Goal: Task Accomplishment & Management: Manage account settings

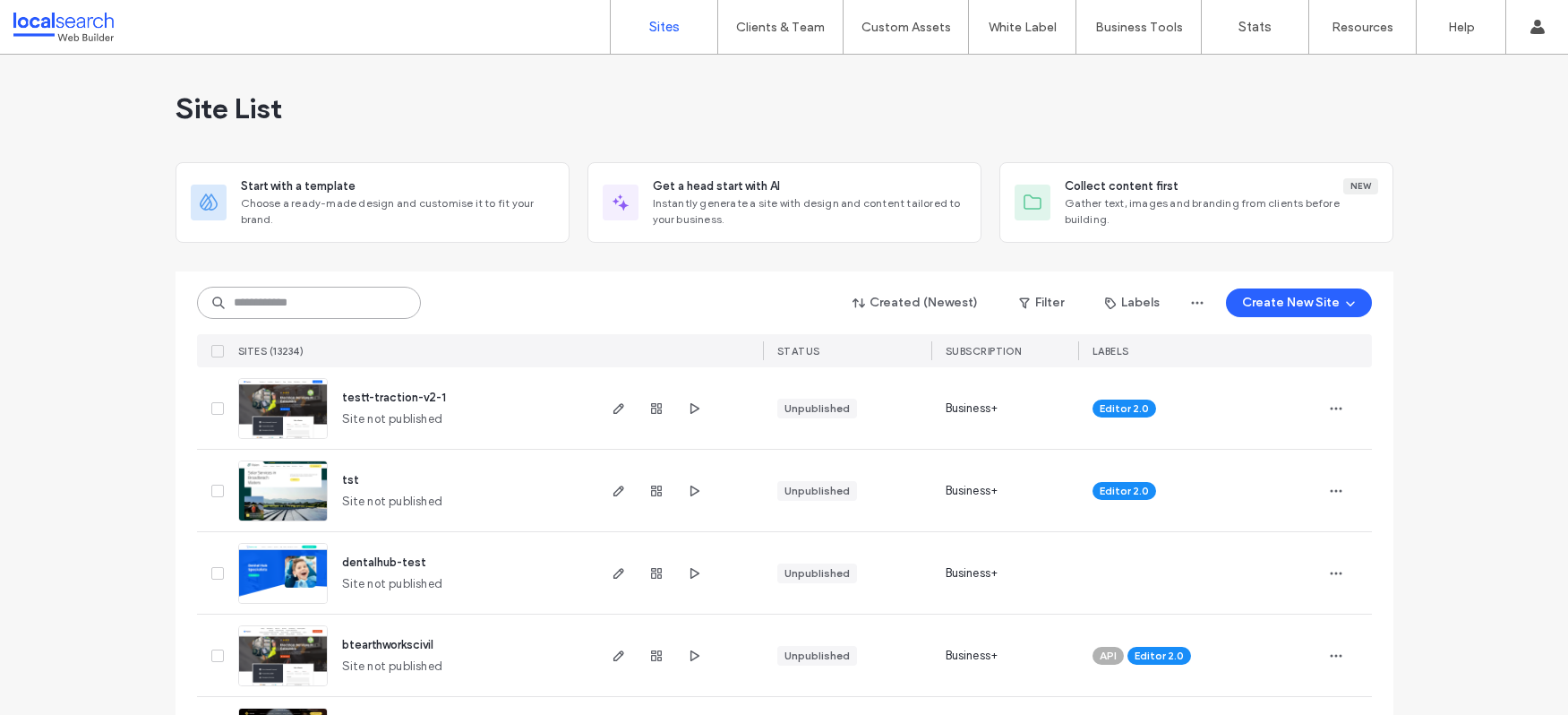
click at [306, 314] on input at bounding box center [309, 302] width 224 height 33
paste input "********"
type input "********"
click at [282, 301] on input at bounding box center [309, 302] width 224 height 33
paste input "********"
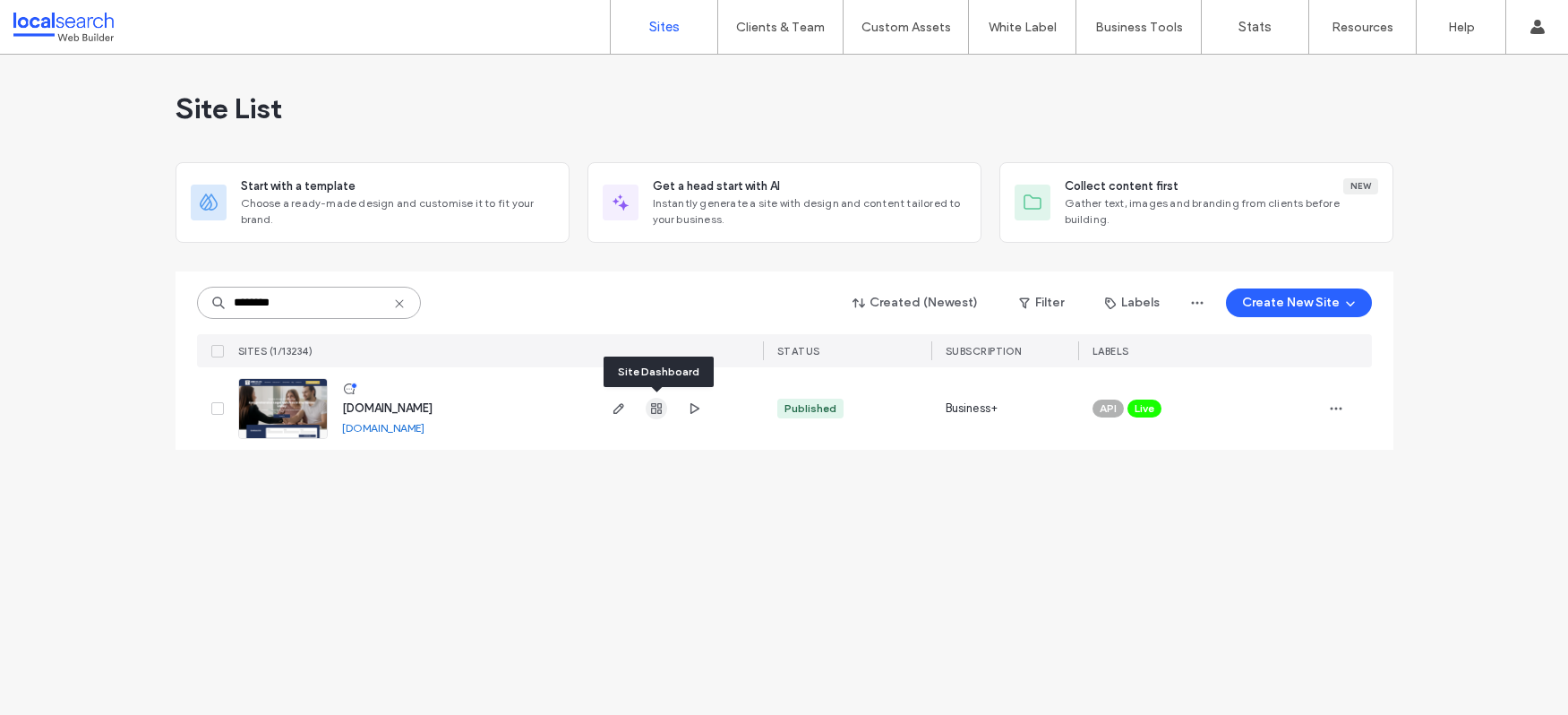
type input "********"
click at [661, 410] on use "button" at bounding box center [656, 408] width 11 height 11
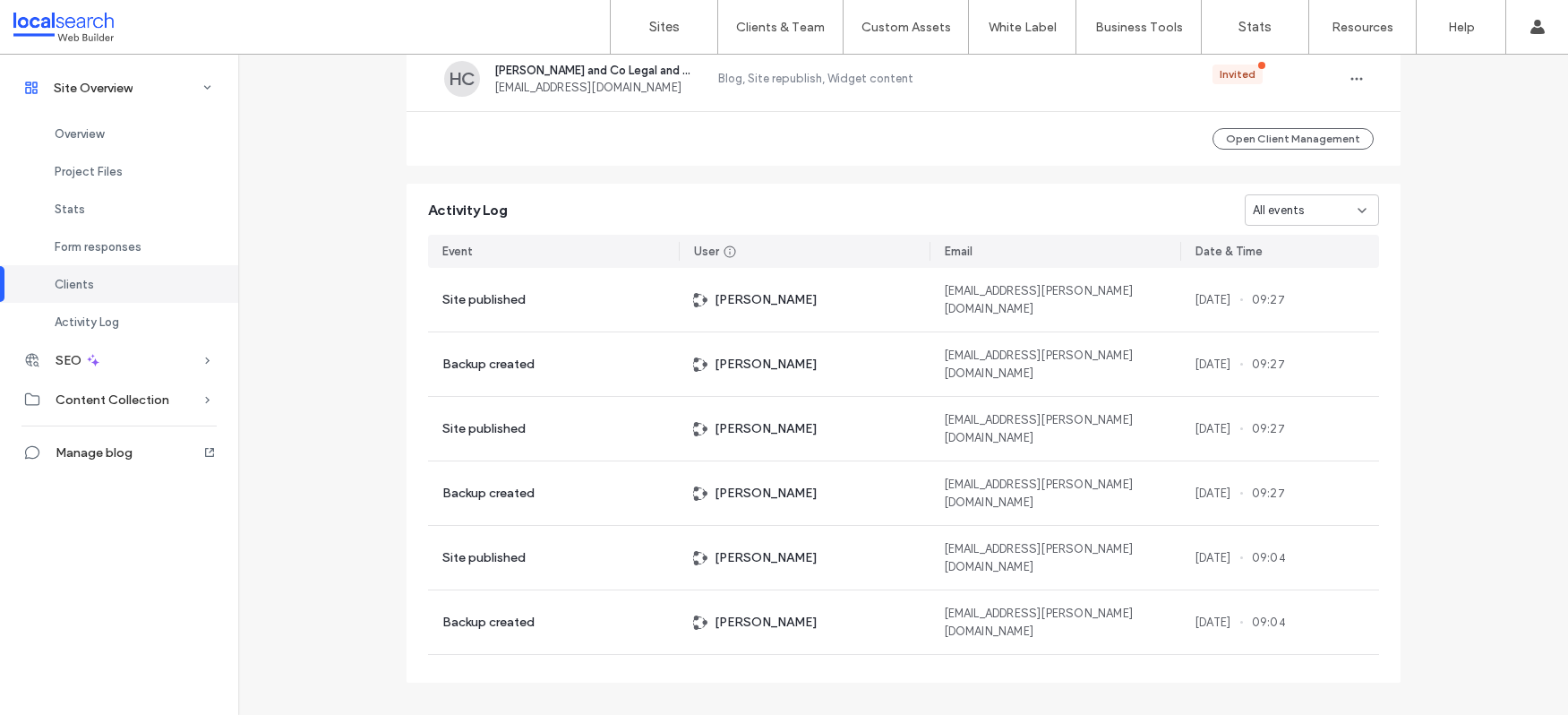
scroll to position [1471, 0]
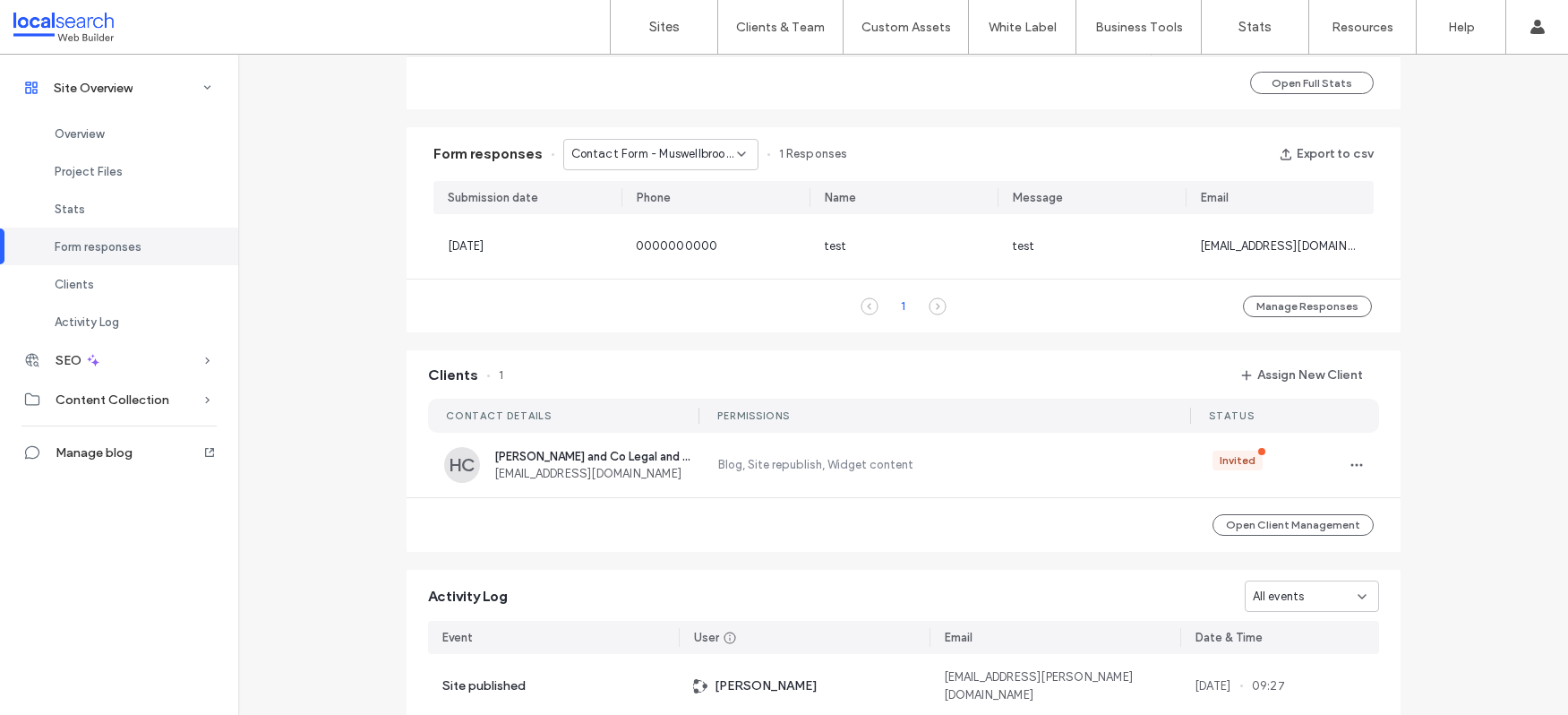
scroll to position [1025, 0]
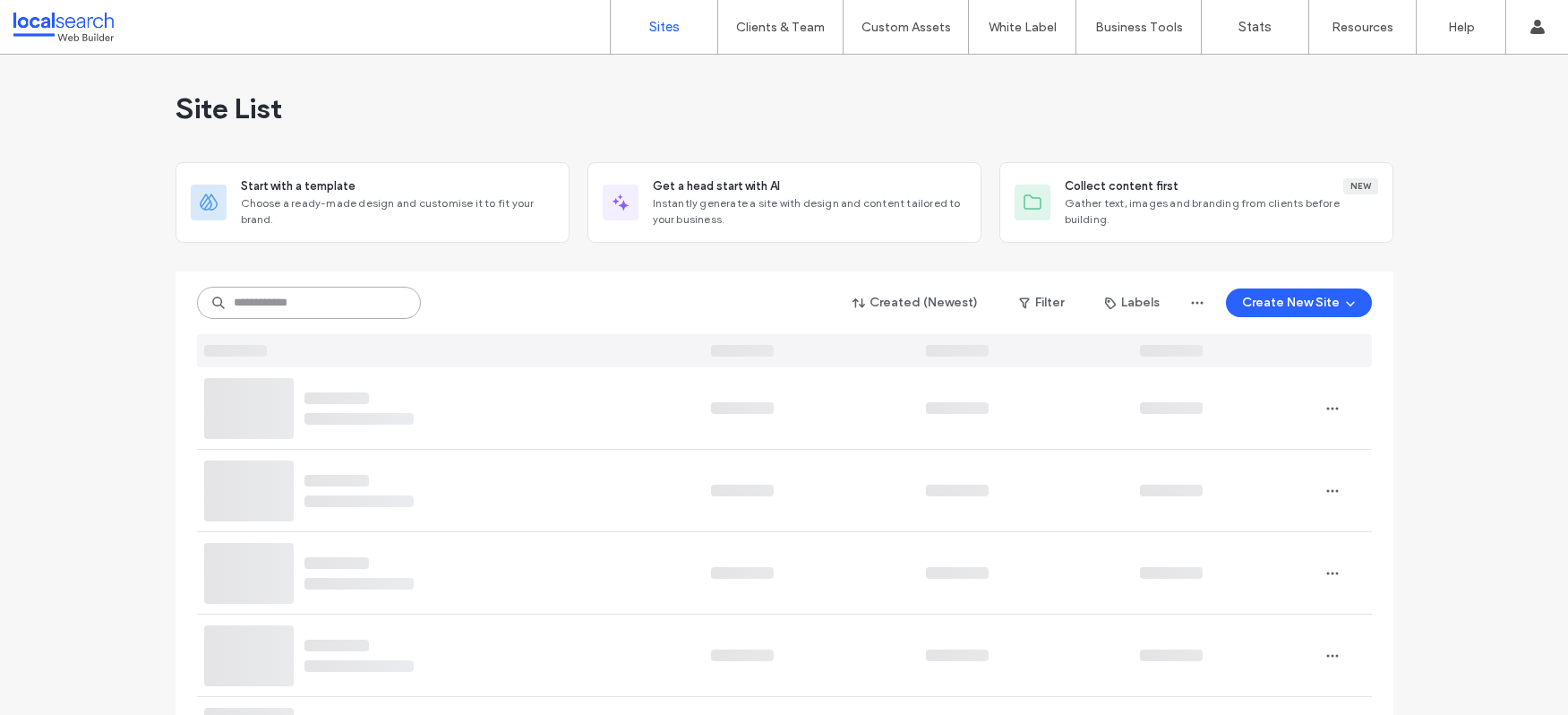
click at [330, 297] on input at bounding box center [309, 302] width 224 height 33
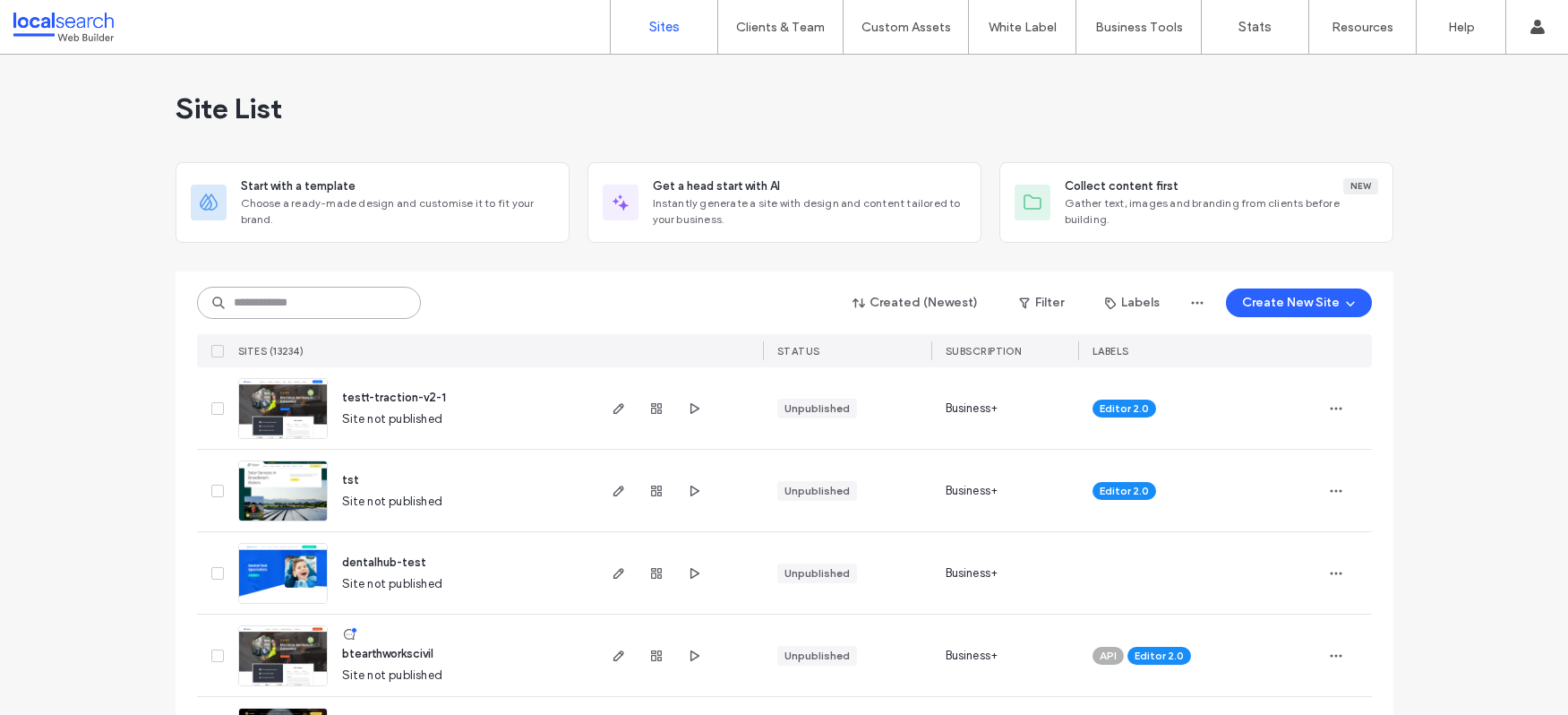
paste input "**********"
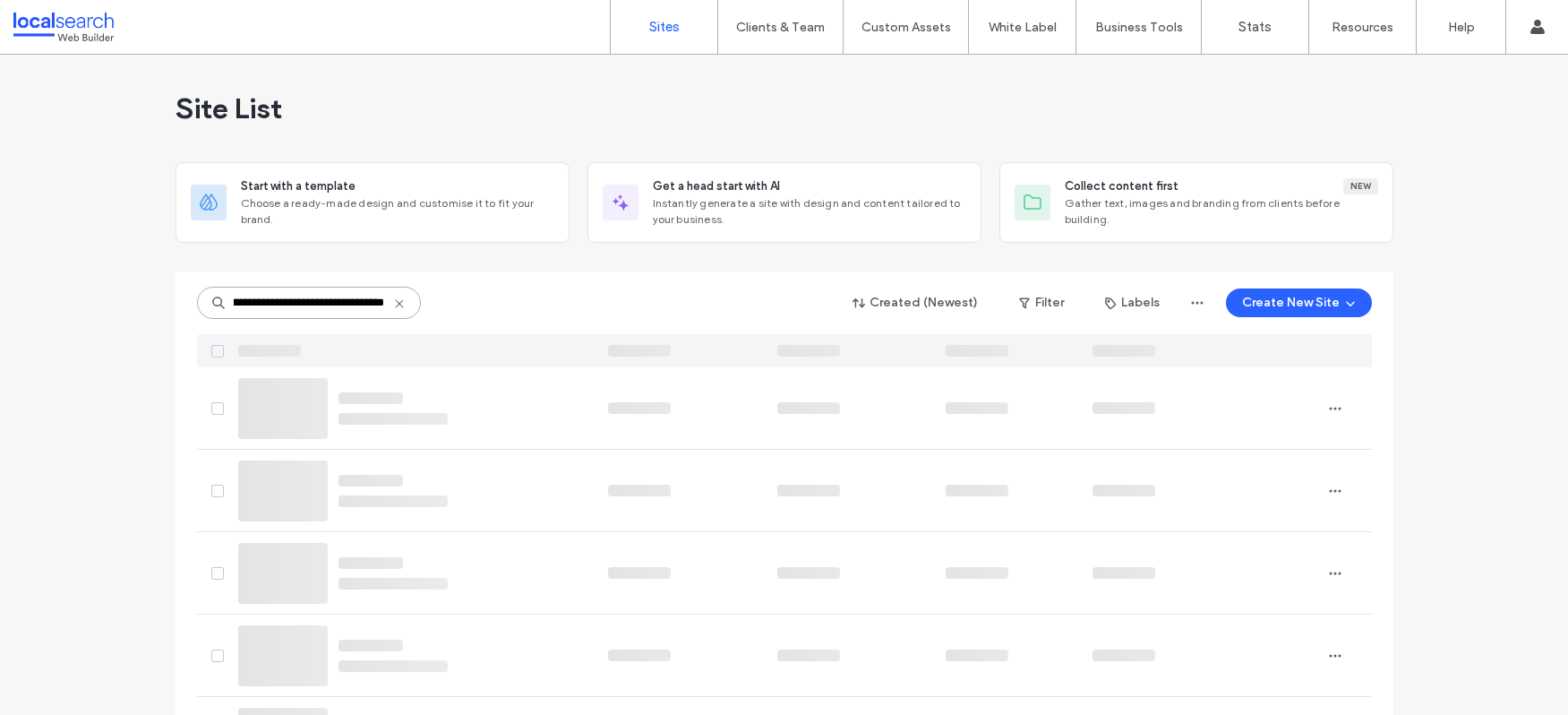
type input "**********"
click at [392, 302] on icon at bounding box center [399, 303] width 14 height 14
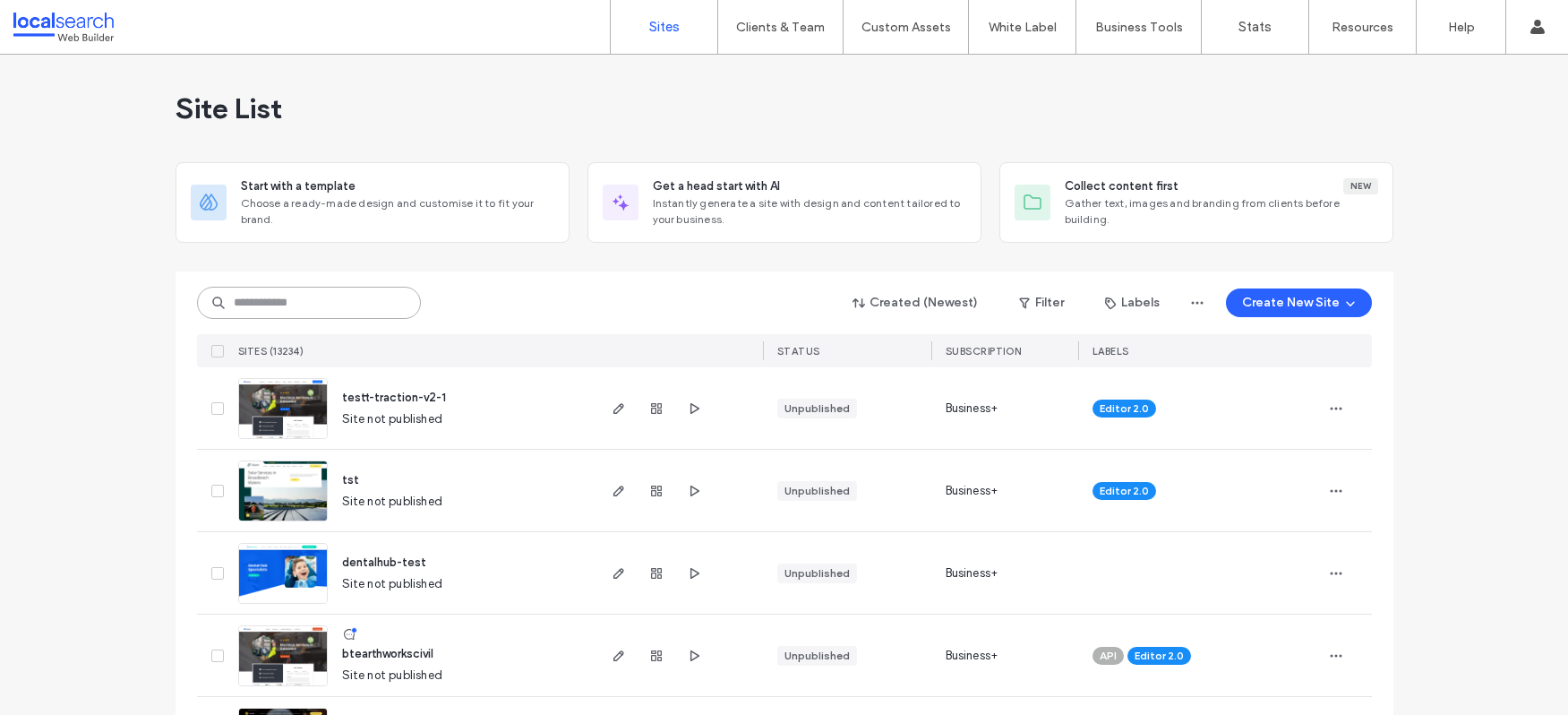
click at [378, 302] on input at bounding box center [309, 302] width 224 height 33
paste input "********"
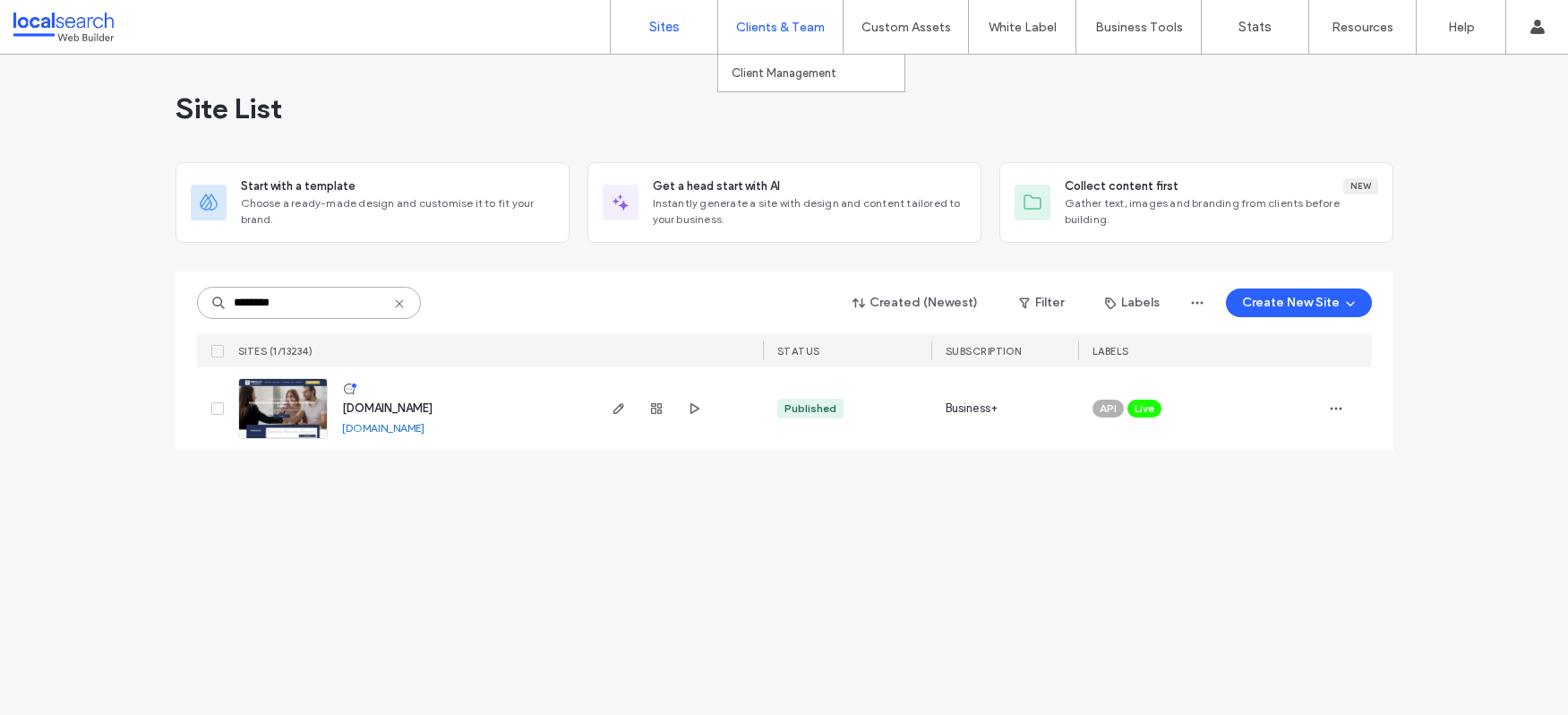
type input "********"
click at [658, 407] on use "button" at bounding box center [656, 408] width 11 height 11
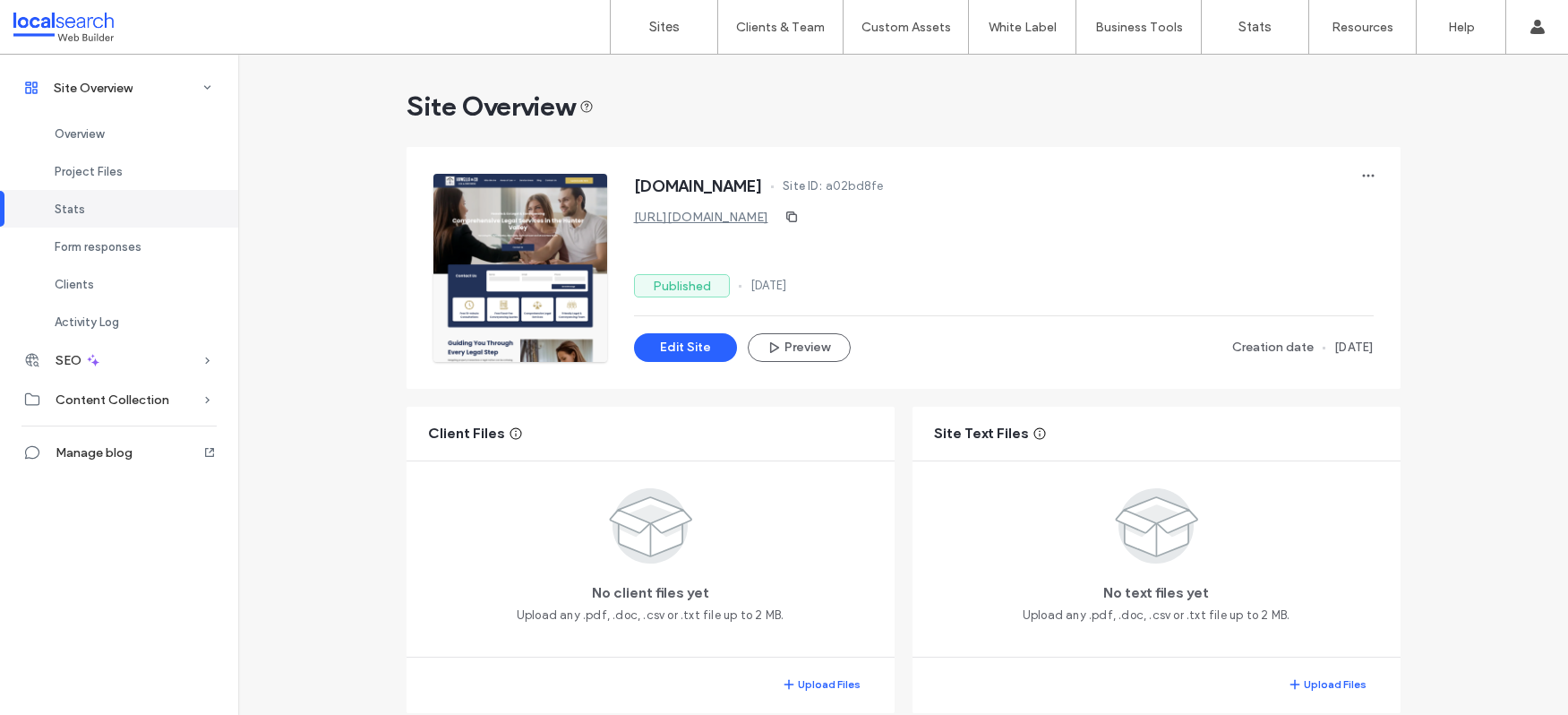
scroll to position [1492, 0]
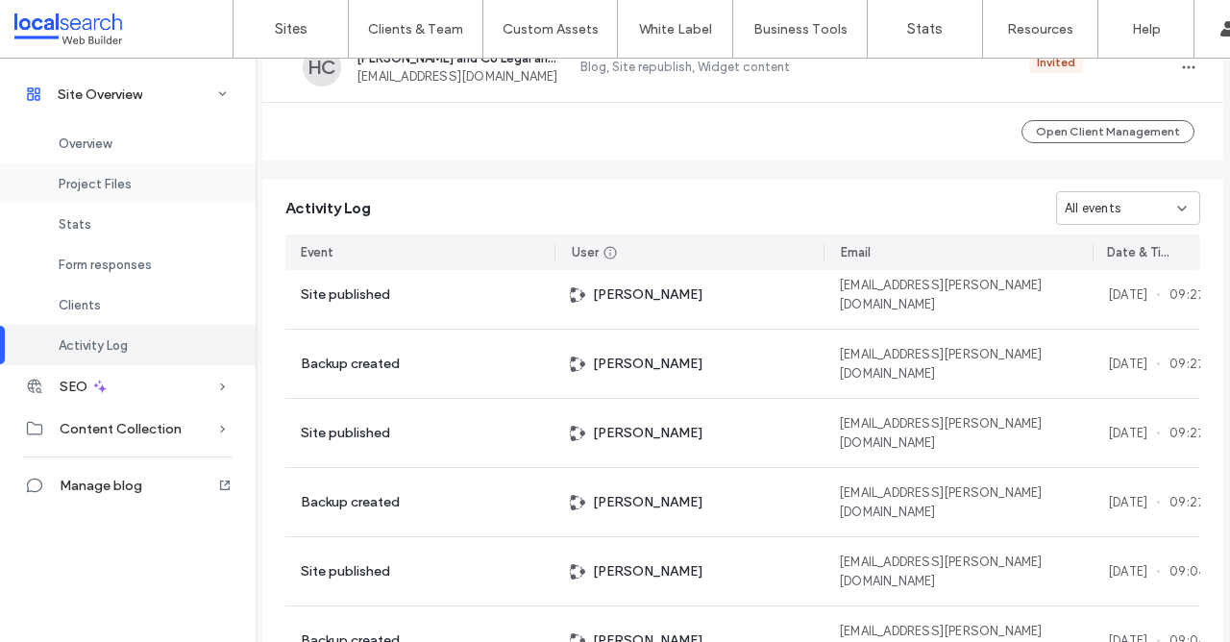
scroll to position [10, 0]
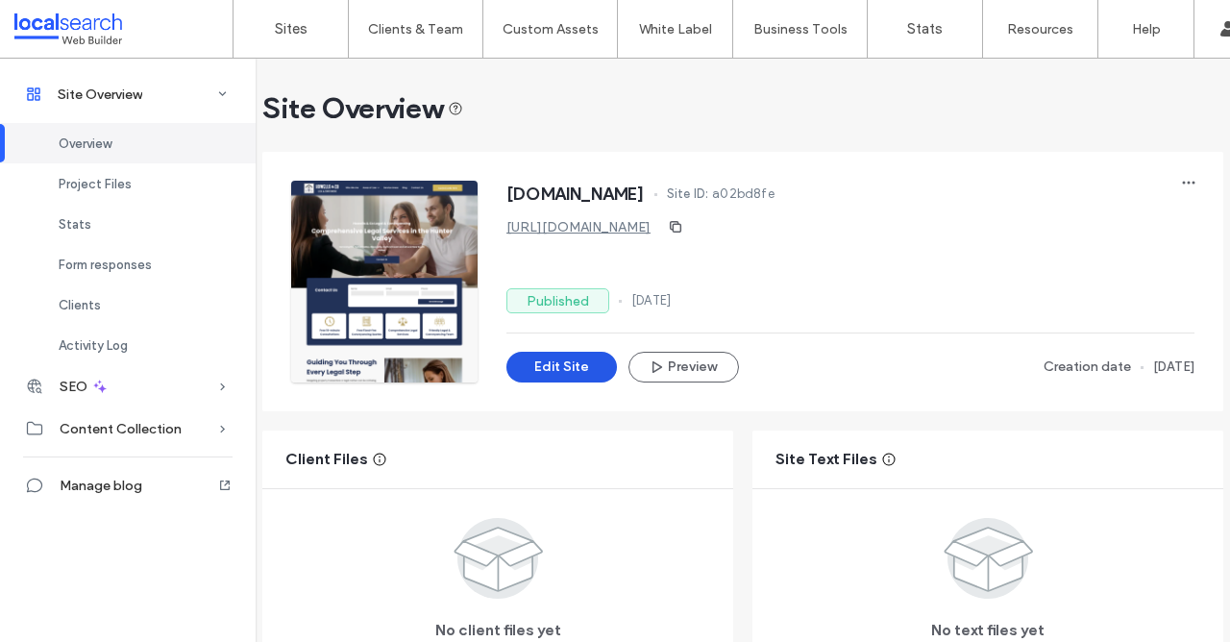
click at [565, 371] on button "Edit Site" at bounding box center [561, 367] width 110 height 31
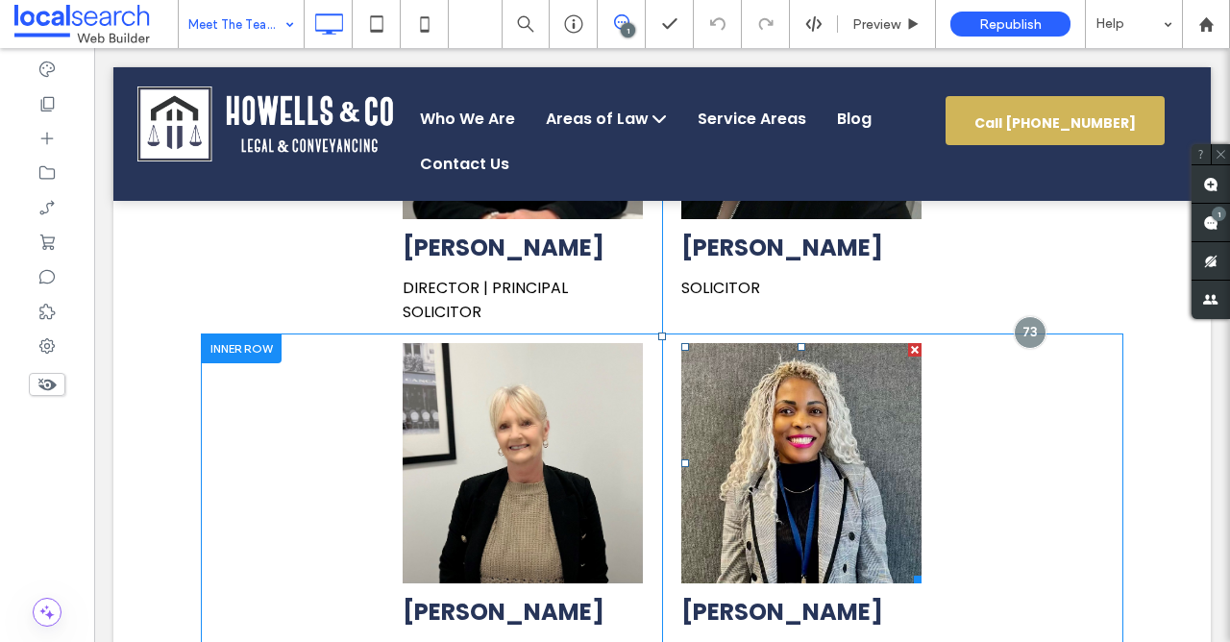
scroll to position [922, 0]
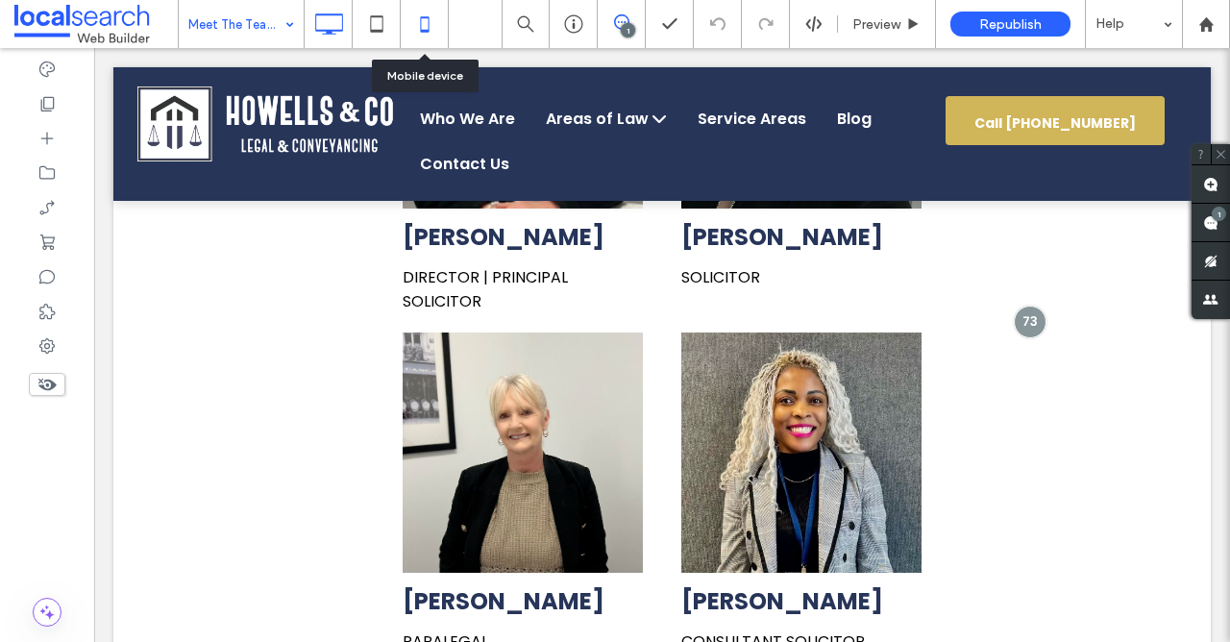
click at [422, 25] on icon at bounding box center [424, 24] width 38 height 38
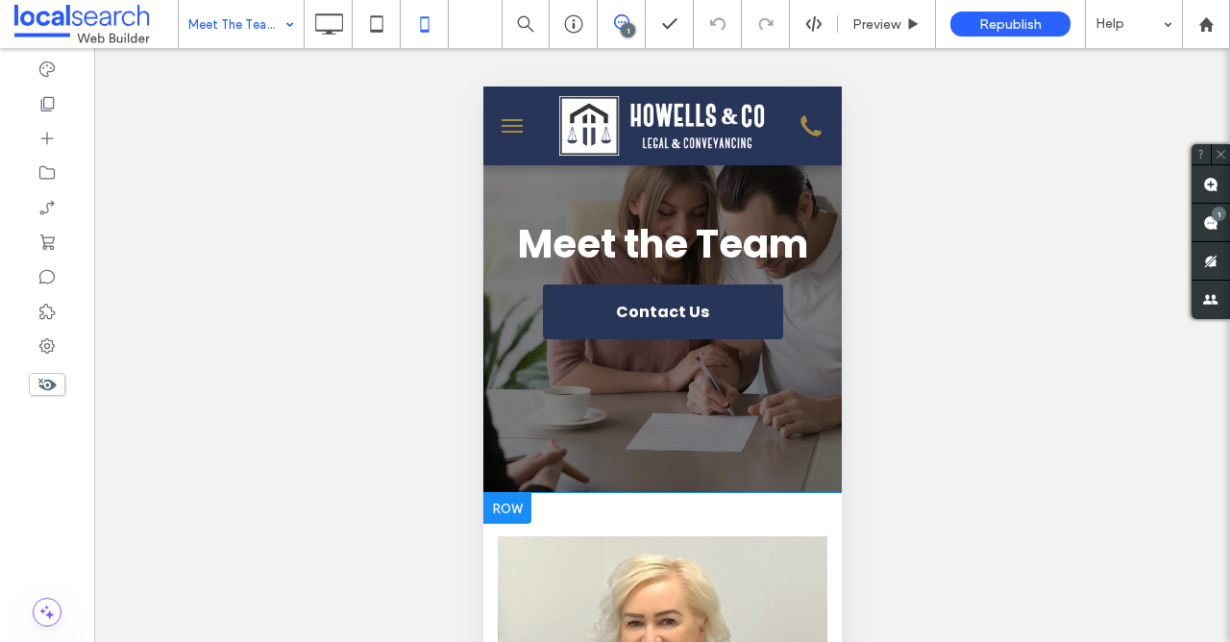
scroll to position [54, 0]
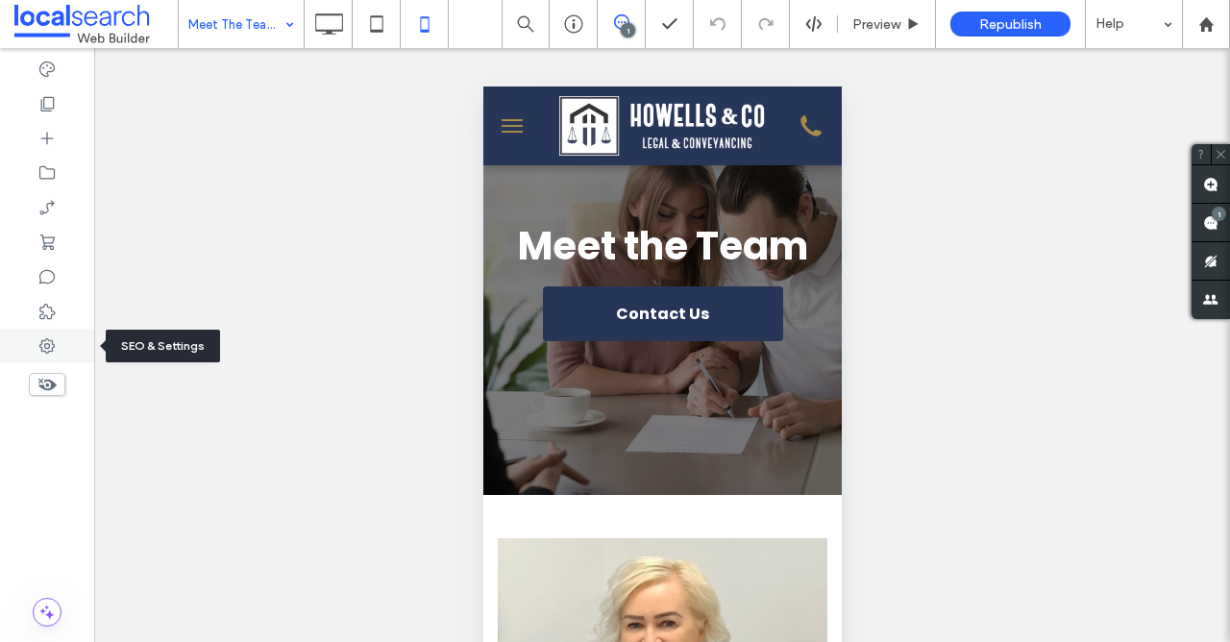
click at [52, 347] on use at bounding box center [46, 345] width 15 height 15
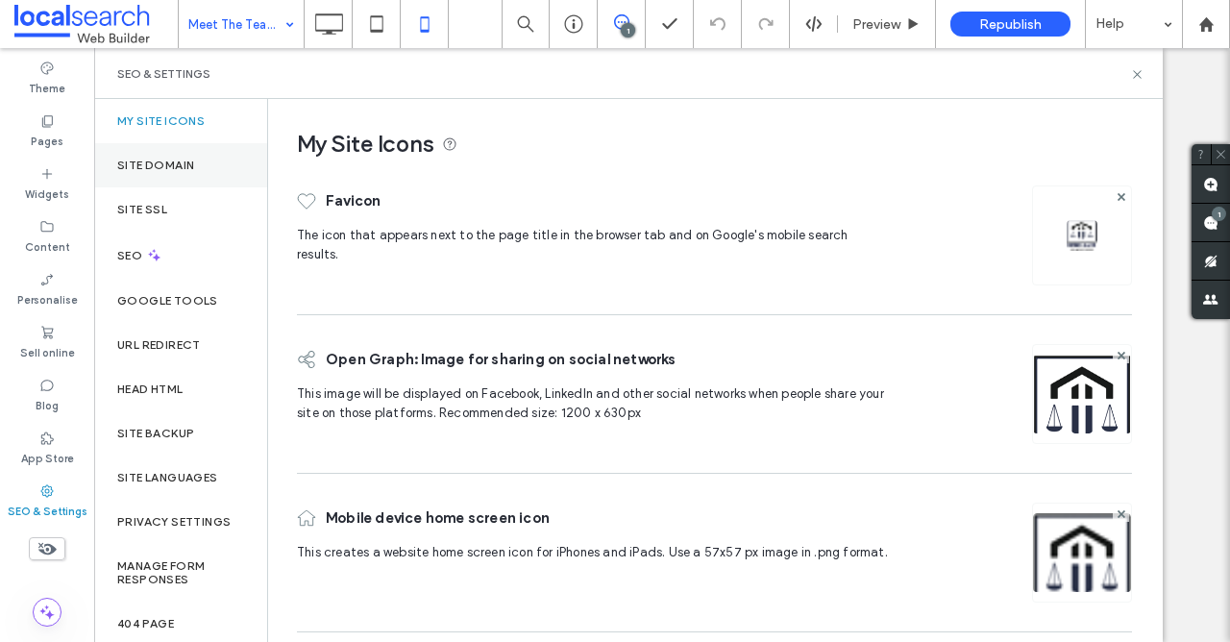
click at [209, 175] on div "Site Domain" at bounding box center [180, 165] width 173 height 44
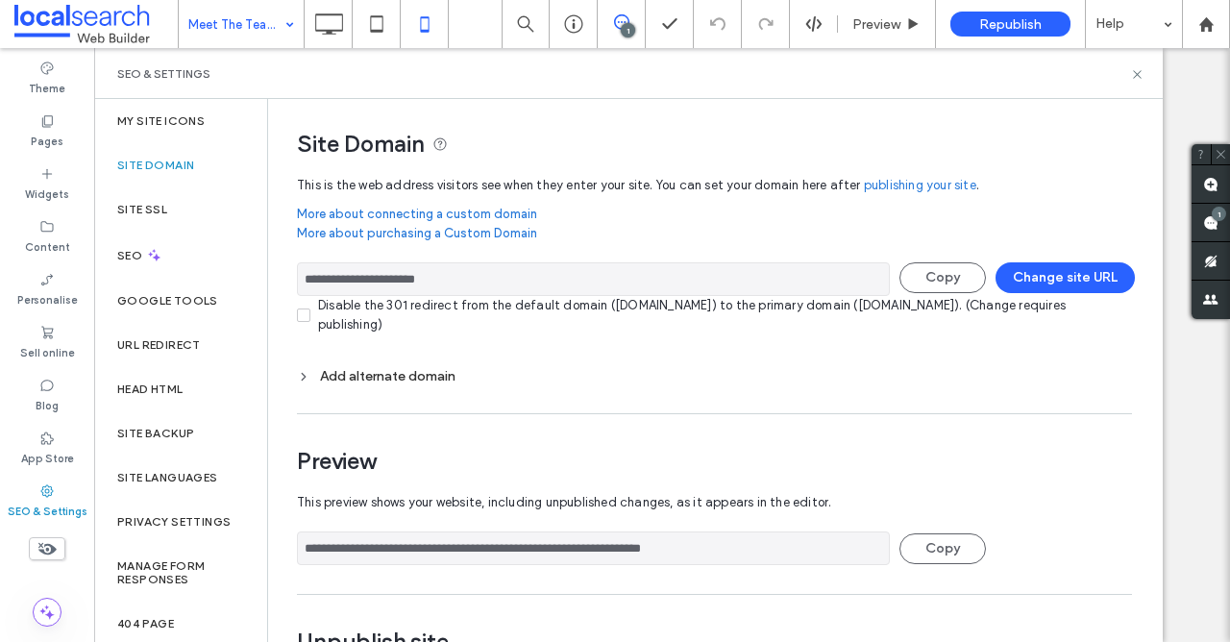
drag, startPoint x: 469, startPoint y: 286, endPoint x: 278, endPoint y: 262, distance: 192.7
click at [278, 262] on div "**********" at bounding box center [707, 412] width 878 height 626
click at [1139, 73] on icon at bounding box center [1137, 74] width 14 height 14
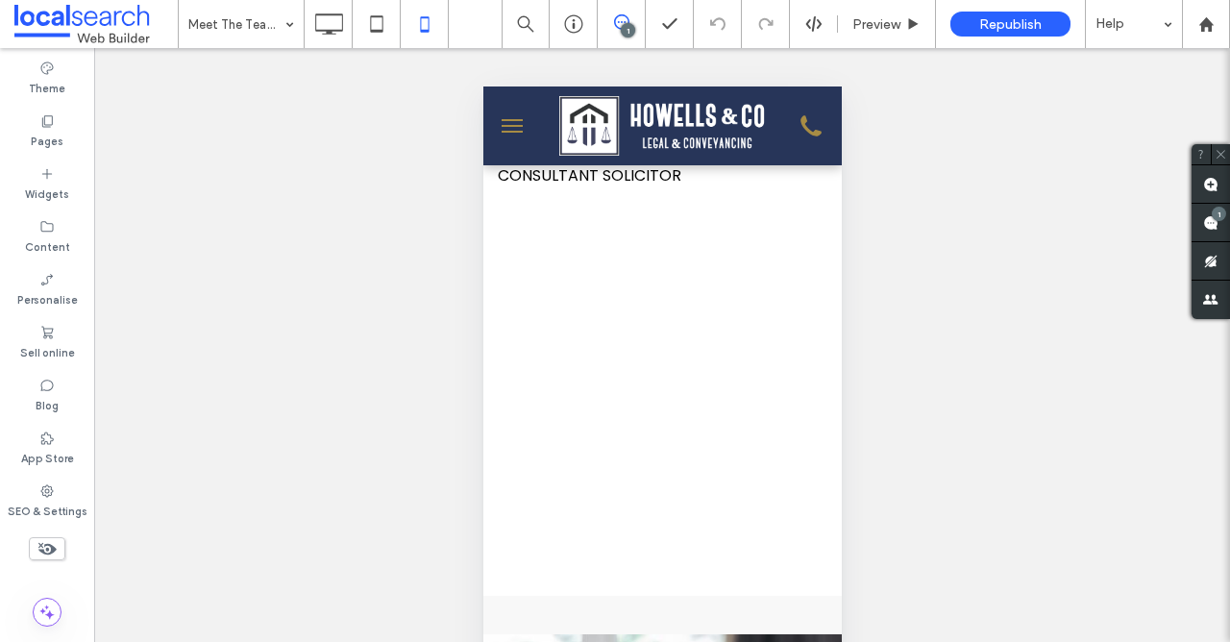
scroll to position [2154, 0]
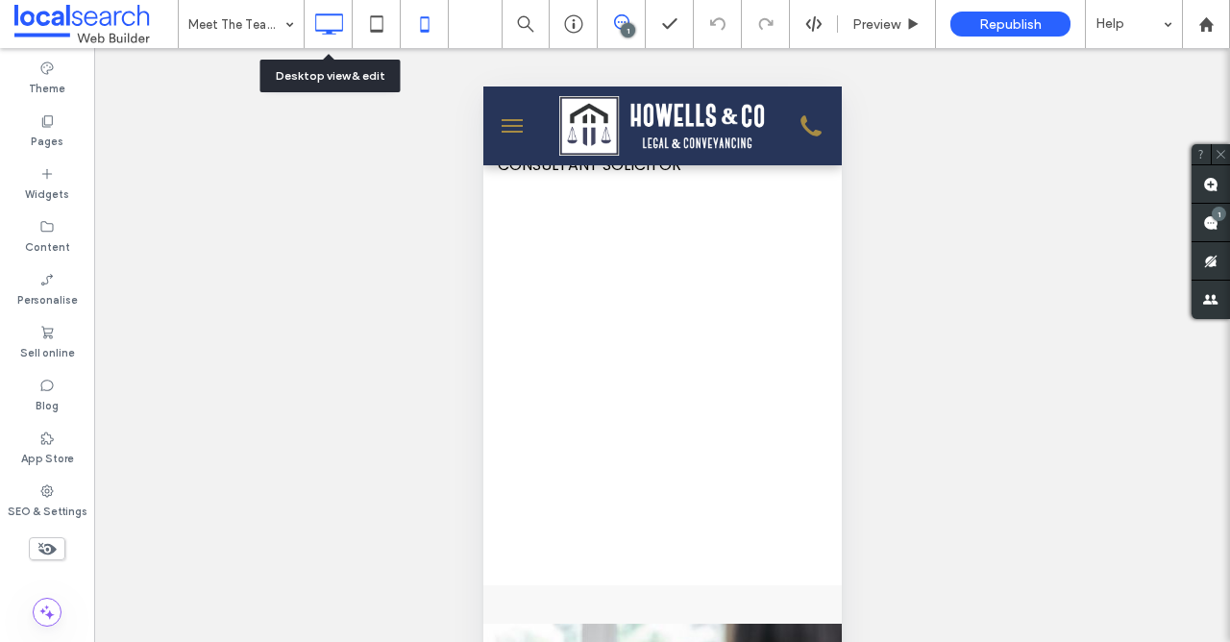
click at [323, 25] on icon at bounding box center [328, 24] width 38 height 38
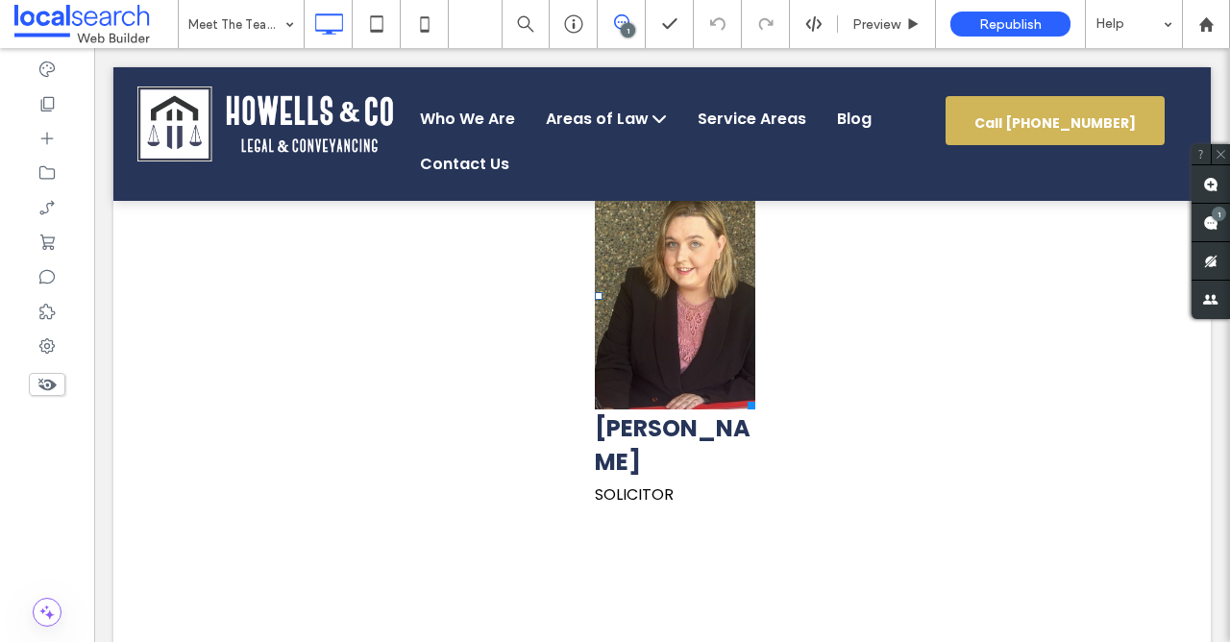
scroll to position [0, 0]
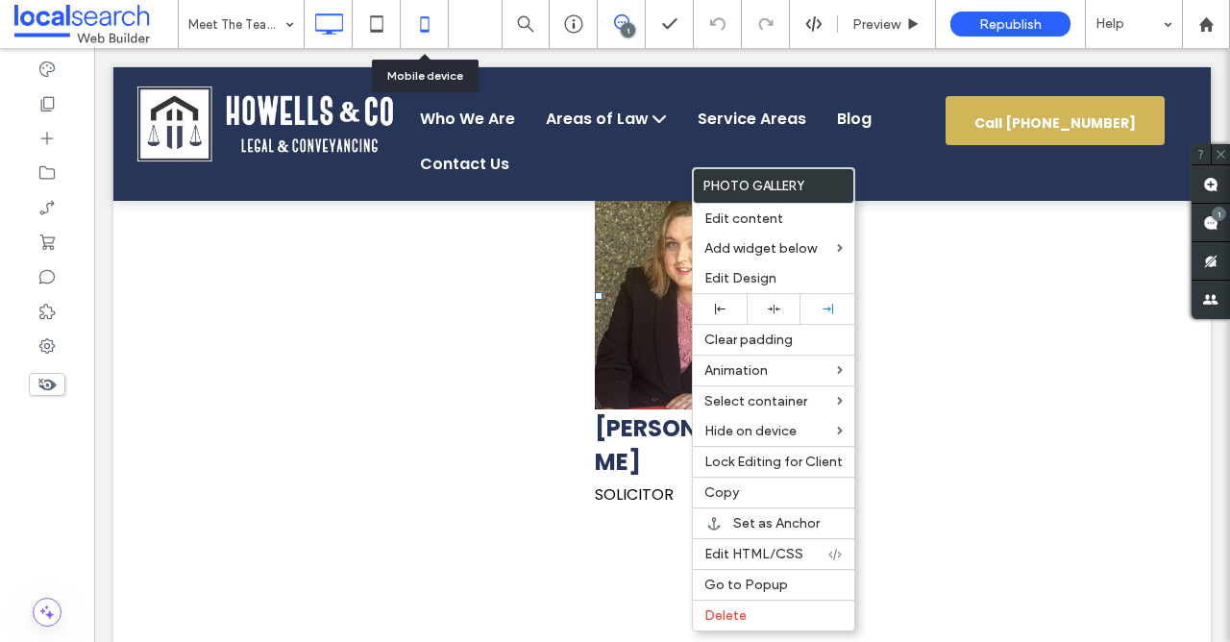
click at [423, 22] on icon at bounding box center [424, 24] width 38 height 38
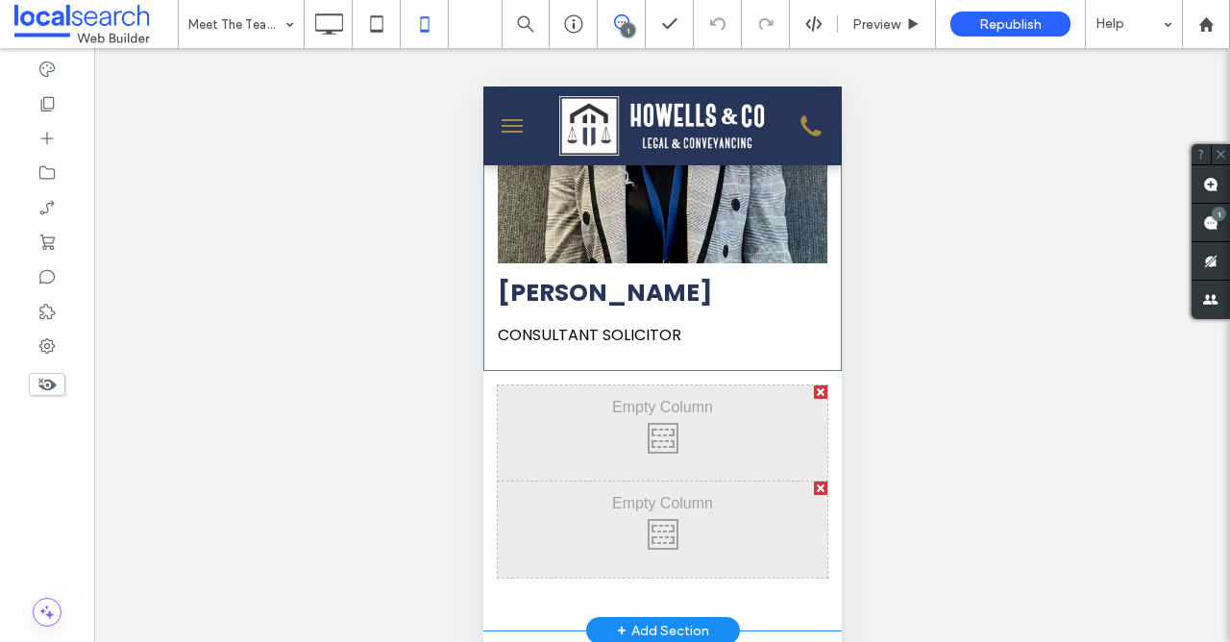
scroll to position [2042, 0]
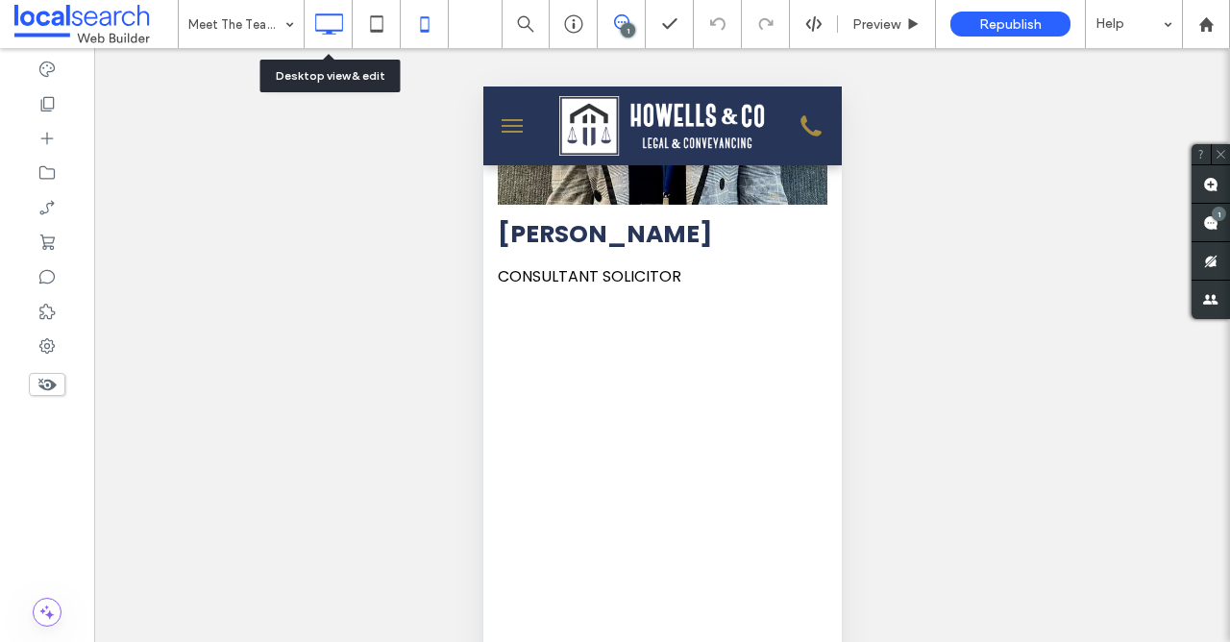
click at [331, 27] on icon at bounding box center [328, 24] width 38 height 38
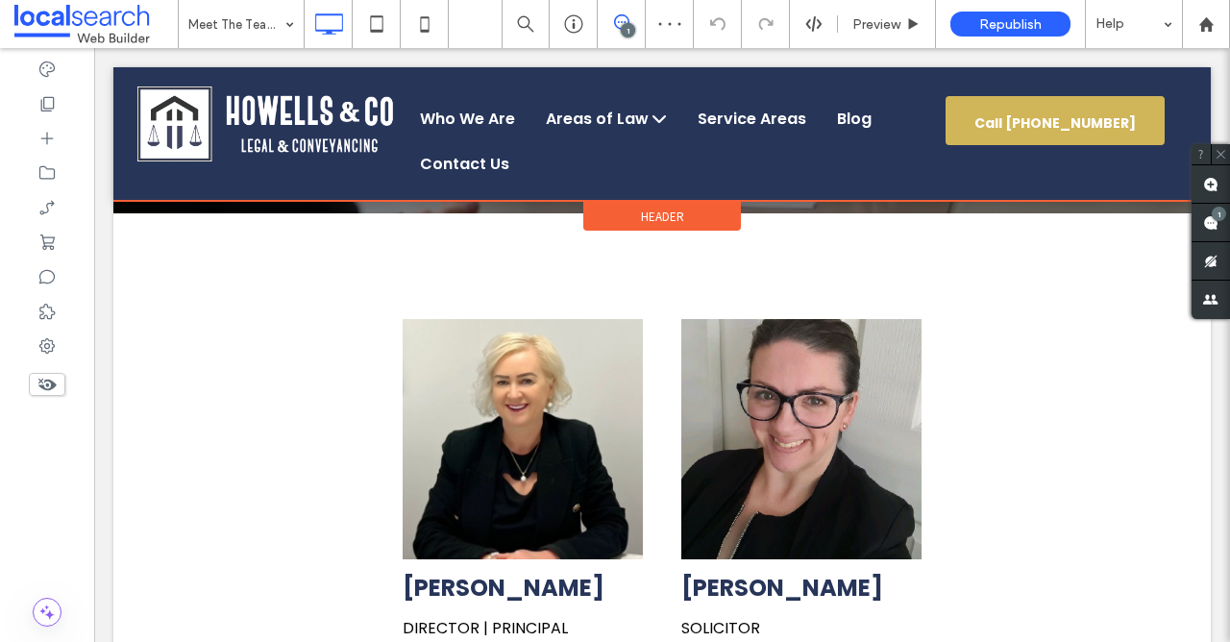
scroll to position [543, 0]
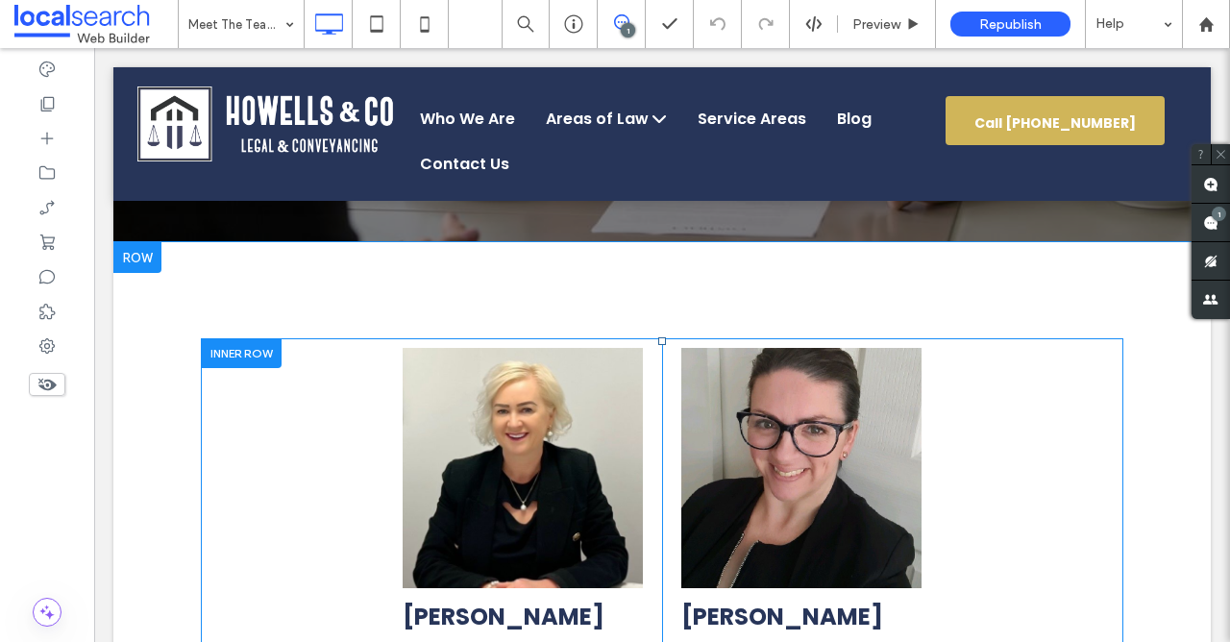
click at [358, 376] on div "Tanya Howells DIRECTOR | PRINCIPAL SOLICITOR Click To Paste Elisha Lansdowne SO…" at bounding box center [662, 520] width 922 height 364
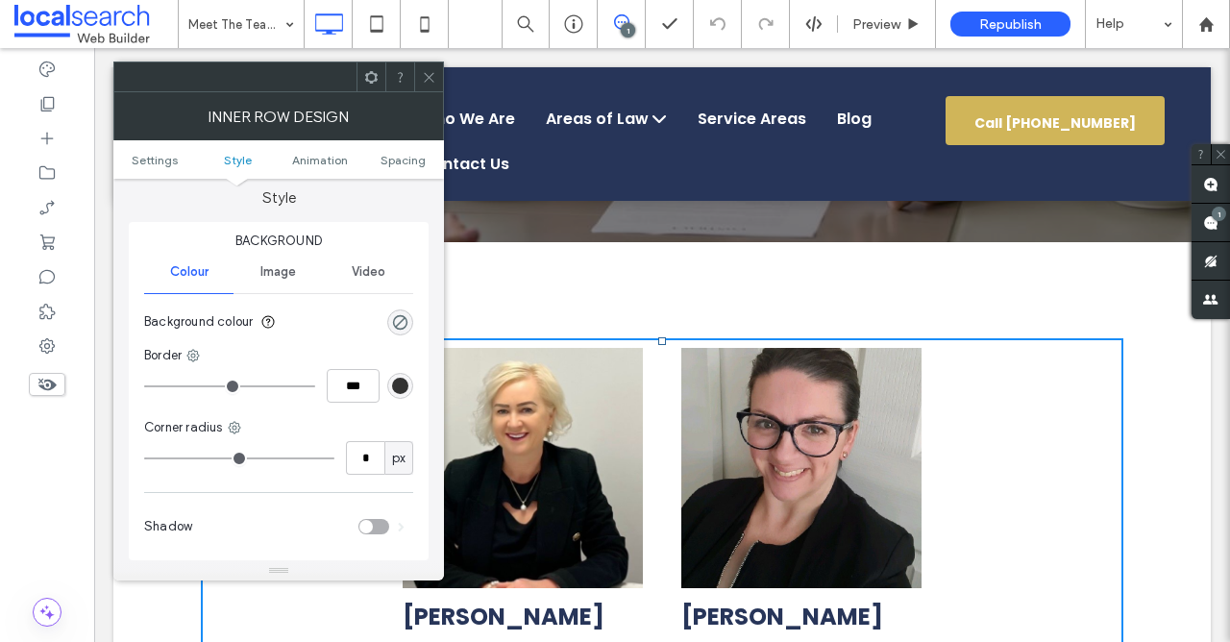
scroll to position [172, 0]
click at [370, 72] on use at bounding box center [371, 76] width 12 height 12
click at [52, 383] on use at bounding box center [47, 384] width 18 height 12
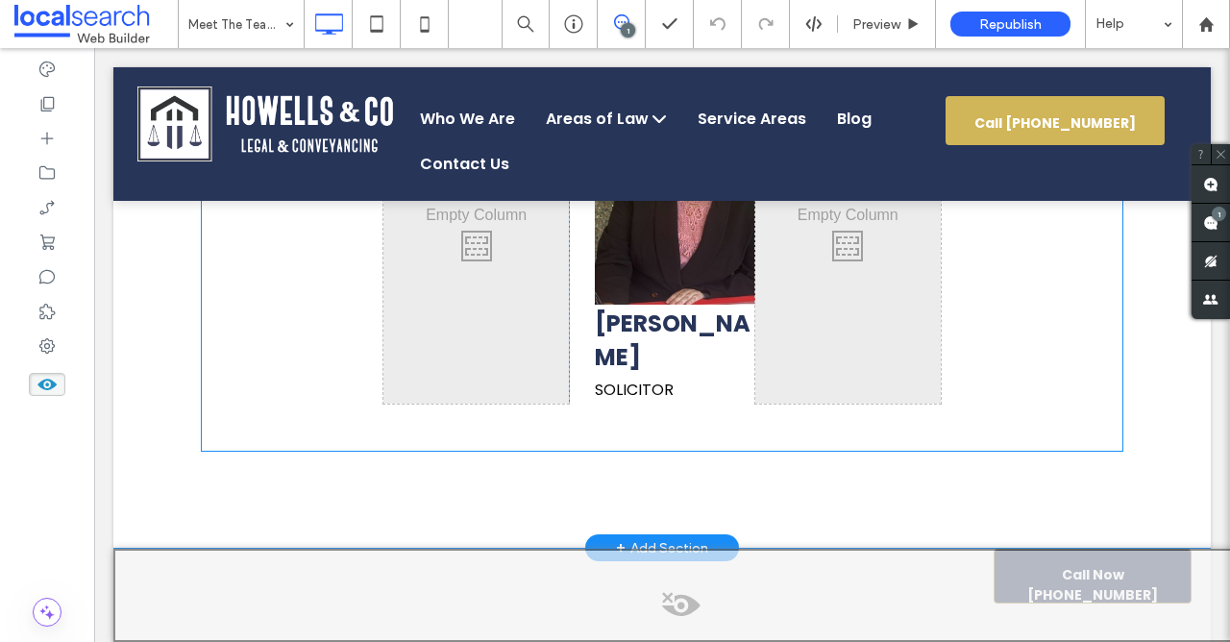
scroll to position [1550, 0]
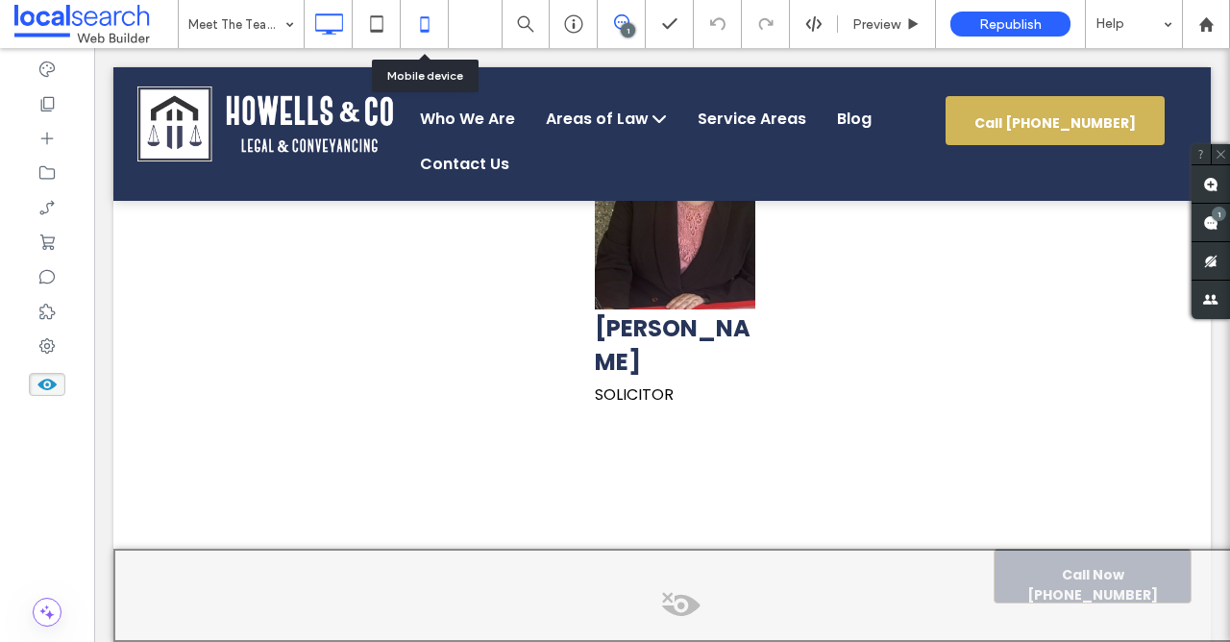
click at [427, 26] on use at bounding box center [424, 23] width 9 height 15
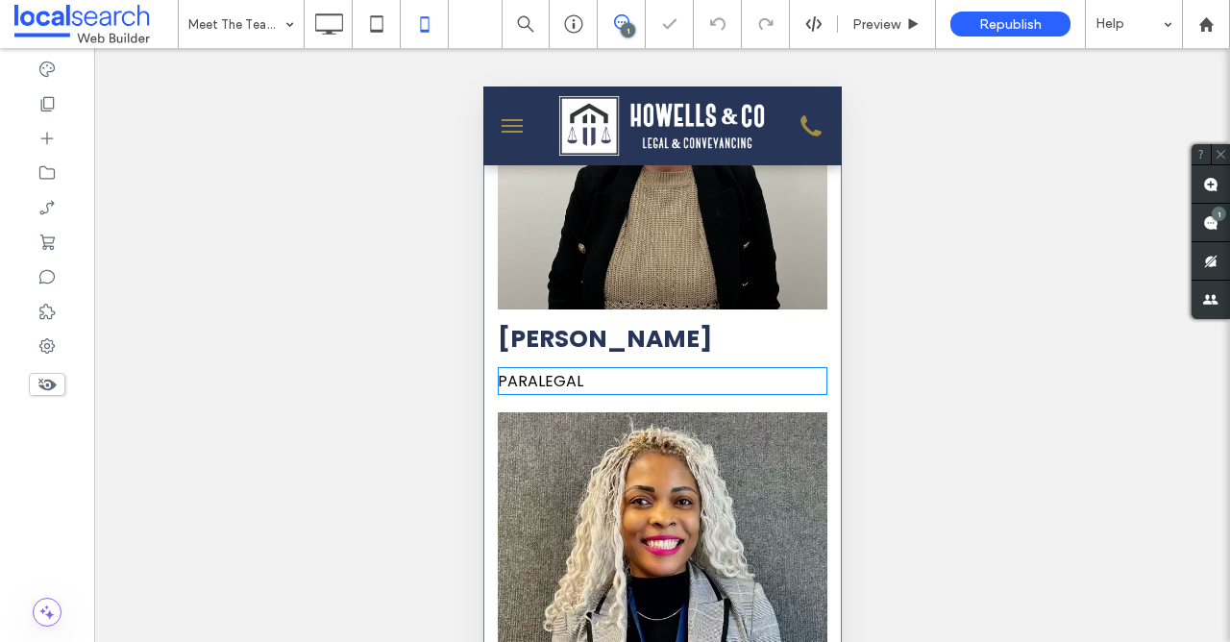
scroll to position [1611, 0]
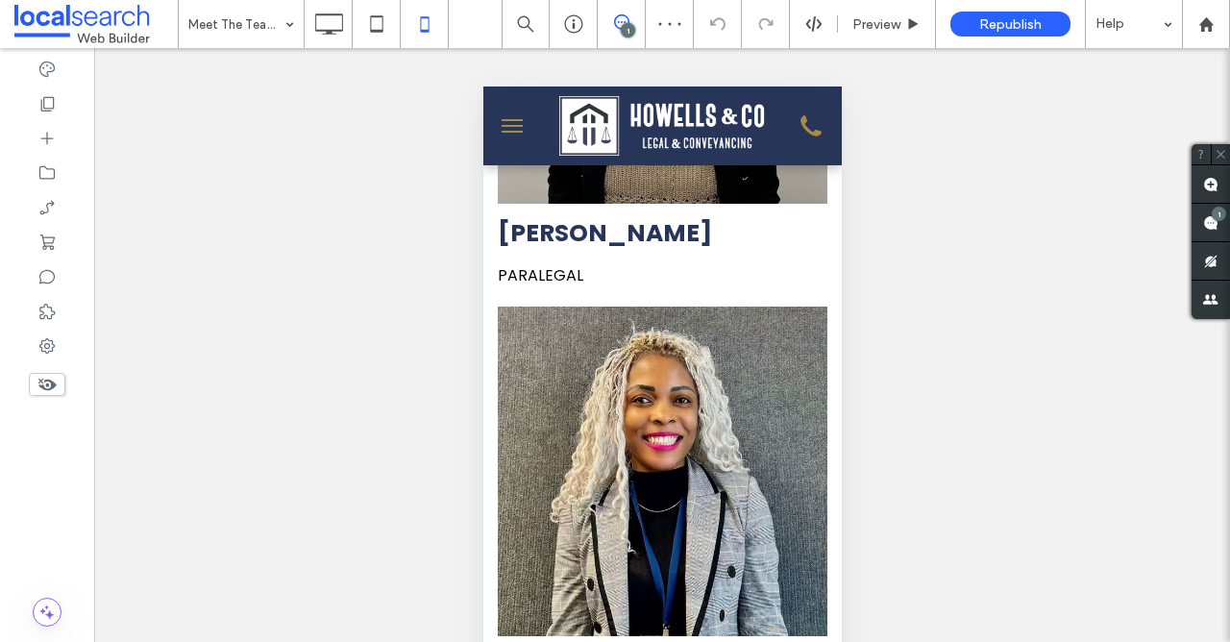
click at [55, 378] on icon at bounding box center [47, 384] width 21 height 21
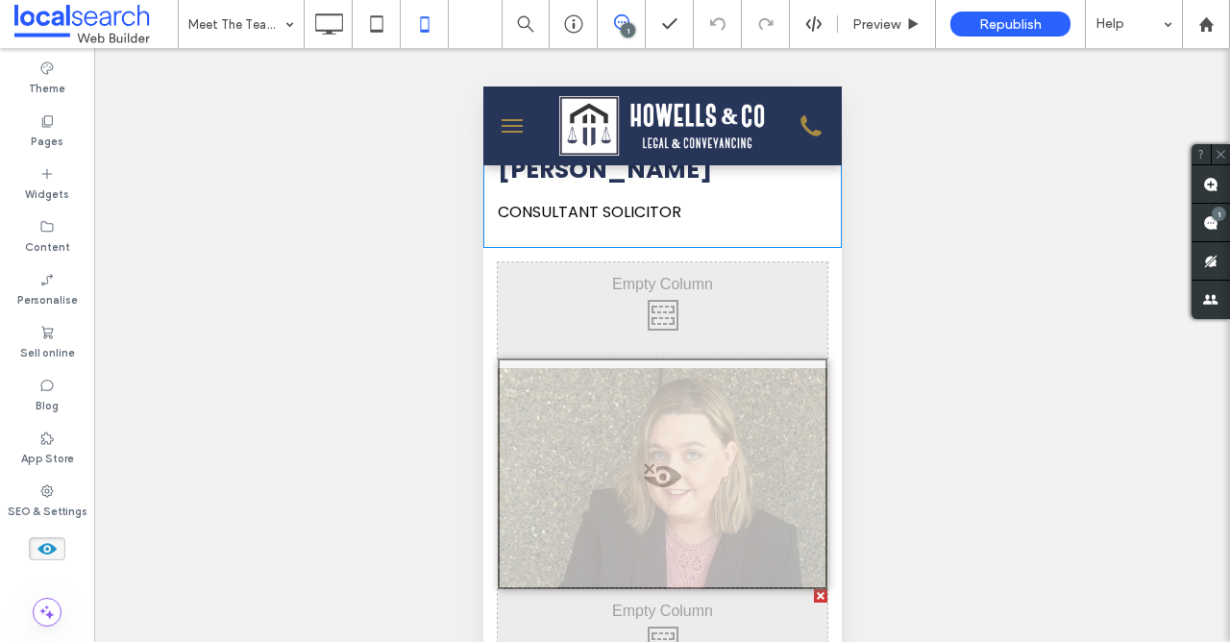
scroll to position [2140, 0]
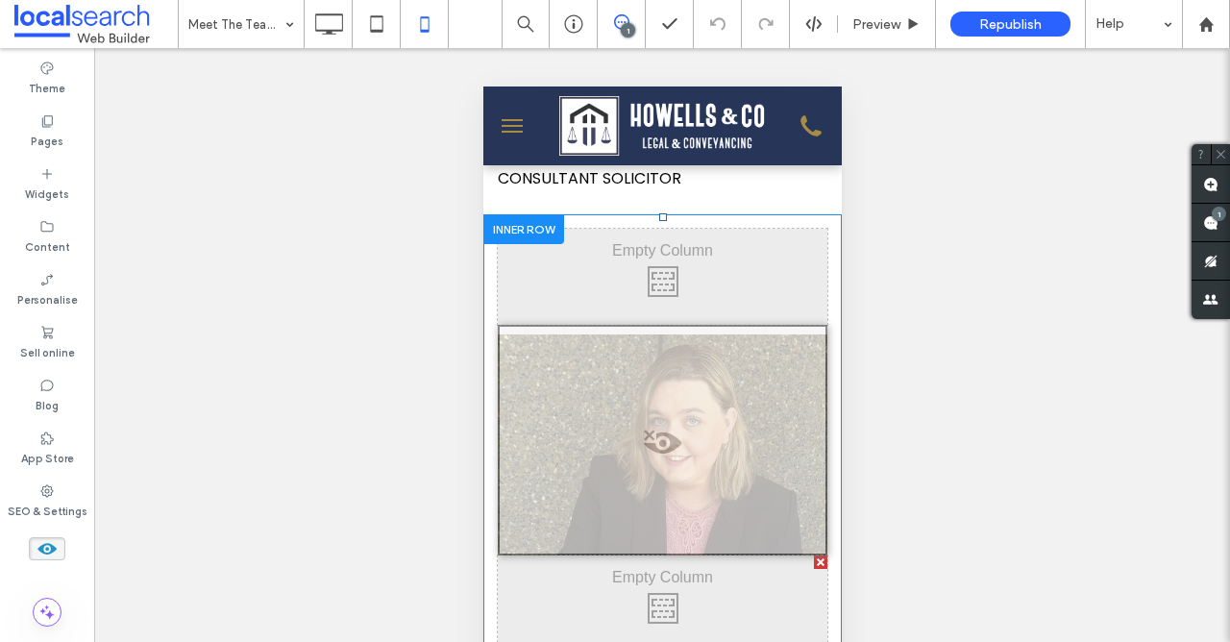
click at [662, 434] on span at bounding box center [662, 447] width 326 height 38
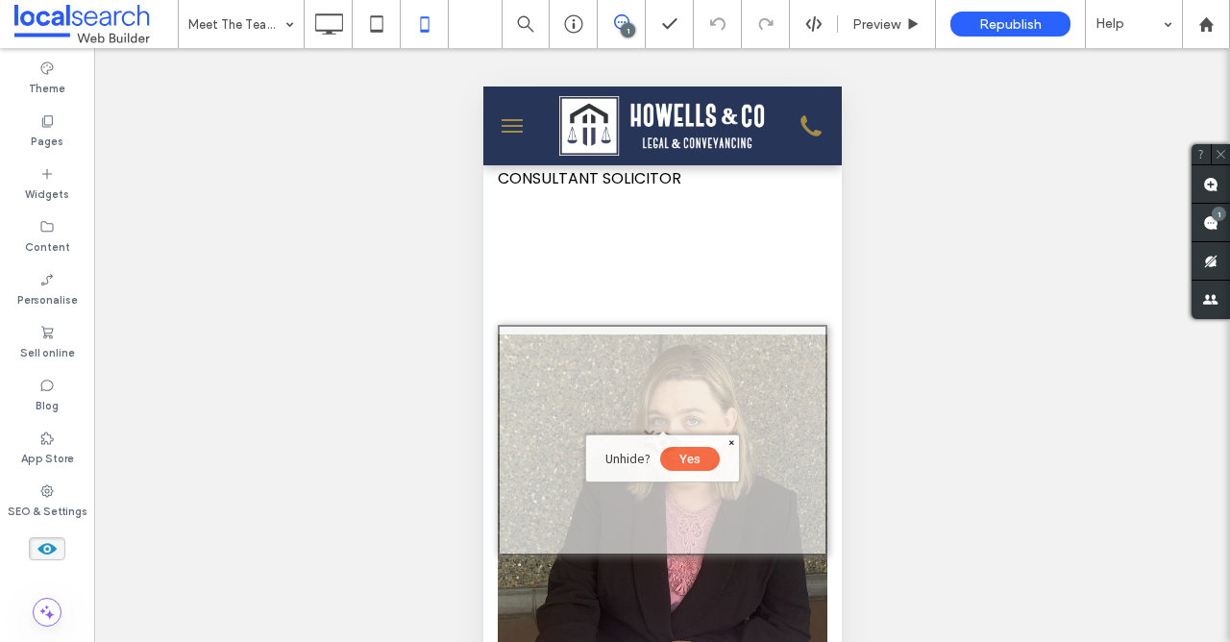
click at [693, 462] on button "Yes" at bounding box center [689, 459] width 60 height 24
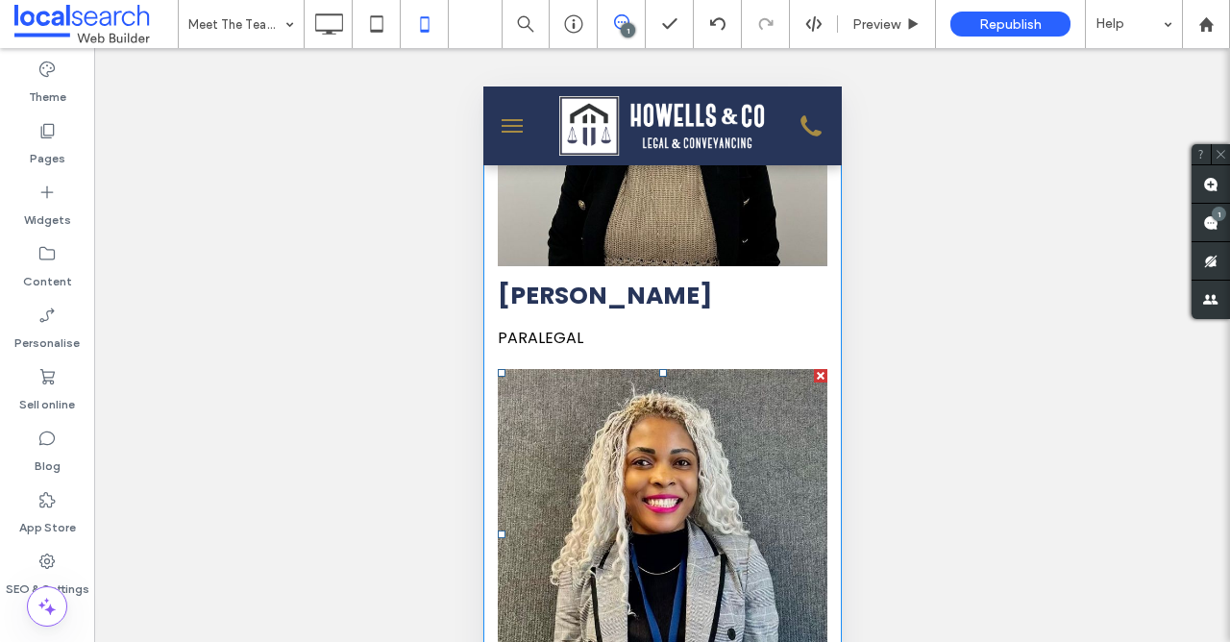
scroll to position [1523, 0]
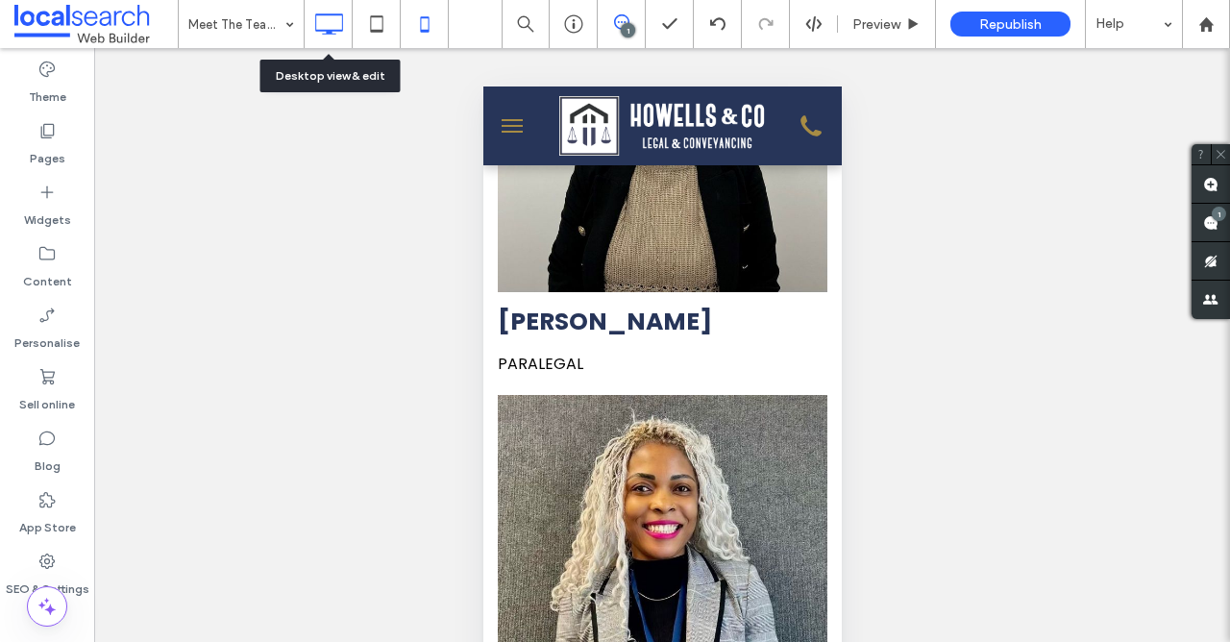
click at [332, 18] on icon at bounding box center [328, 24] width 38 height 38
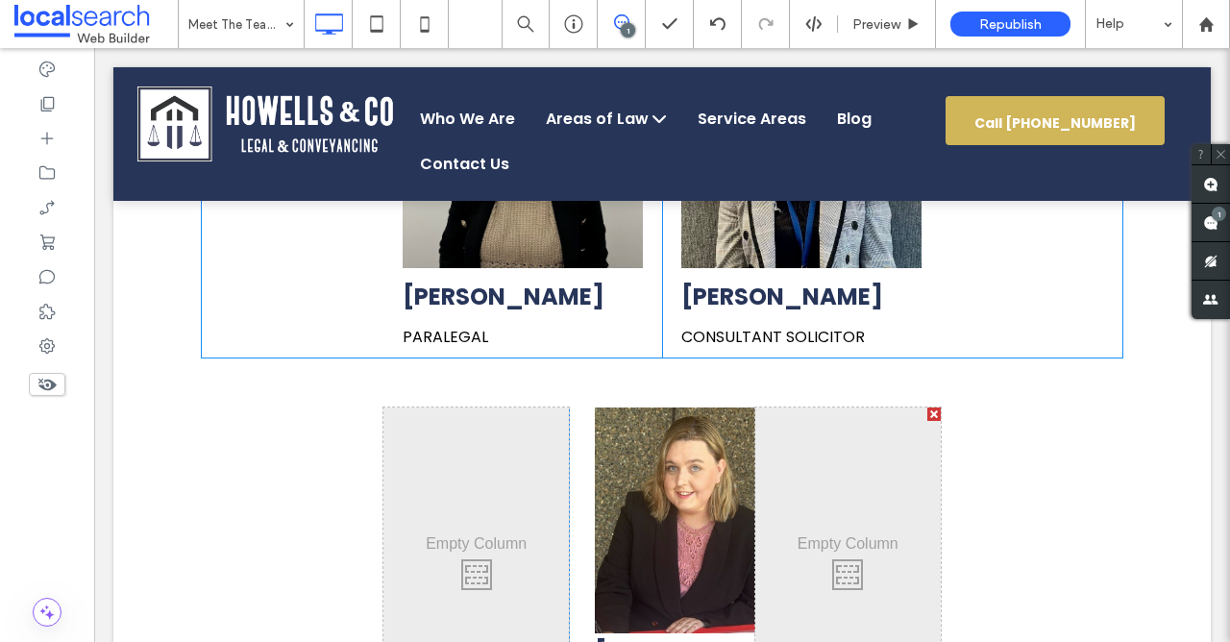
scroll to position [1226, 0]
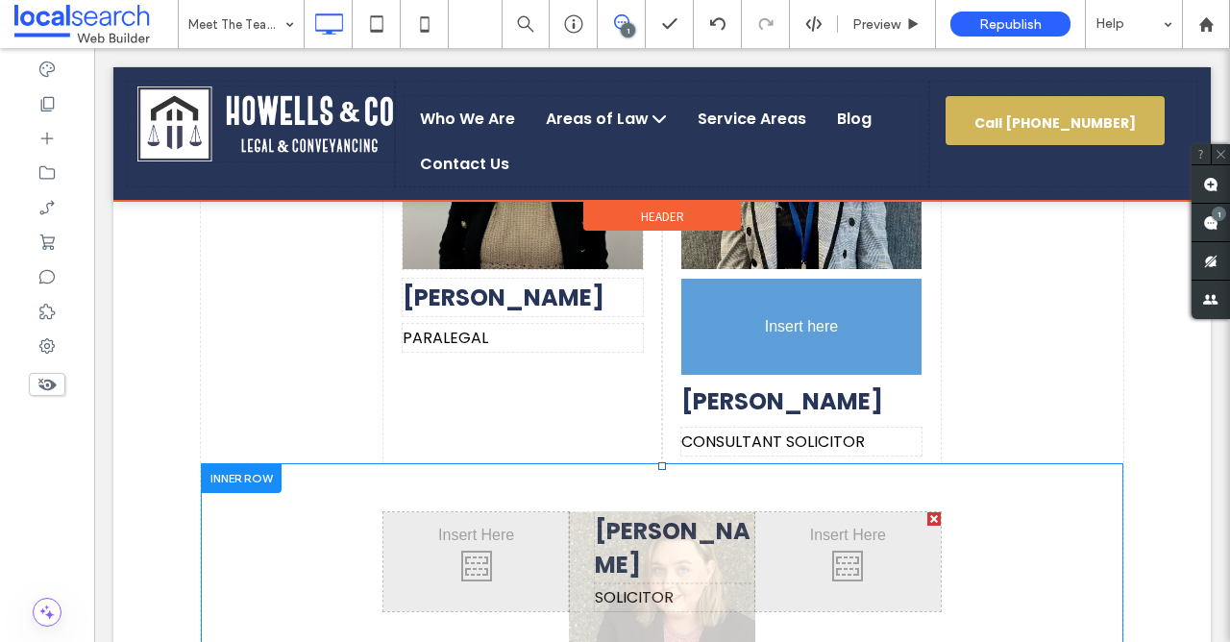
drag, startPoint x: 679, startPoint y: 529, endPoint x: 800, endPoint y: 272, distance: 284.5
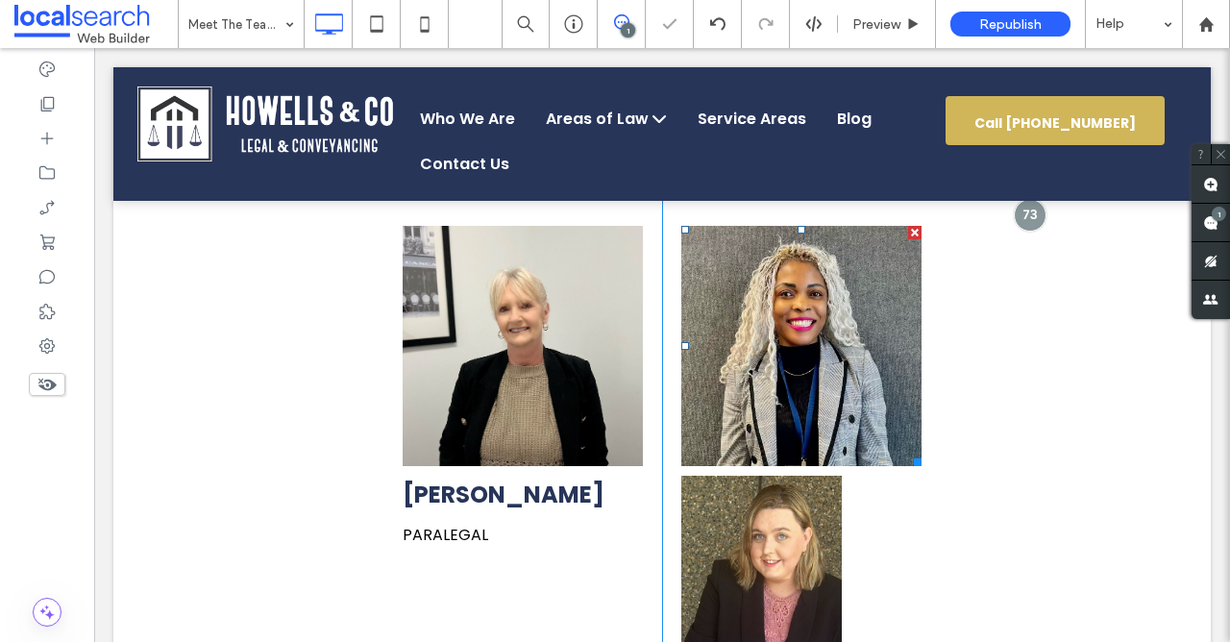
scroll to position [1042, 0]
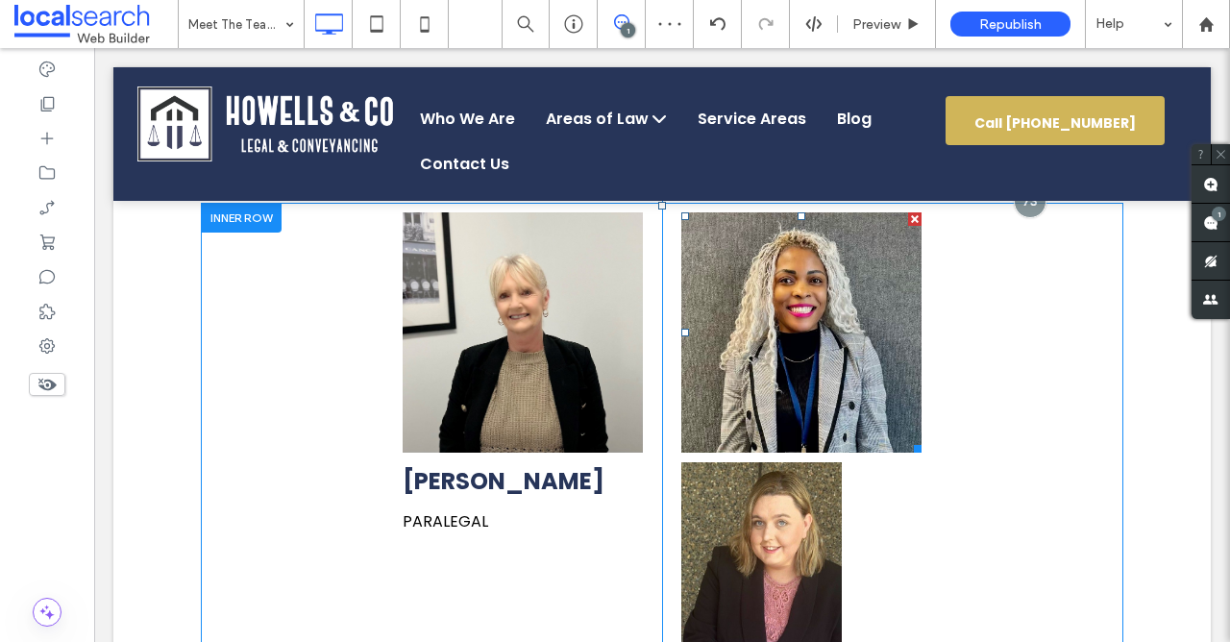
click at [915, 216] on div at bounding box center [914, 218] width 13 height 13
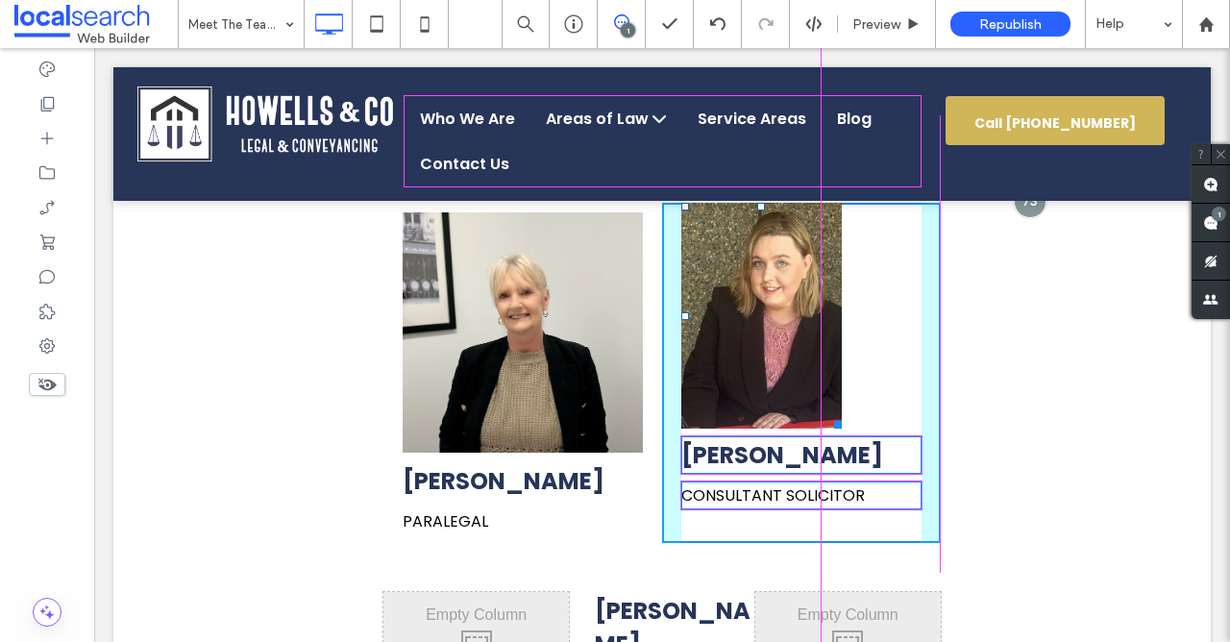
drag, startPoint x: 837, startPoint y: 422, endPoint x: 918, endPoint y: 452, distance: 87.2
click at [918, 452] on div "W:250 H:235 Audrey Eshiloni Consultant solicitor Click To Paste" at bounding box center [801, 373] width 279 height 340
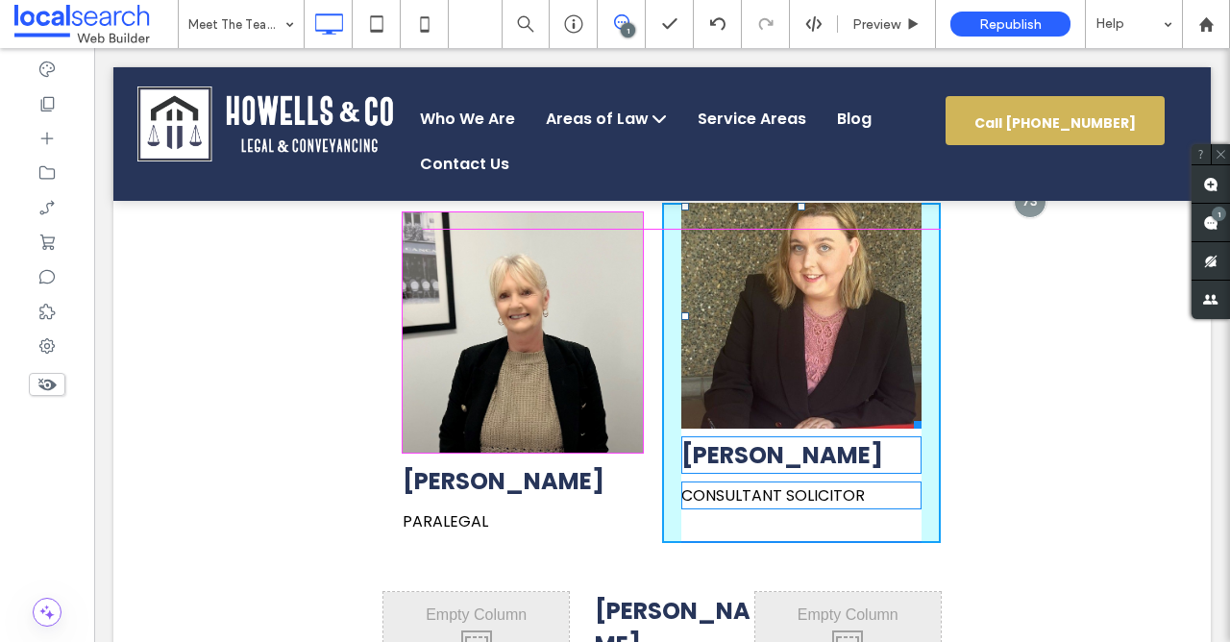
drag, startPoint x: 802, startPoint y: 207, endPoint x: 802, endPoint y: 219, distance: 11.5
click at [802, 219] on div "T:10" at bounding box center [801, 316] width 240 height 226
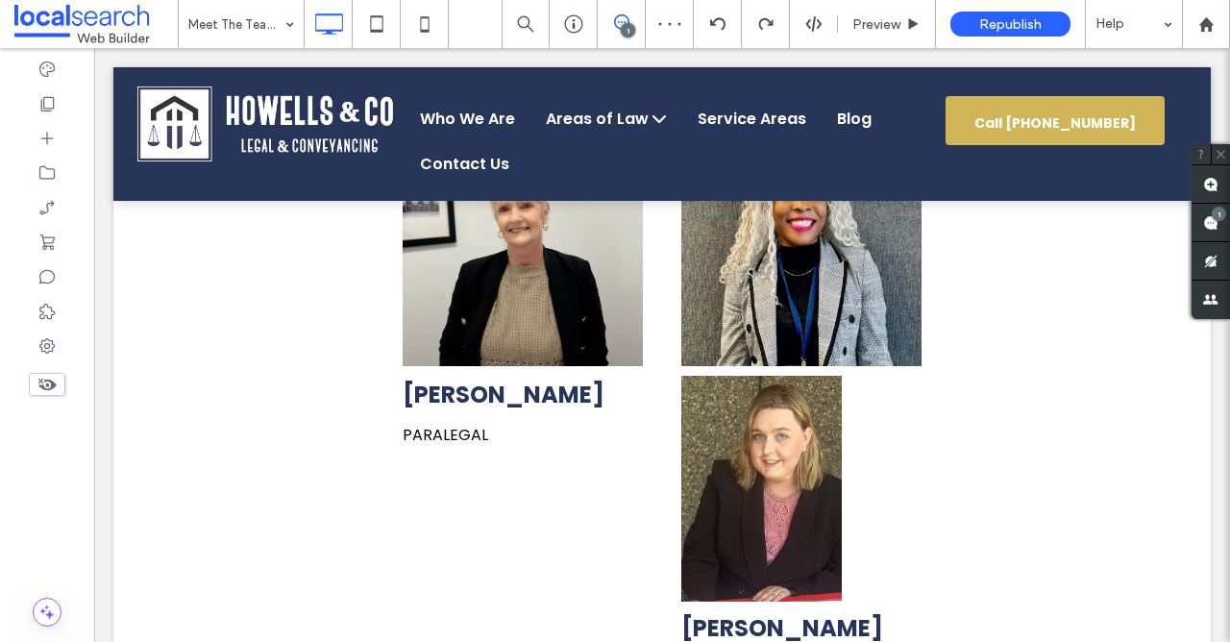
scroll to position [1128, 0]
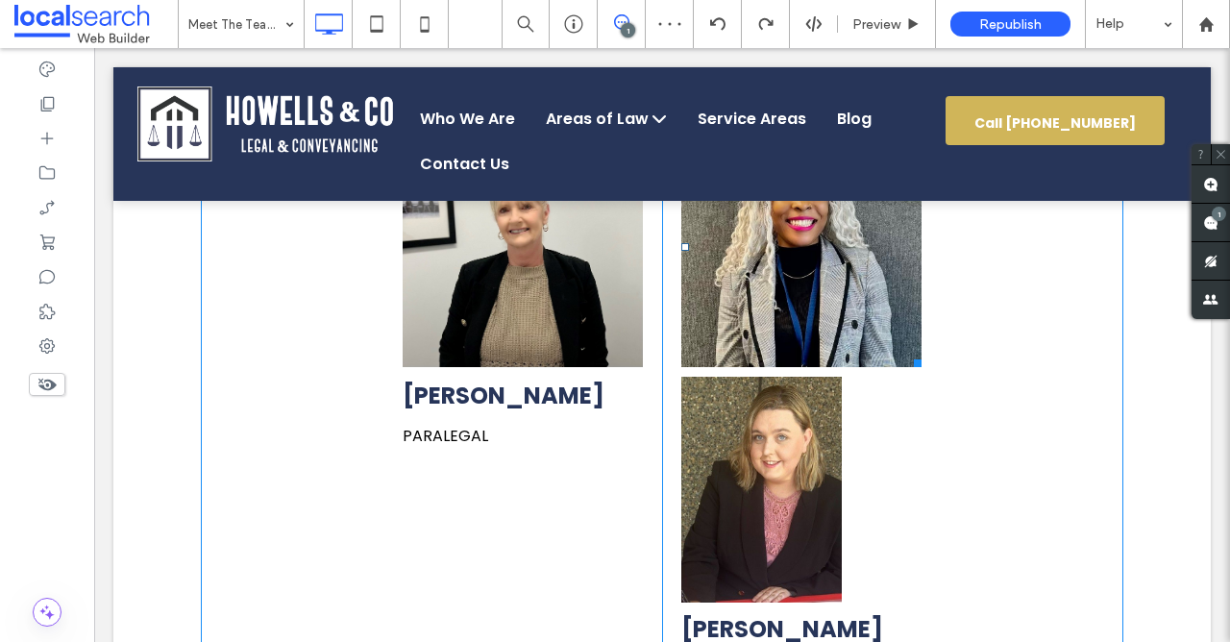
click at [817, 299] on link at bounding box center [801, 247] width 255 height 255
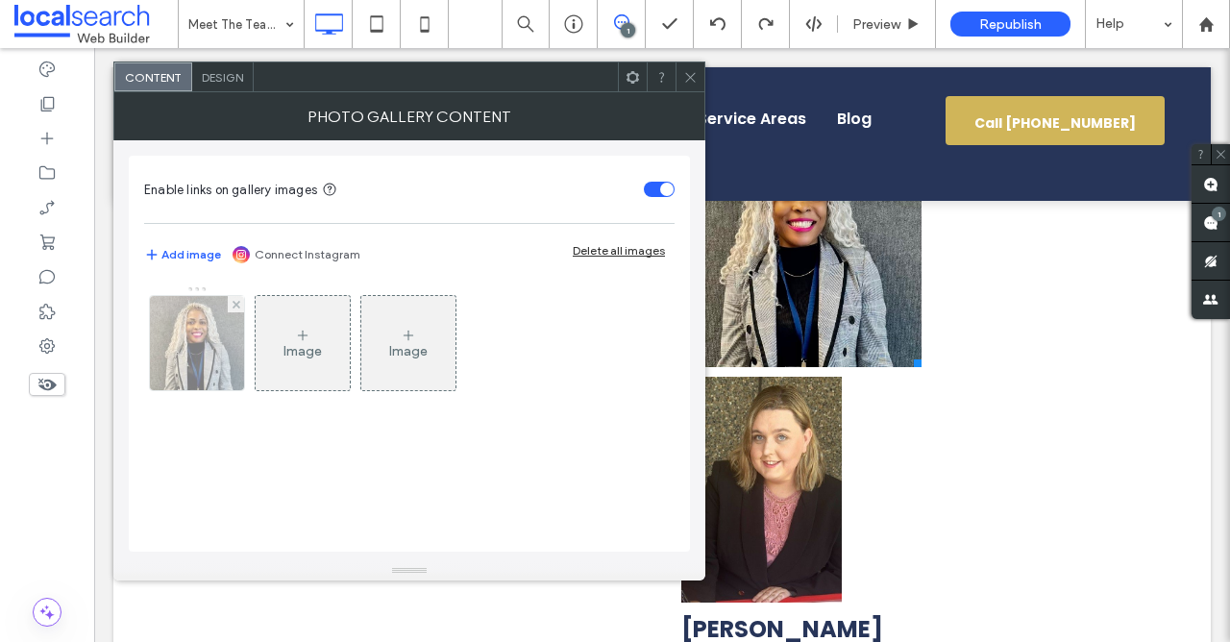
click at [210, 340] on img at bounding box center [197, 343] width 94 height 94
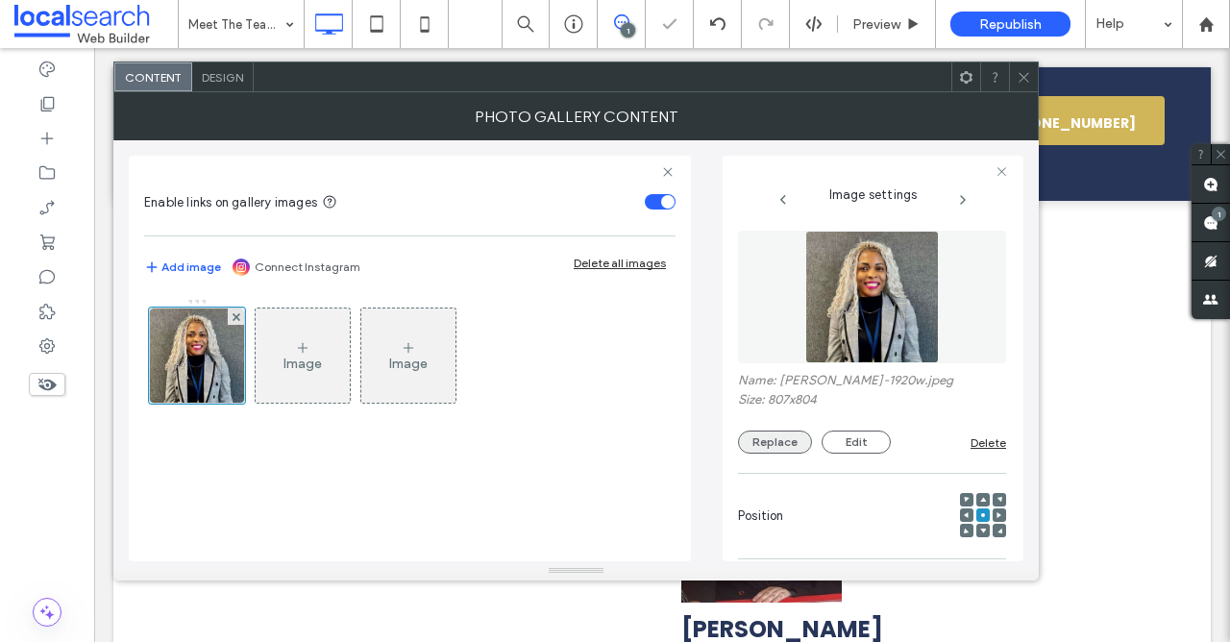
click at [774, 437] on button "Replace" at bounding box center [775, 441] width 74 height 23
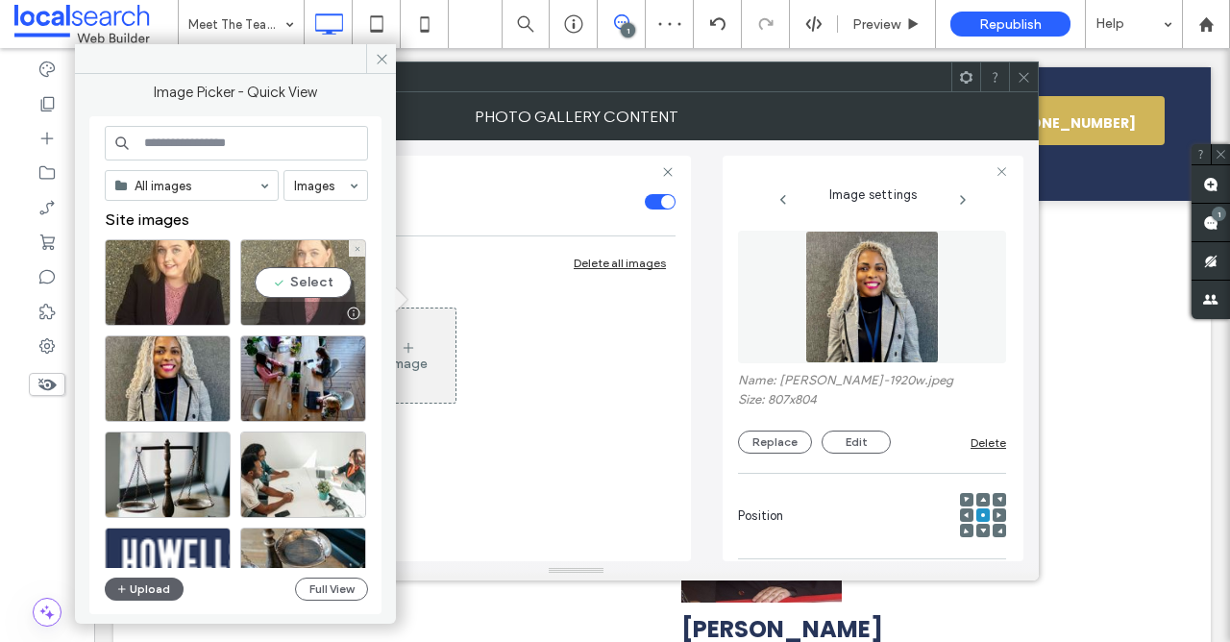
click at [312, 279] on div "Select" at bounding box center [303, 282] width 126 height 86
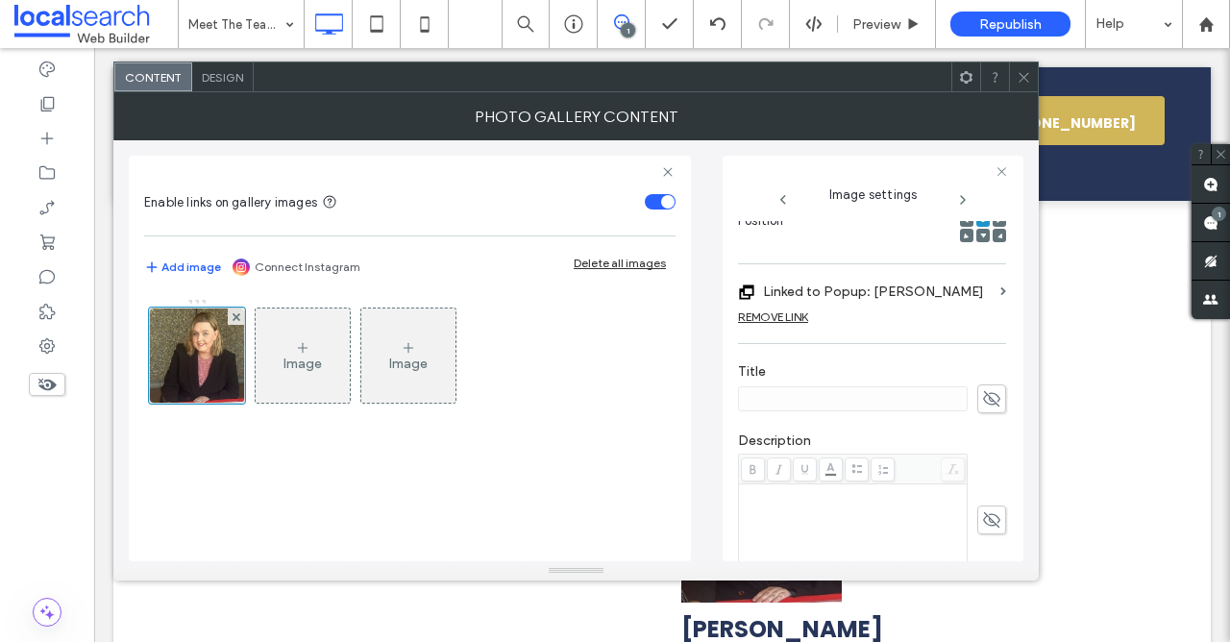
scroll to position [324, 0]
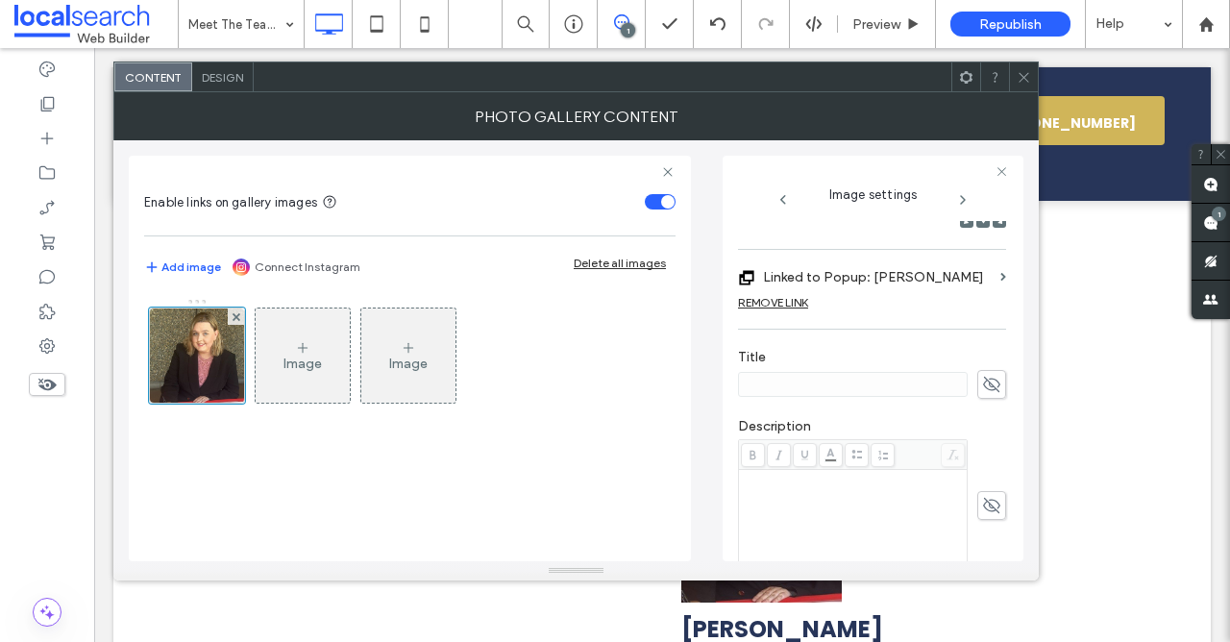
click at [912, 280] on label "Linked to Popup: Audrey Eshiloni" at bounding box center [878, 277] width 230 height 36
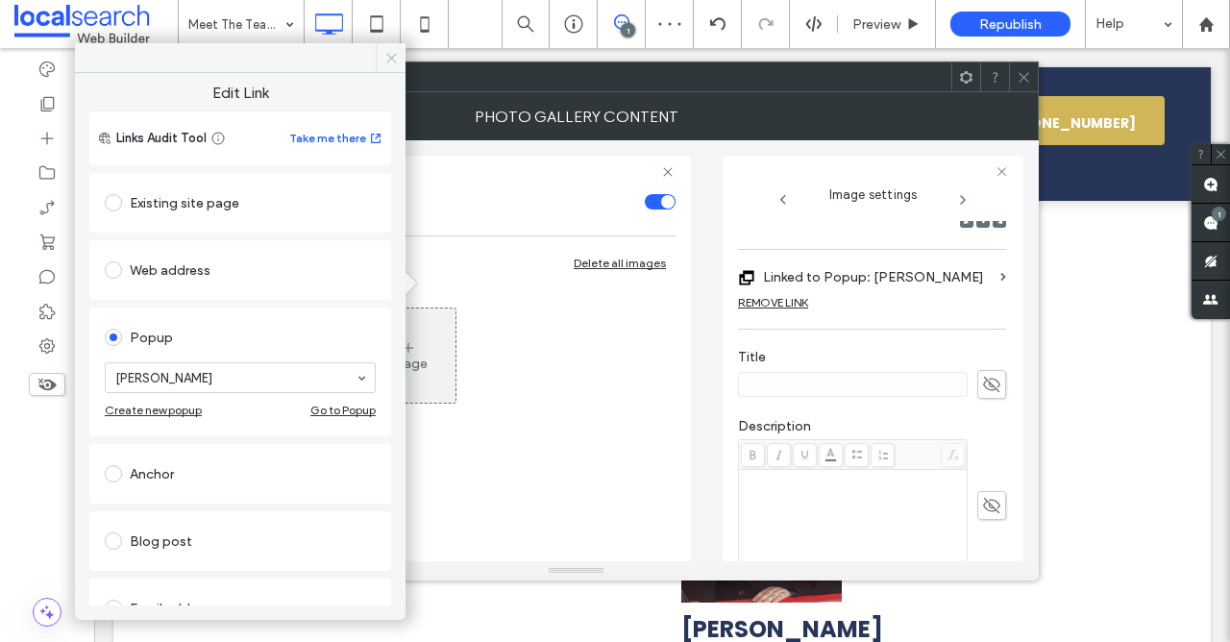
click at [389, 56] on icon at bounding box center [391, 58] width 14 height 14
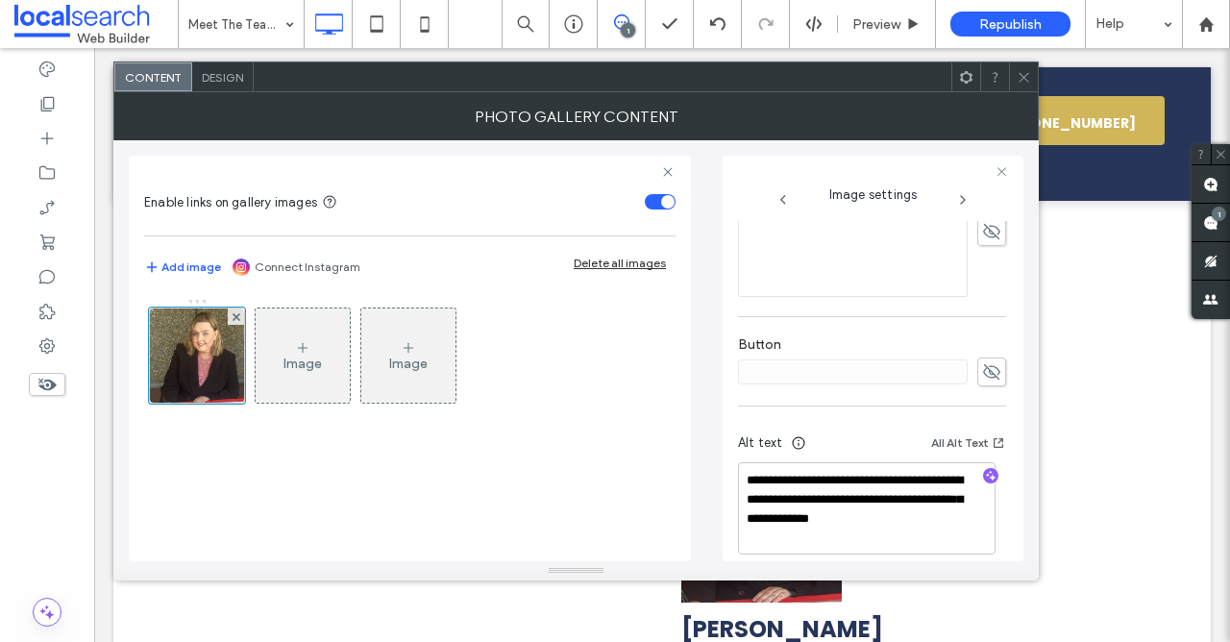
scroll to position [618, 0]
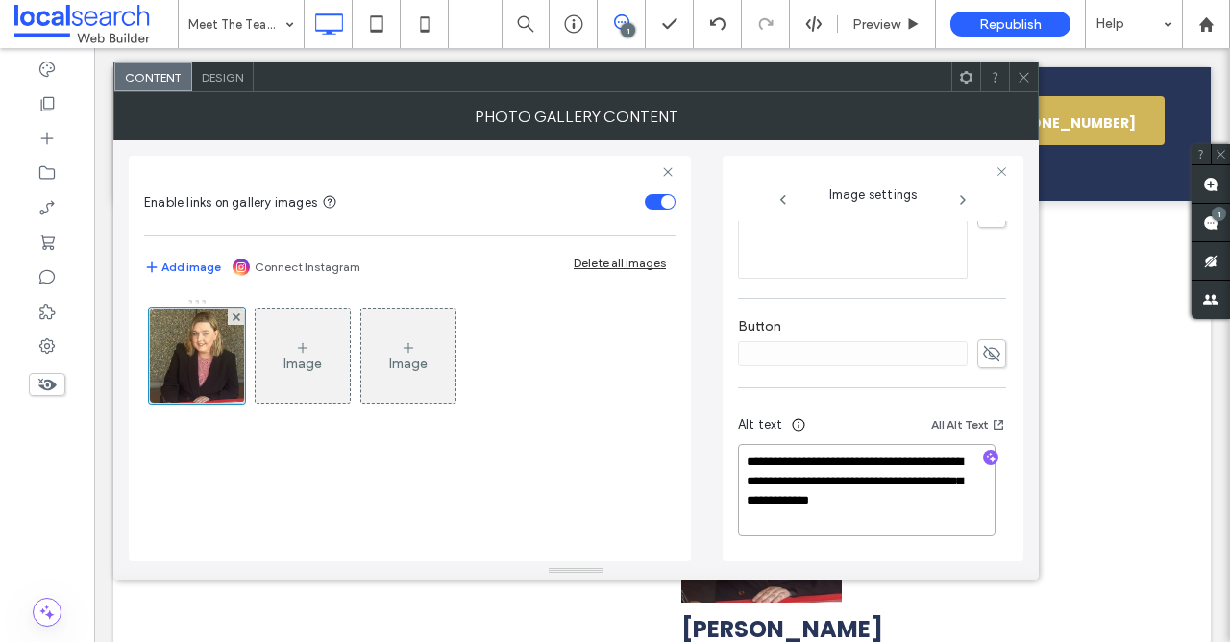
drag, startPoint x: 842, startPoint y: 479, endPoint x: 858, endPoint y: 528, distance: 51.3
click at [858, 528] on textarea "**********" at bounding box center [866, 490] width 257 height 92
type textarea "**********"
click at [986, 456] on use "button" at bounding box center [991, 459] width 11 height 11
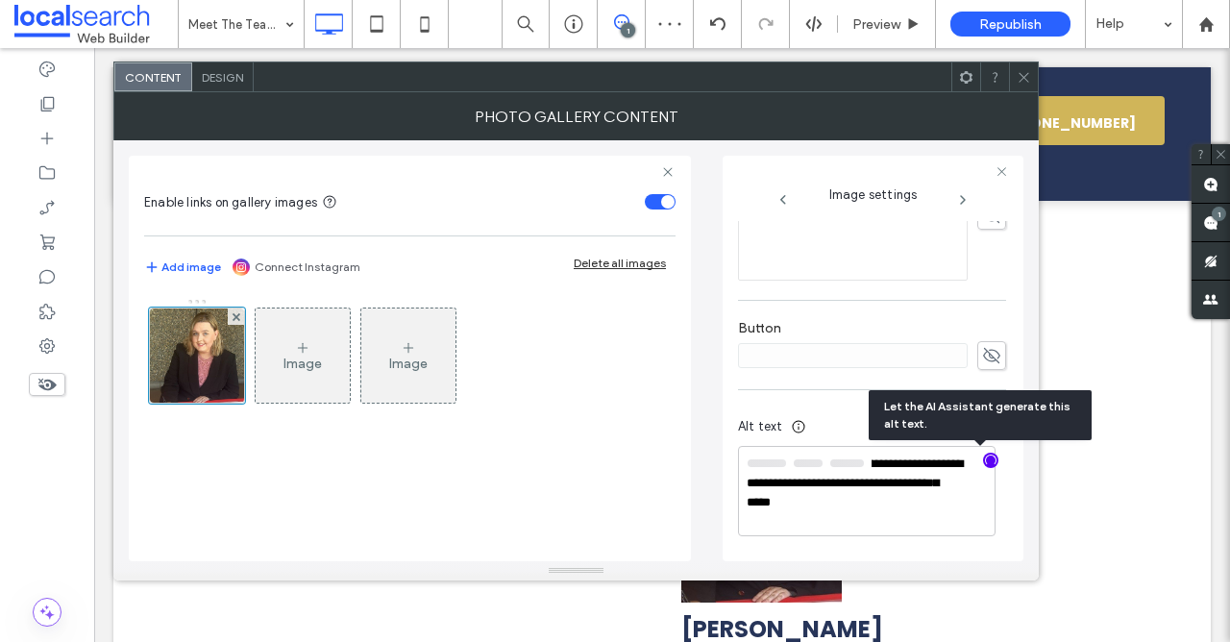
scroll to position [614, 0]
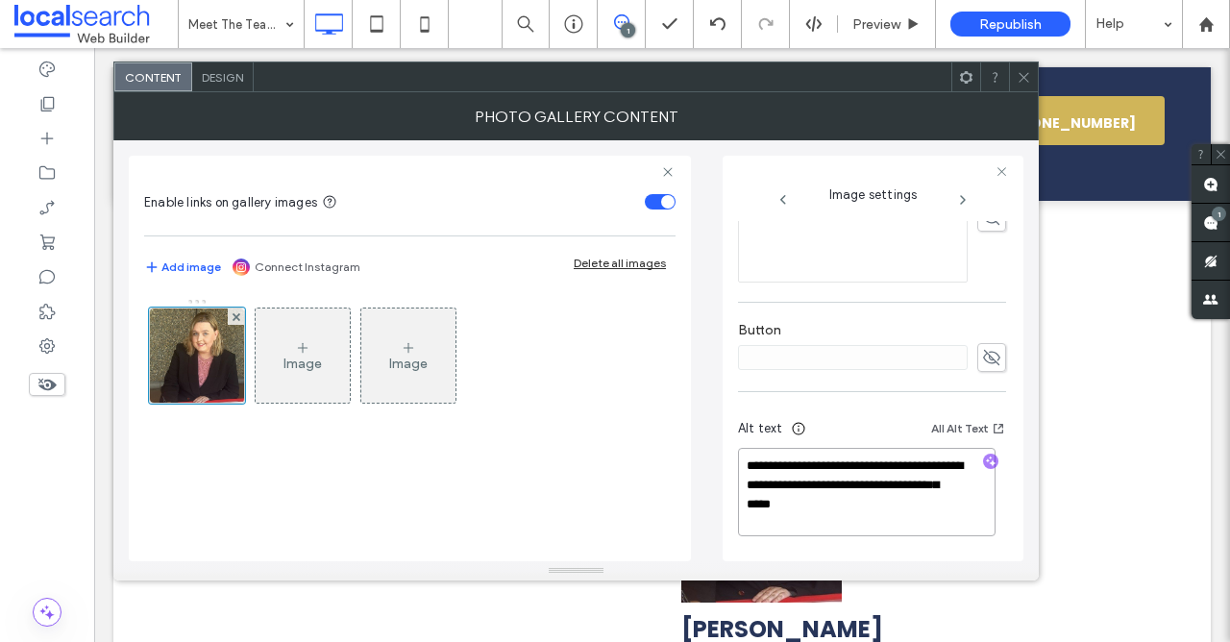
click at [843, 508] on textarea "**********" at bounding box center [866, 492] width 257 height 88
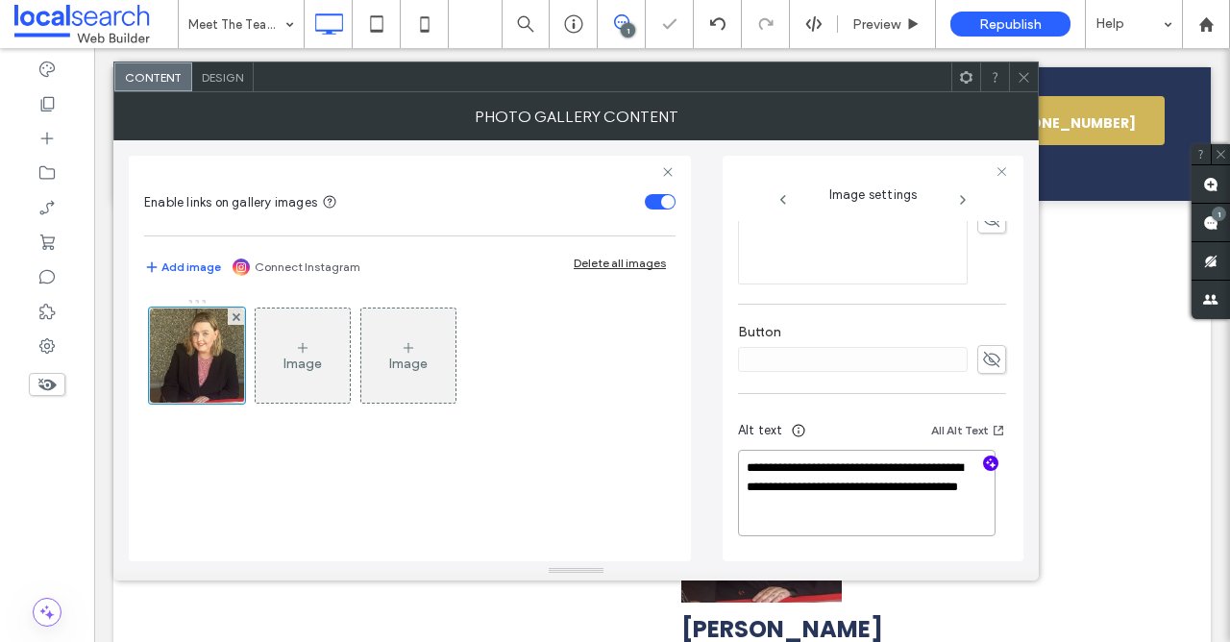
scroll to position [610, 0]
paste textarea "**********"
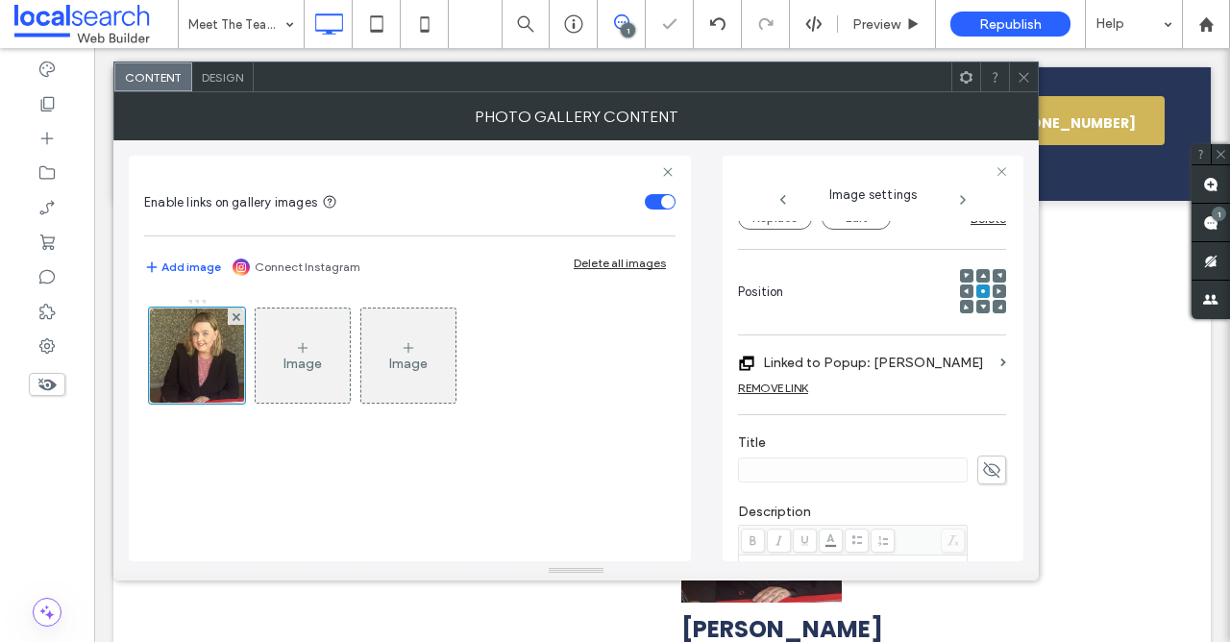
scroll to position [0, 0]
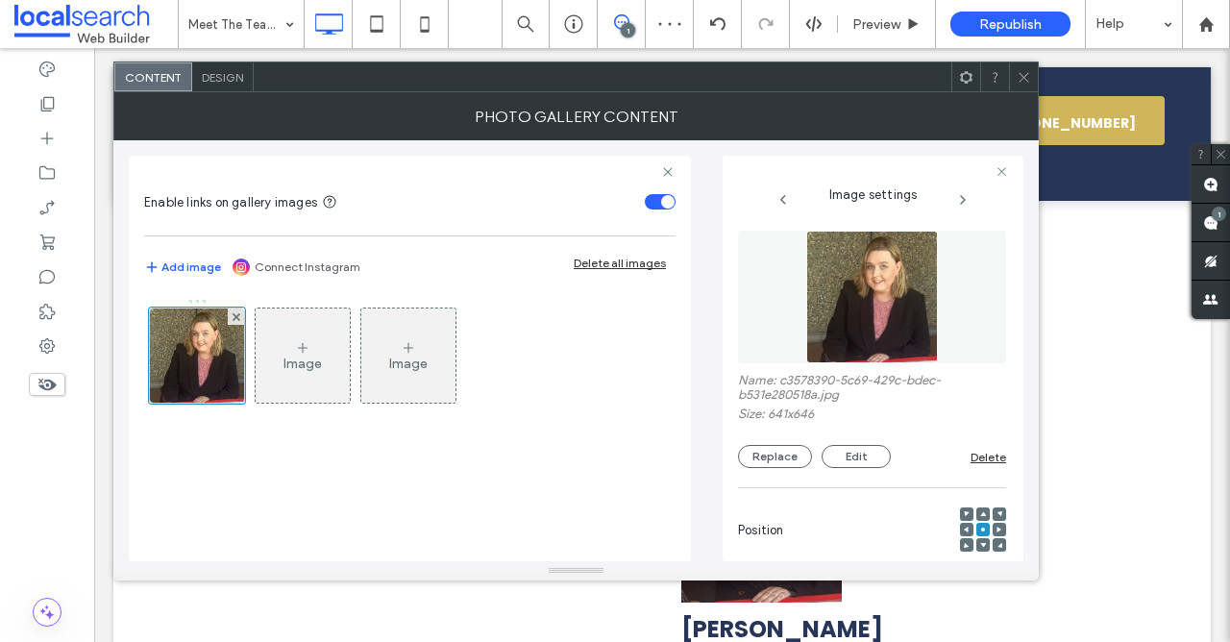
type textarea "**********"
click at [1026, 79] on use at bounding box center [1023, 77] width 10 height 10
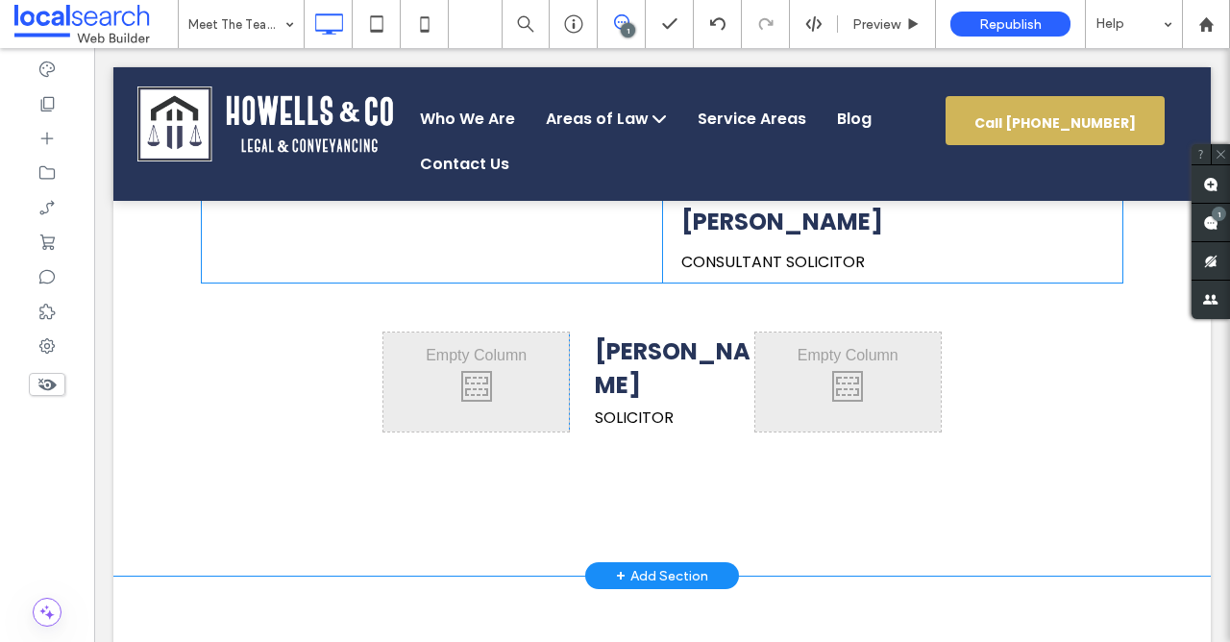
scroll to position [1536, 0]
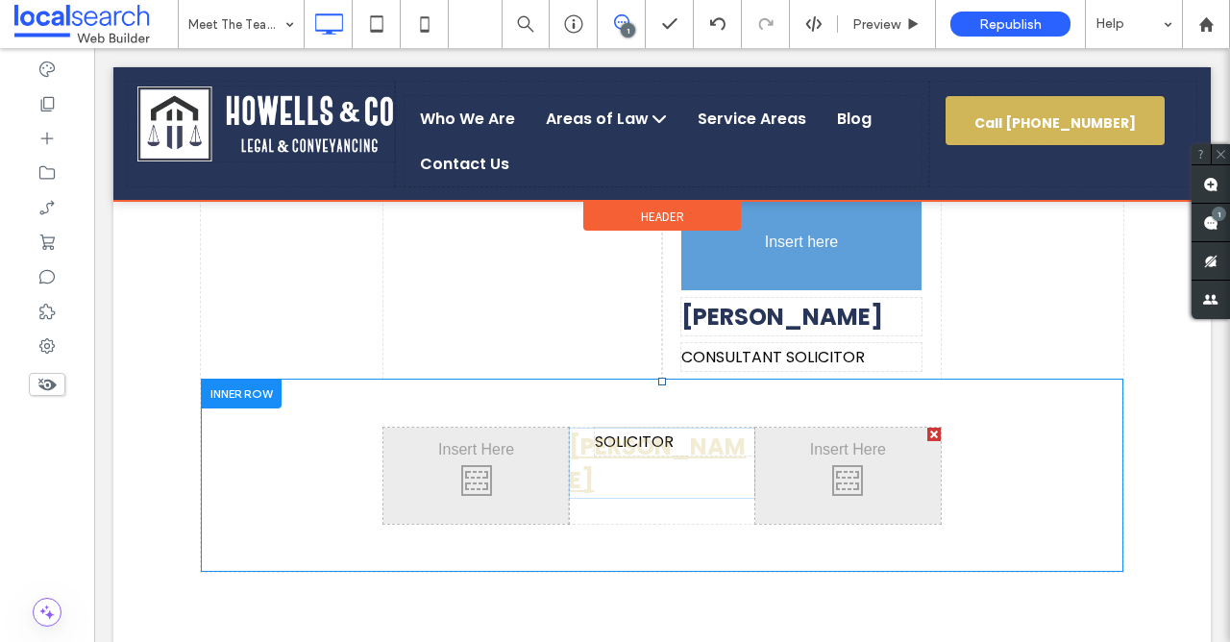
drag, startPoint x: 708, startPoint y: 339, endPoint x: 786, endPoint y: 241, distance: 125.1
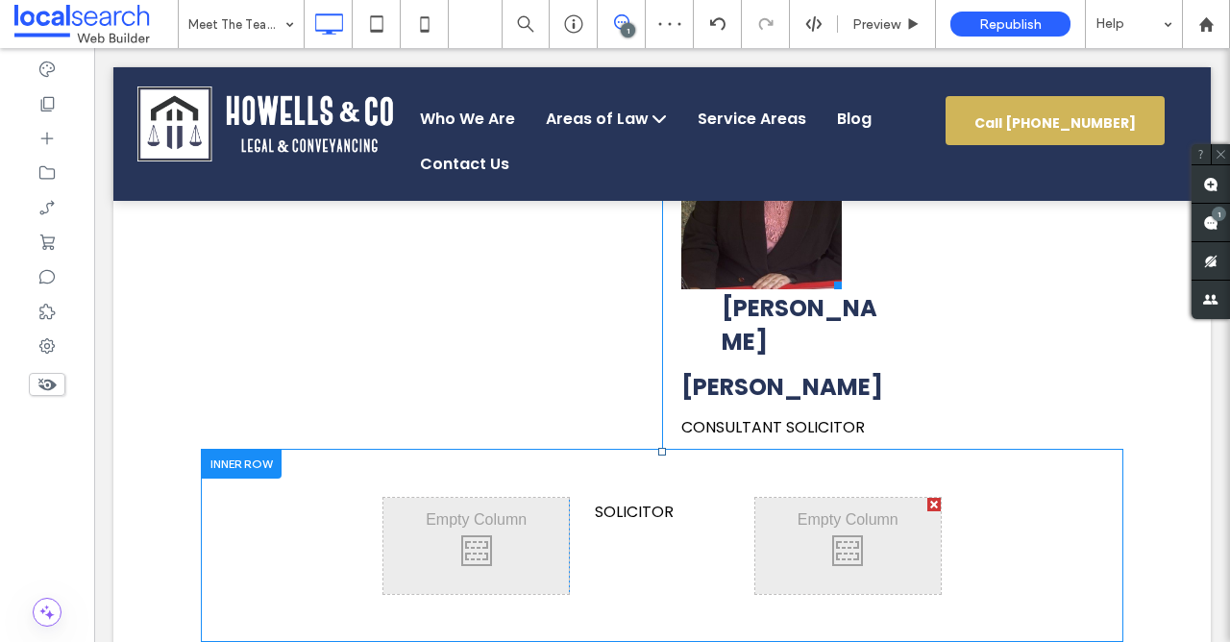
scroll to position [1439, 0]
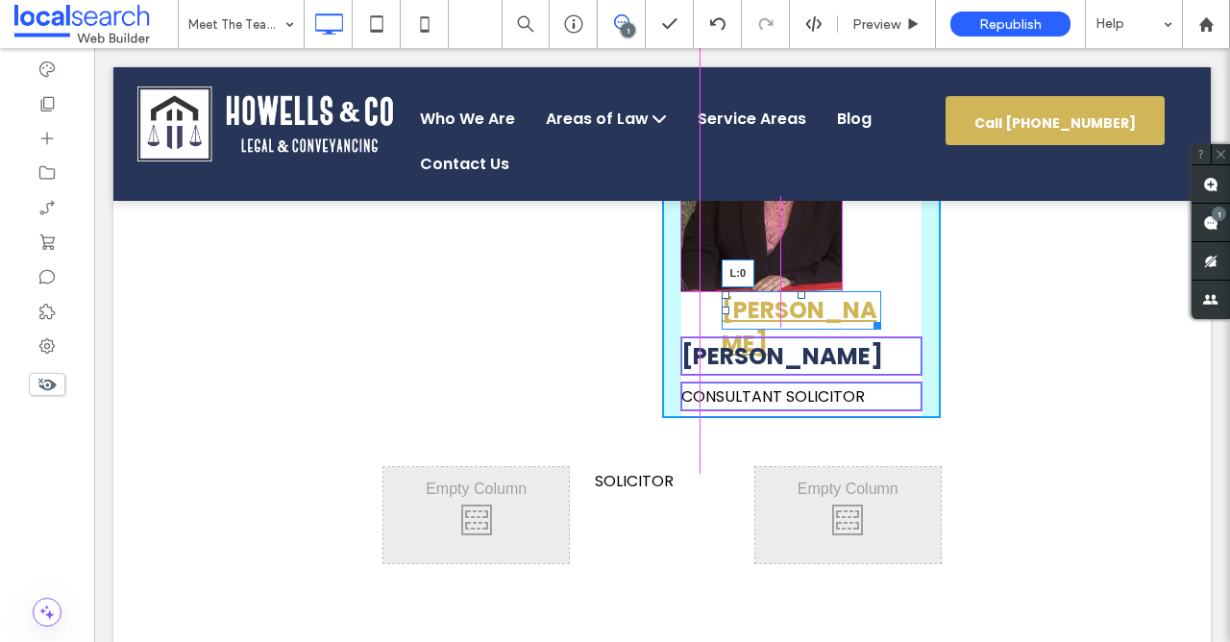
drag, startPoint x: 722, startPoint y: 309, endPoint x: 681, endPoint y: 304, distance: 41.7
click at [721, 304] on div "Jade Ernst L:0" at bounding box center [801, 310] width 160 height 38
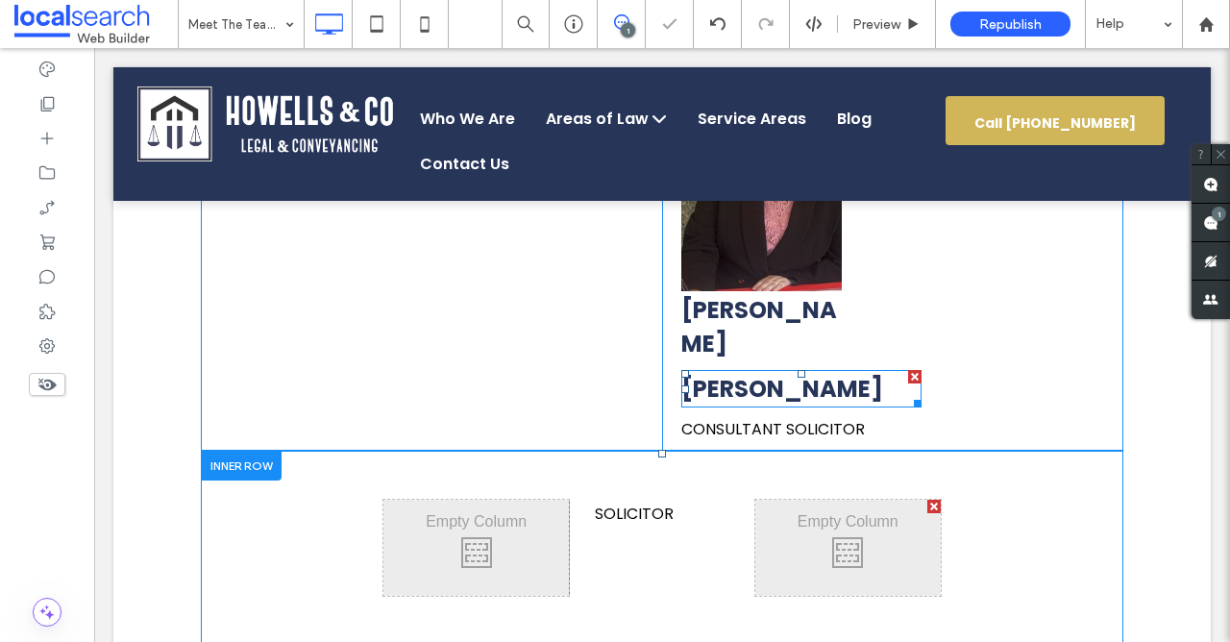
click at [912, 370] on div at bounding box center [914, 376] width 13 height 13
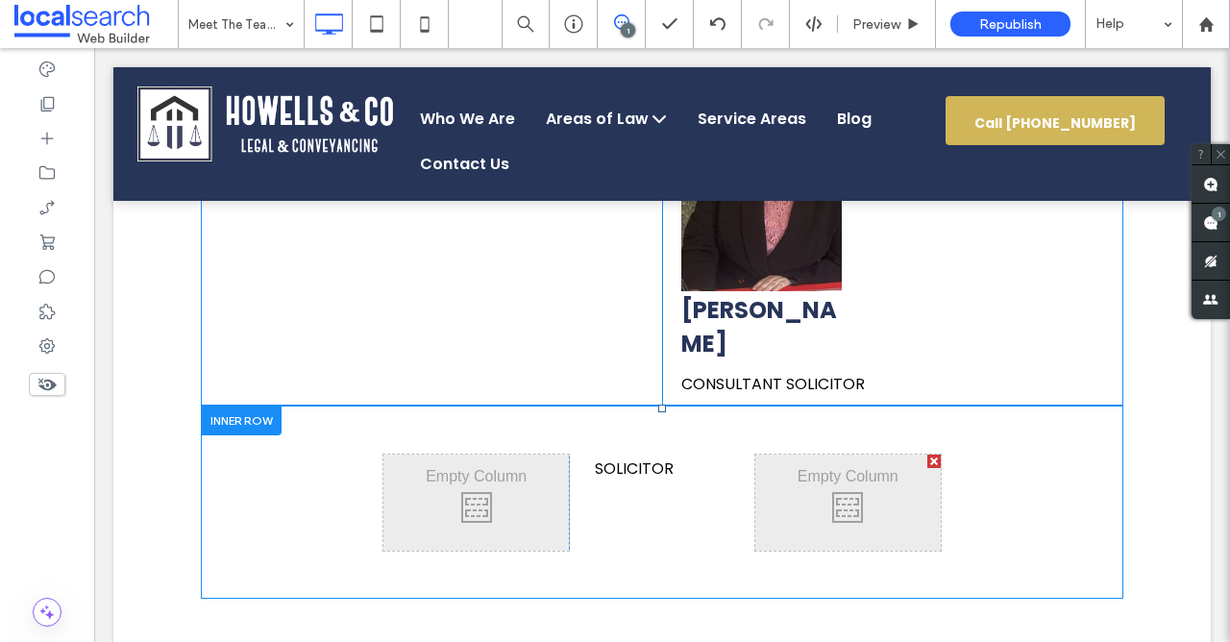
drag, startPoint x: 647, startPoint y: 417, endPoint x: 686, endPoint y: 382, distance: 51.7
click at [686, 405] on div "Click To Paste SOLICITOR Click To Paste Click To Paste" at bounding box center [662, 501] width 922 height 193
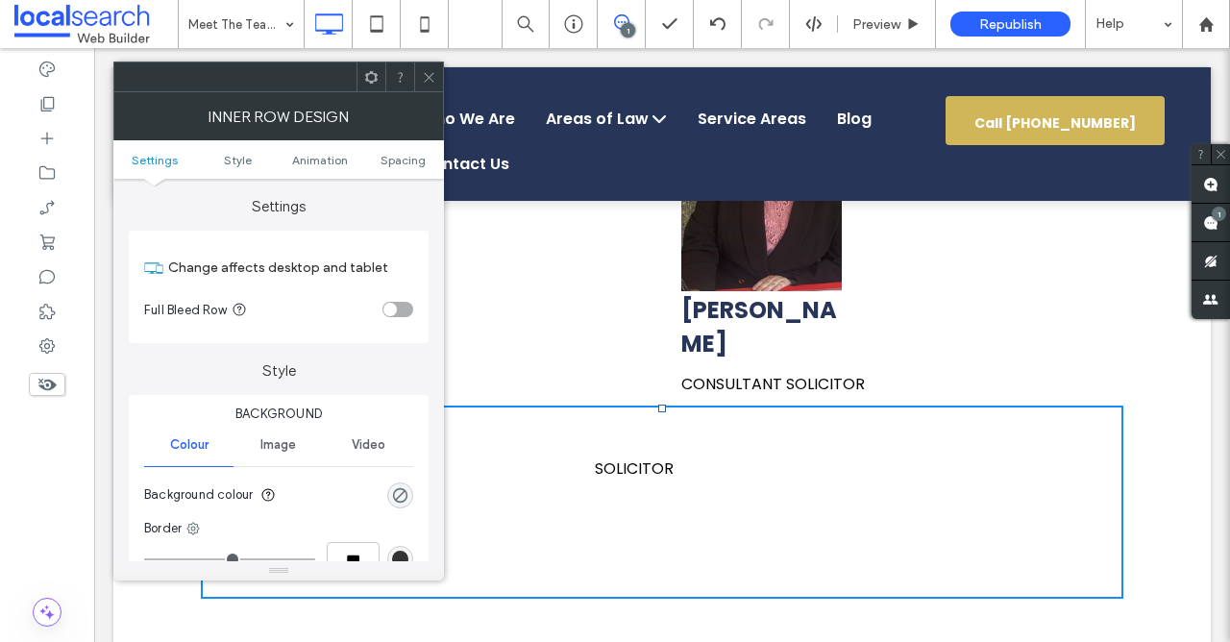
click at [433, 83] on icon at bounding box center [429, 77] width 14 height 14
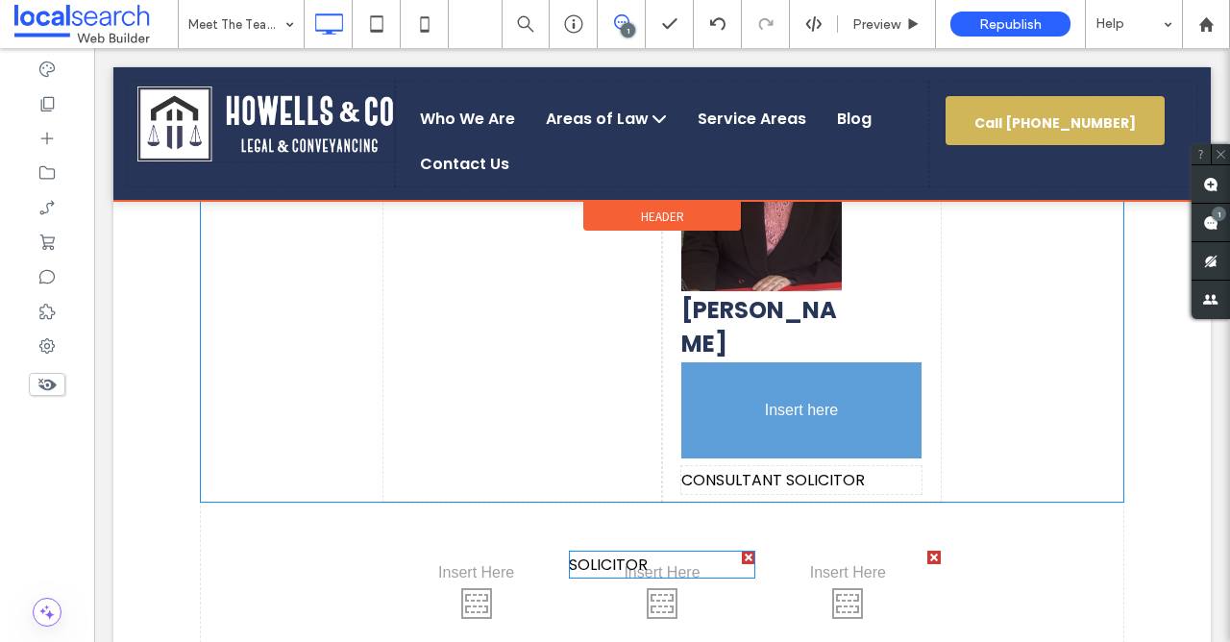
drag, startPoint x: 701, startPoint y: 418, endPoint x: 746, endPoint y: 340, distance: 90.0
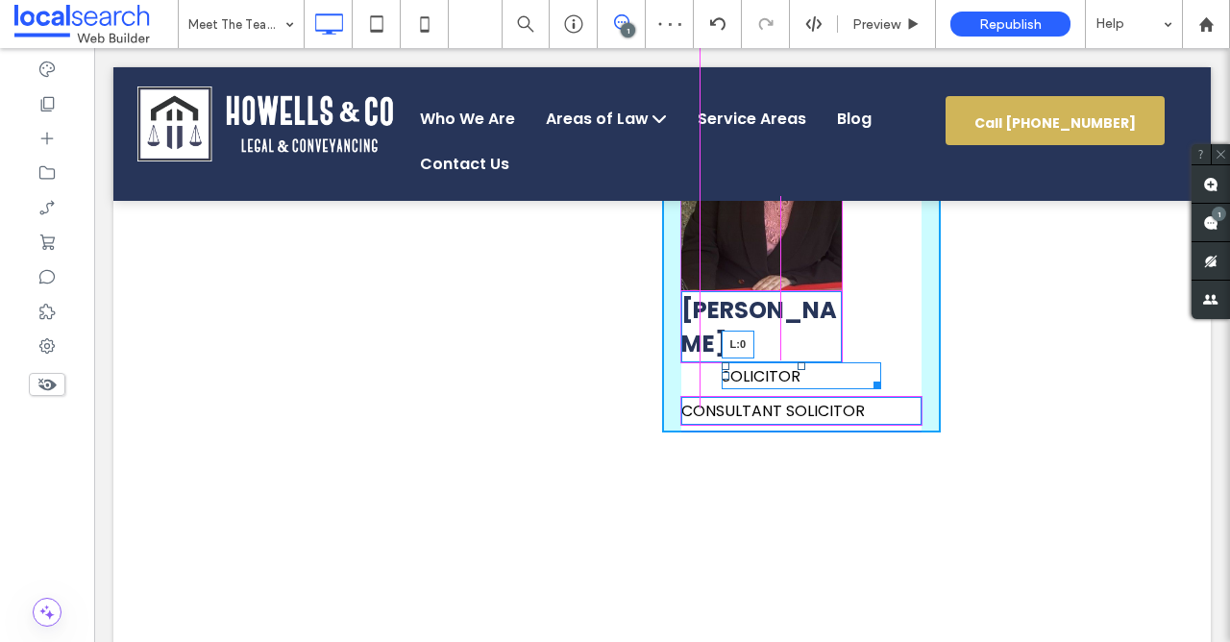
drag, startPoint x: 720, startPoint y: 341, endPoint x: 676, endPoint y: 332, distance: 45.0
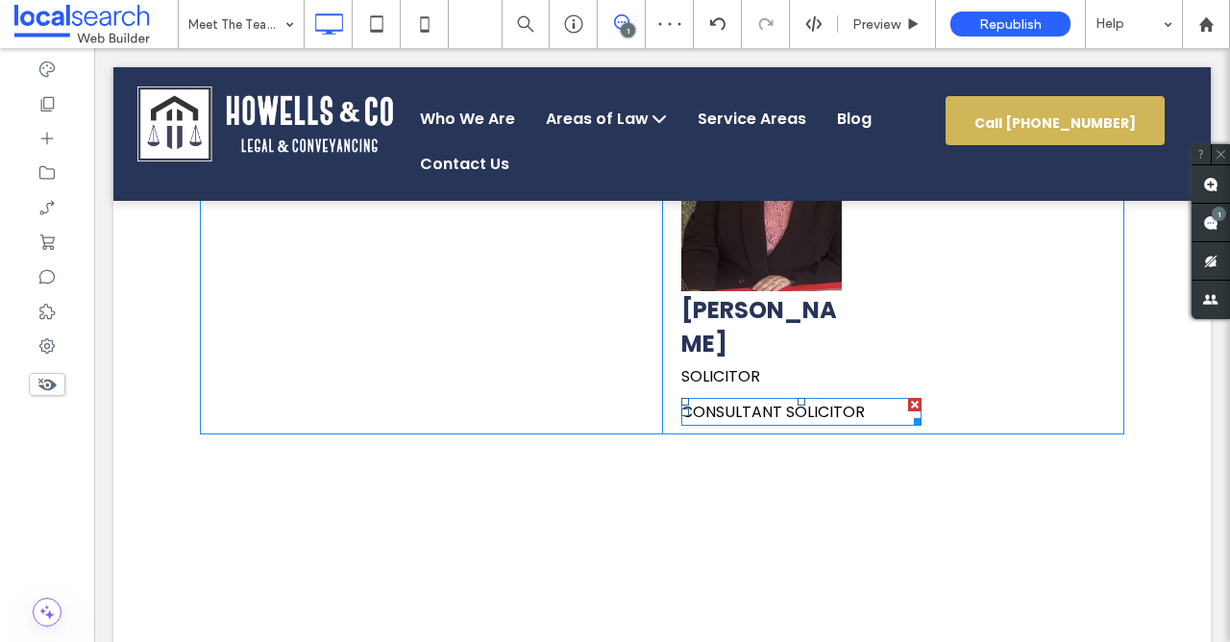
click at [915, 398] on div at bounding box center [914, 404] width 13 height 13
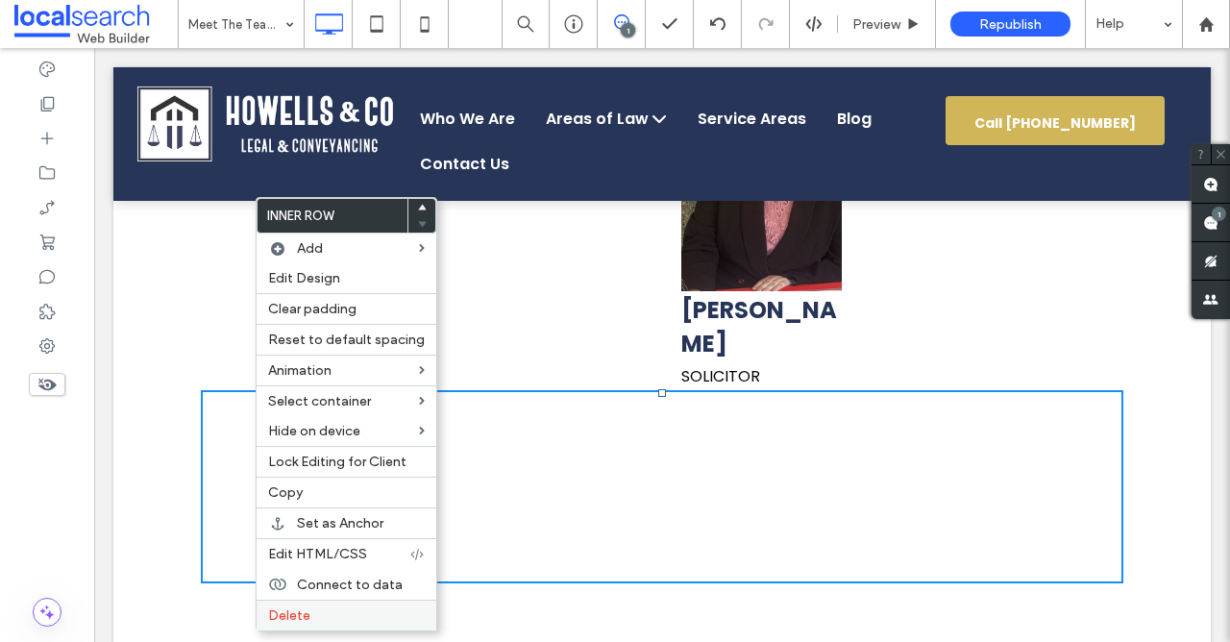
click at [331, 611] on label "Delete" at bounding box center [346, 615] width 157 height 16
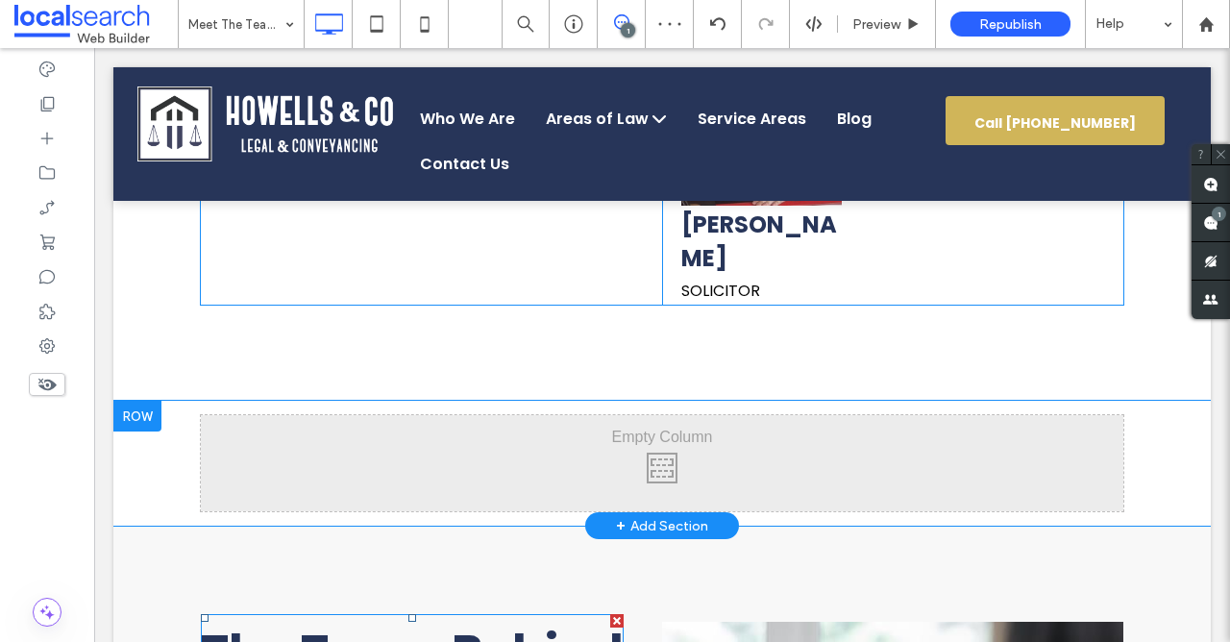
scroll to position [1493, 0]
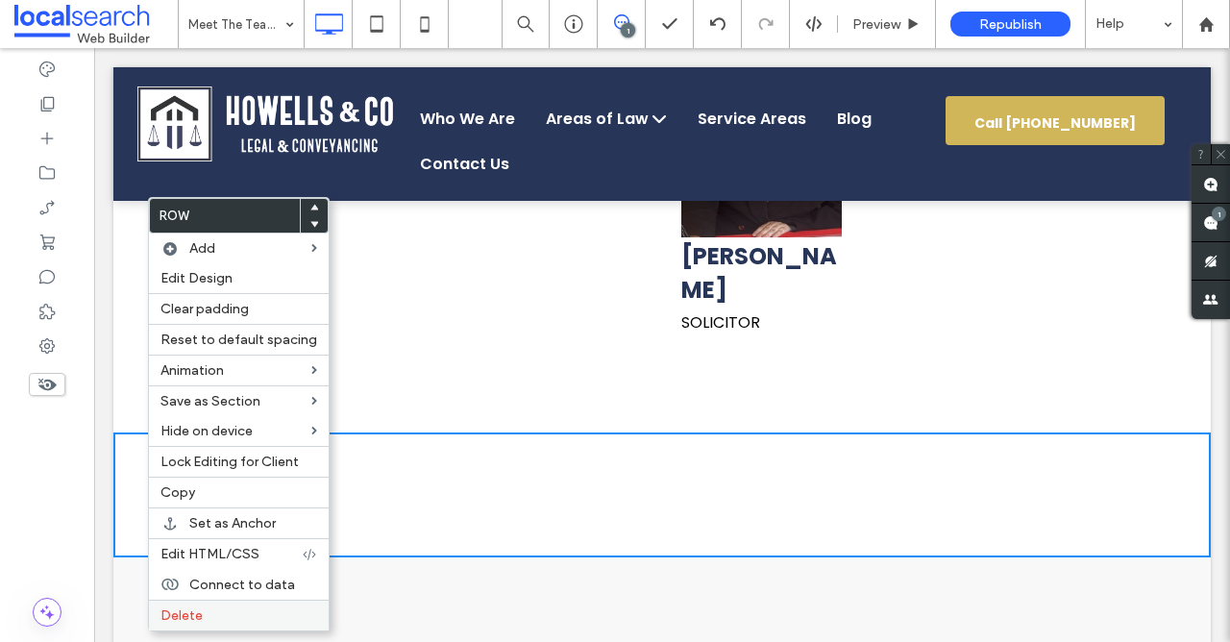
click at [247, 619] on label "Delete" at bounding box center [238, 615] width 157 height 16
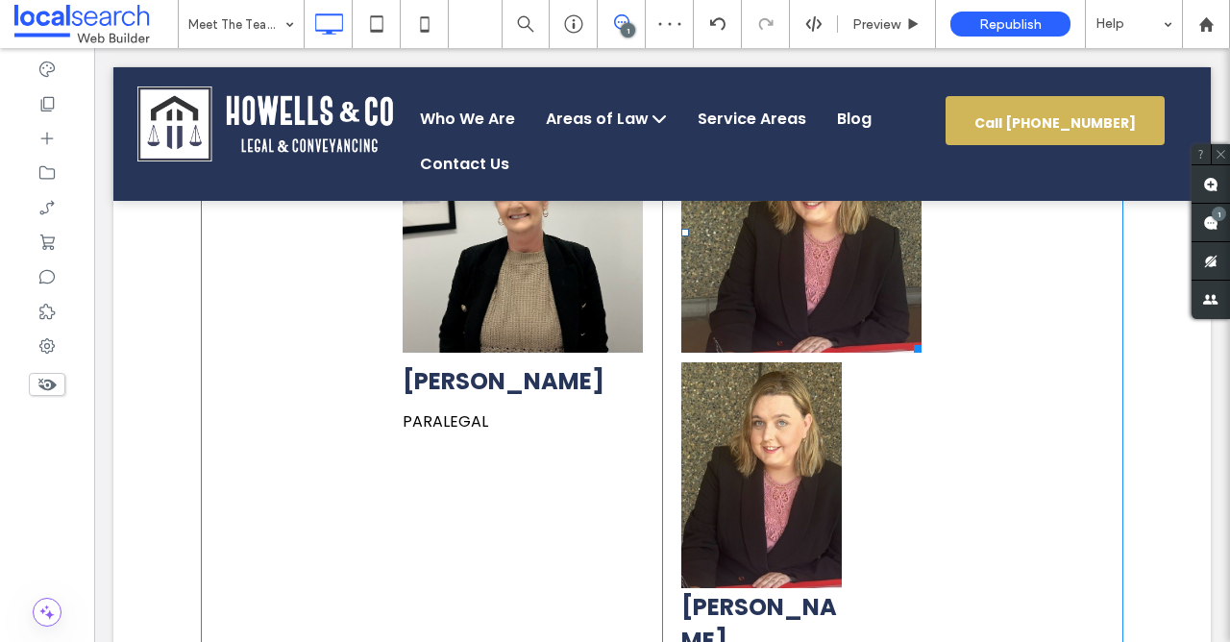
scroll to position [1135, 0]
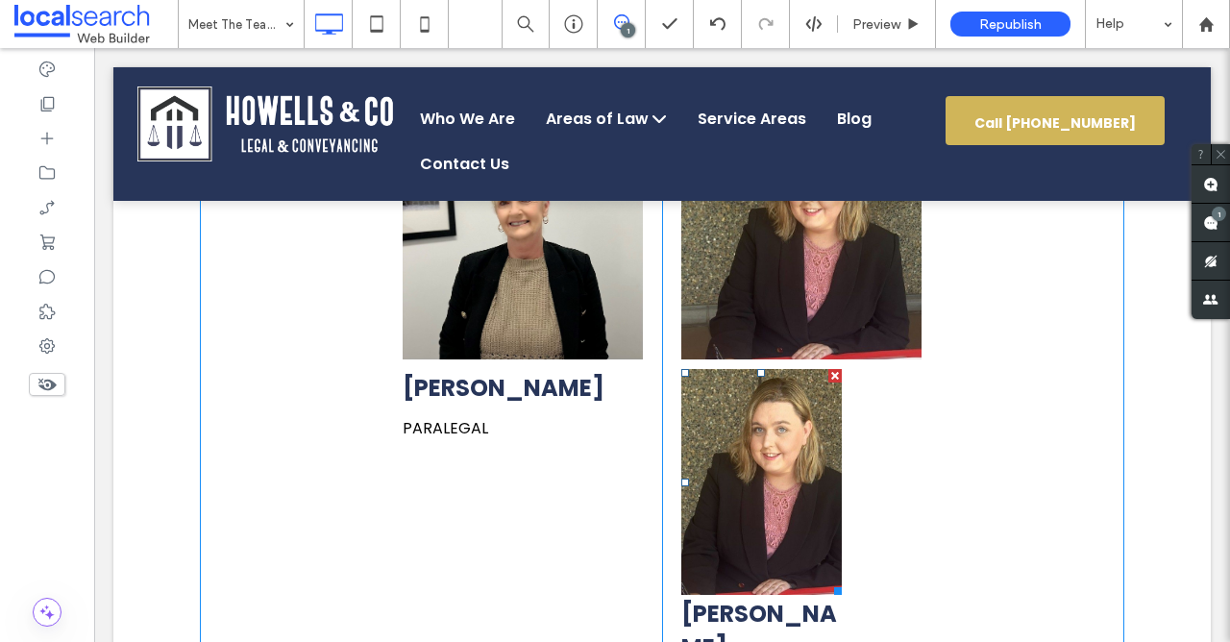
click at [835, 372] on div at bounding box center [834, 375] width 13 height 13
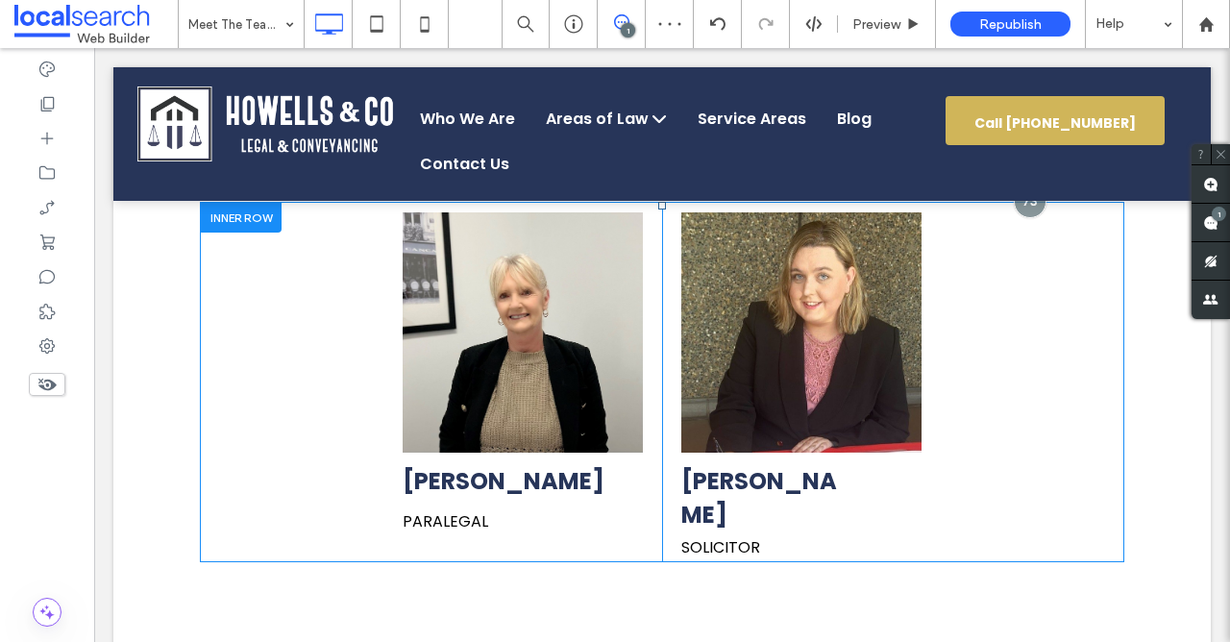
scroll to position [1044, 0]
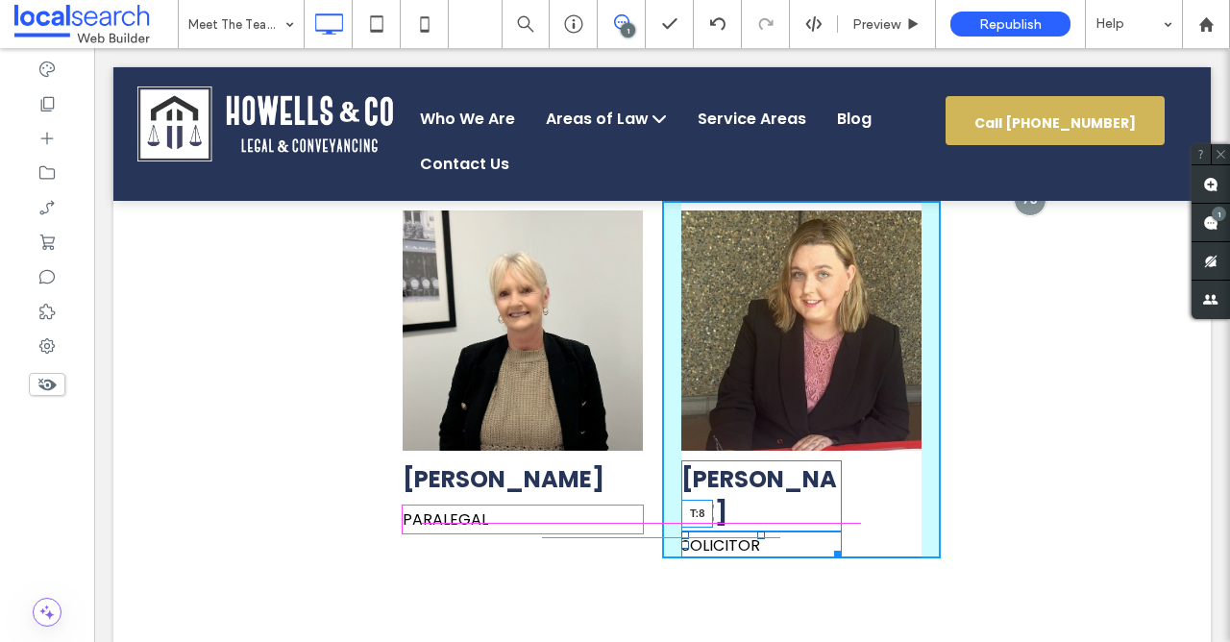
click at [762, 531] on div at bounding box center [761, 535] width 8 height 8
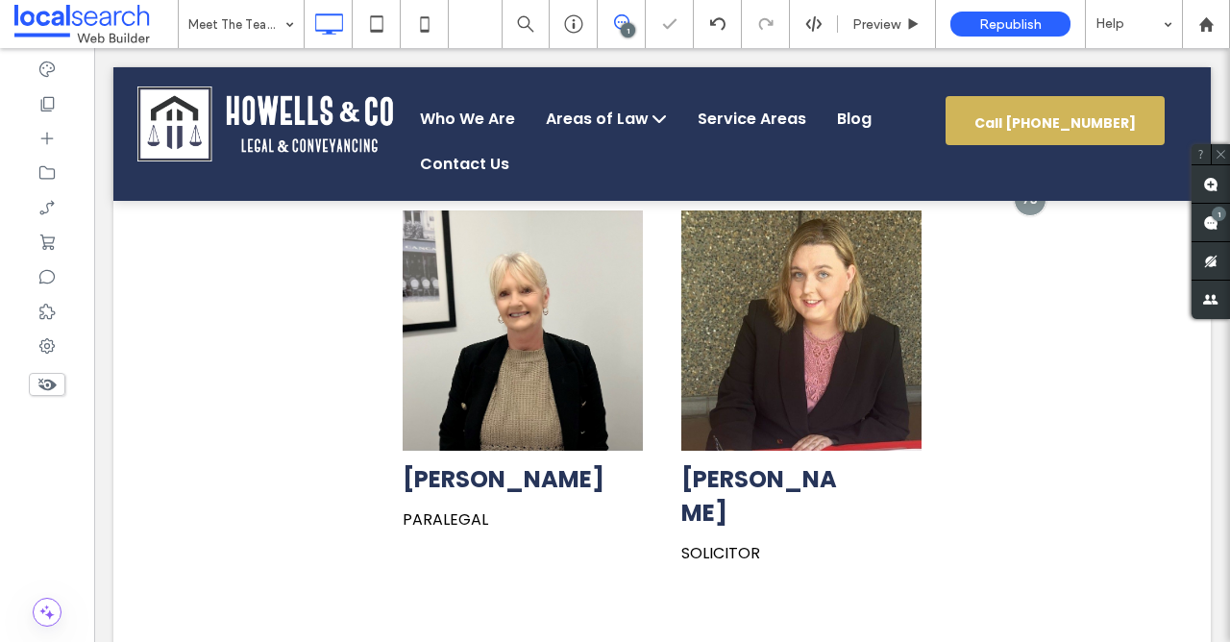
click at [1016, 484] on div "Dianne Pearce PARALEGAL Click To Paste Jade Ernst SOLICITOR Click To Paste" at bounding box center [662, 384] width 922 height 366
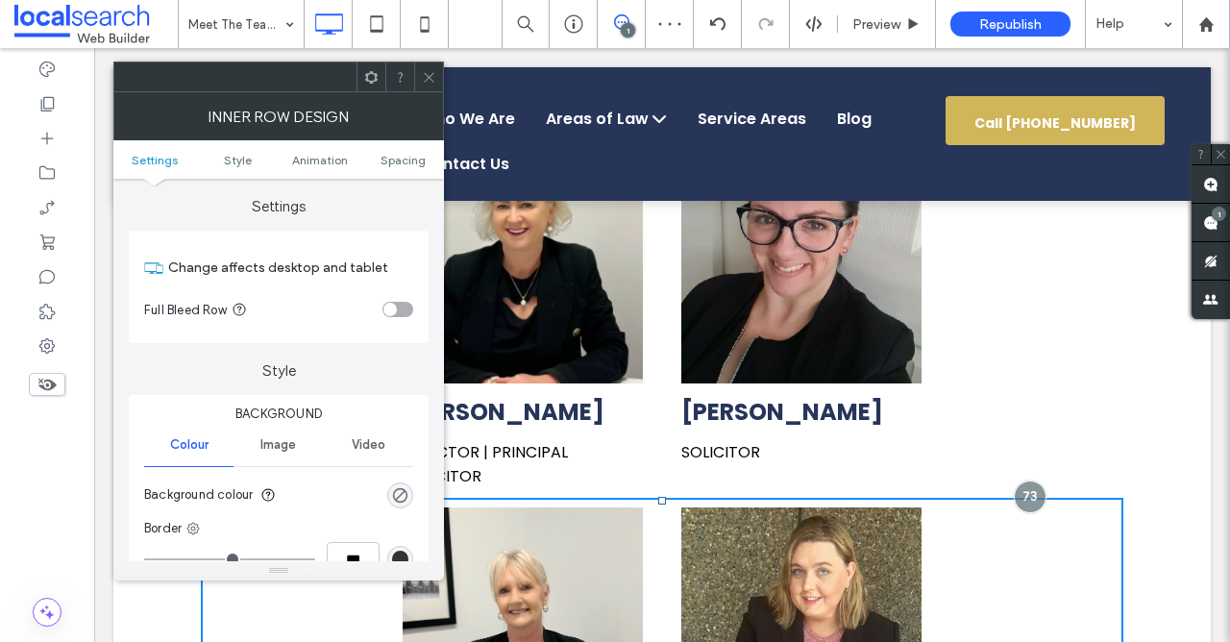
scroll to position [762, 0]
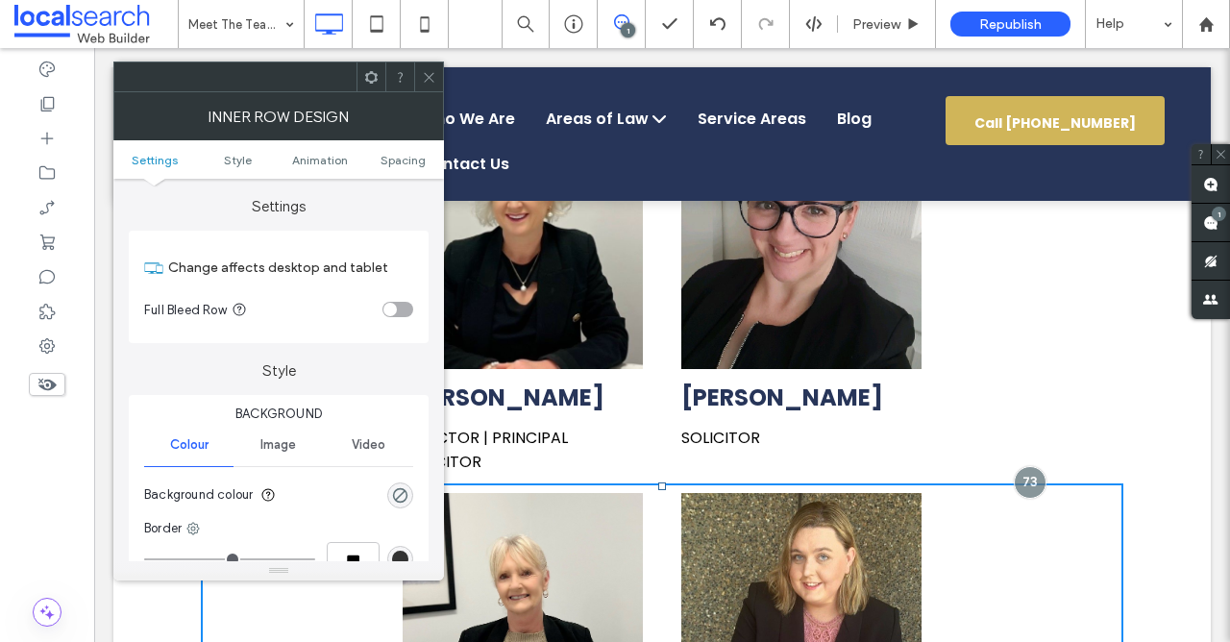
click at [429, 78] on use at bounding box center [429, 77] width 10 height 10
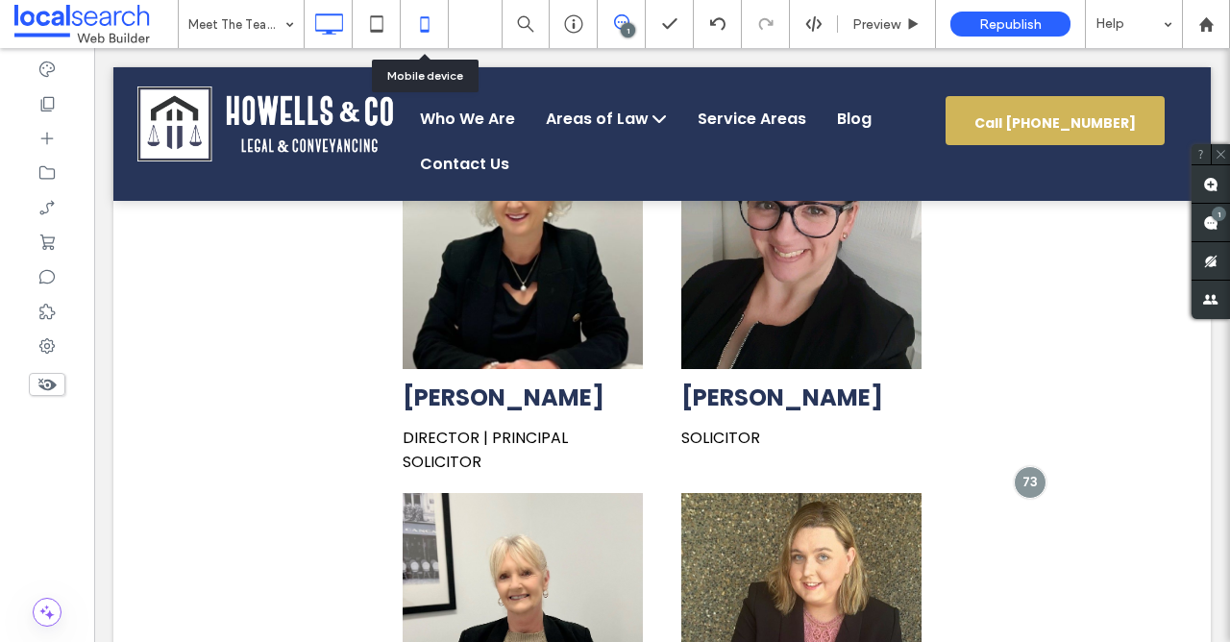
click at [427, 15] on icon at bounding box center [424, 24] width 38 height 38
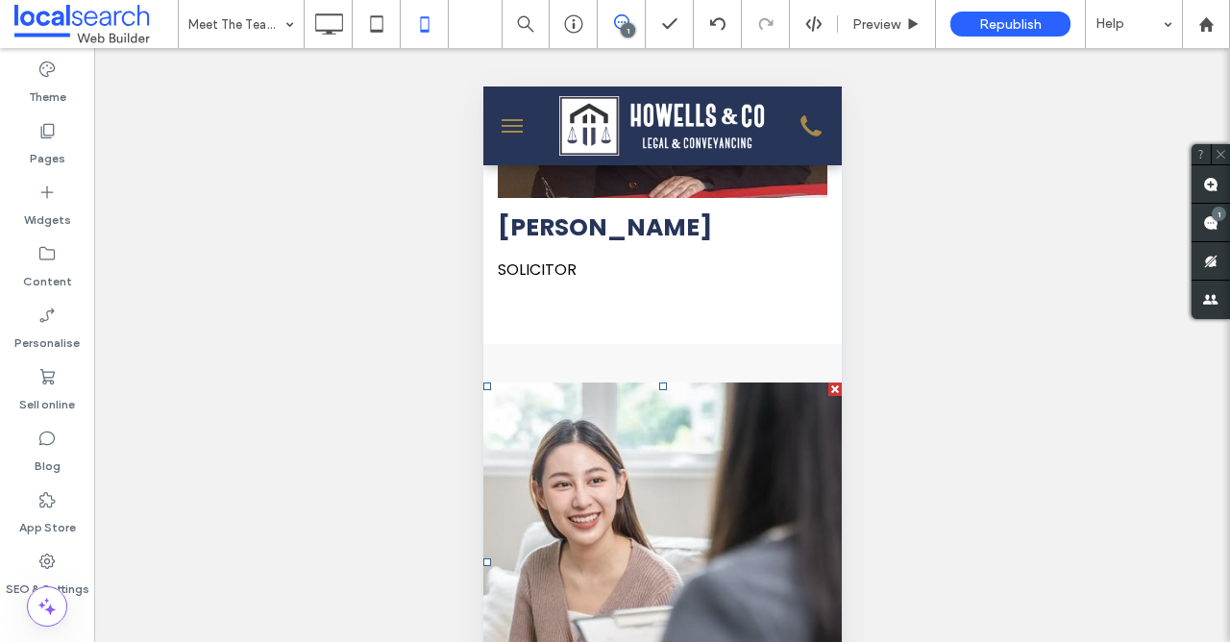
scroll to position [2062, 0]
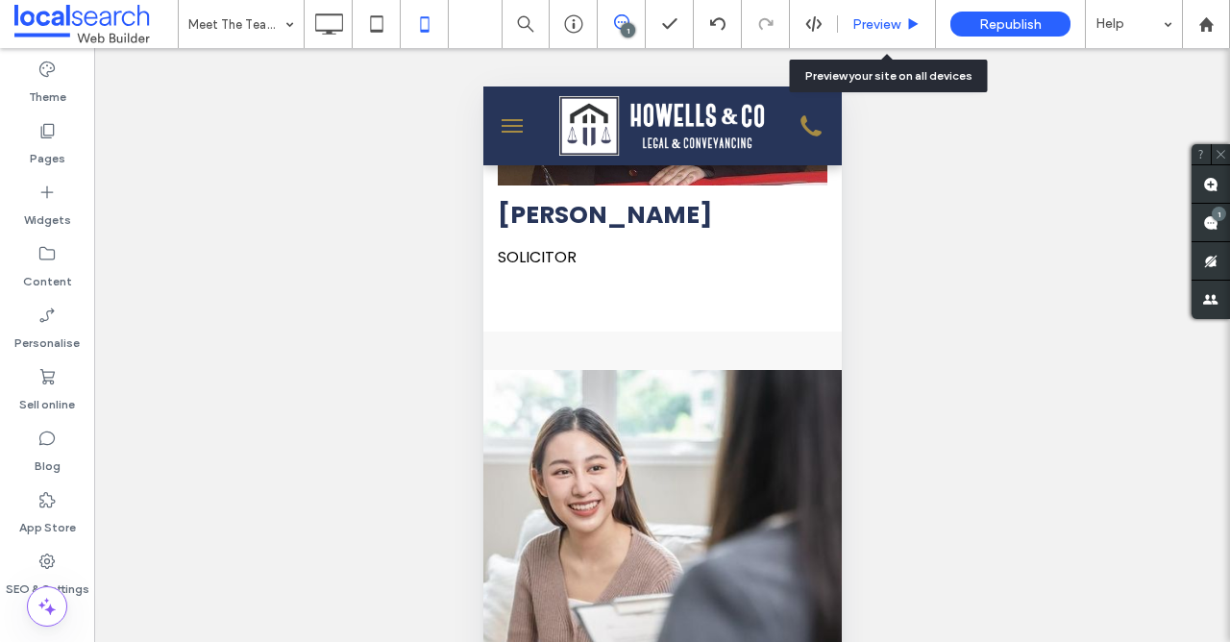
click at [891, 21] on span "Preview" at bounding box center [876, 24] width 48 height 16
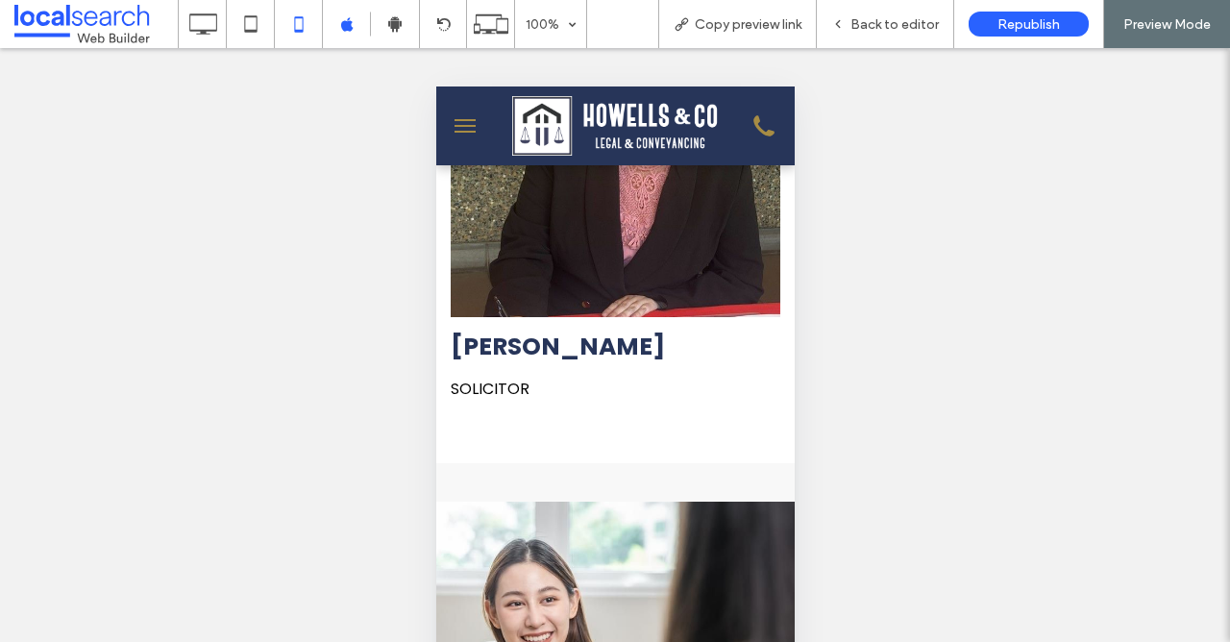
scroll to position [1844, 0]
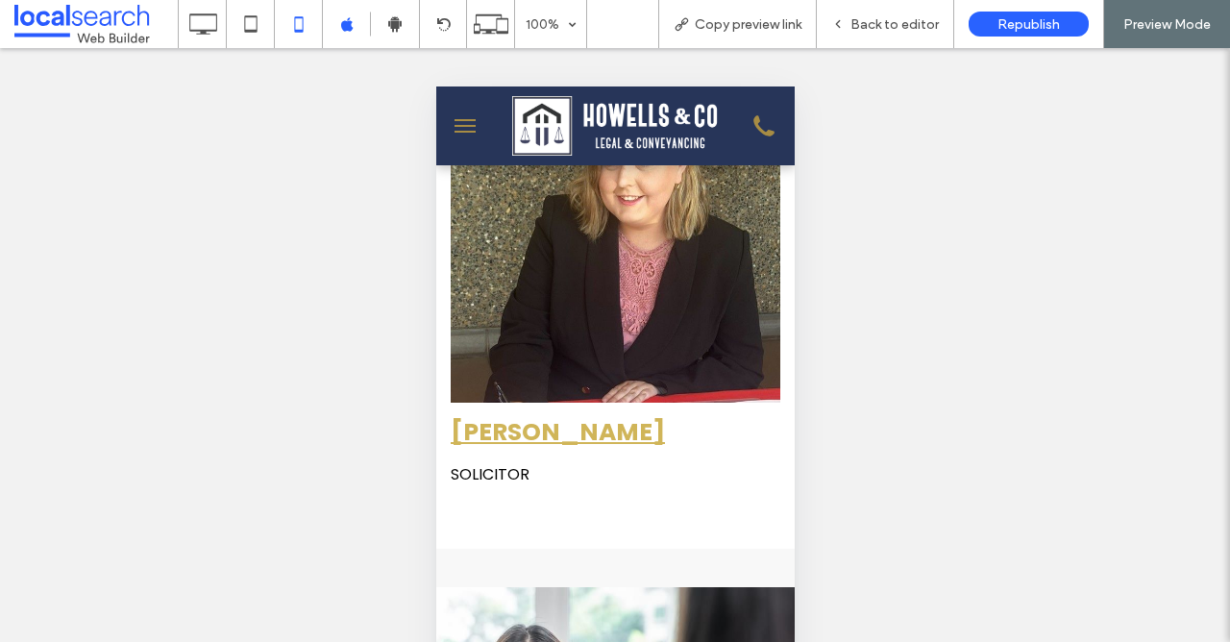
click at [541, 428] on link "[PERSON_NAME]" at bounding box center [557, 432] width 214 height 34
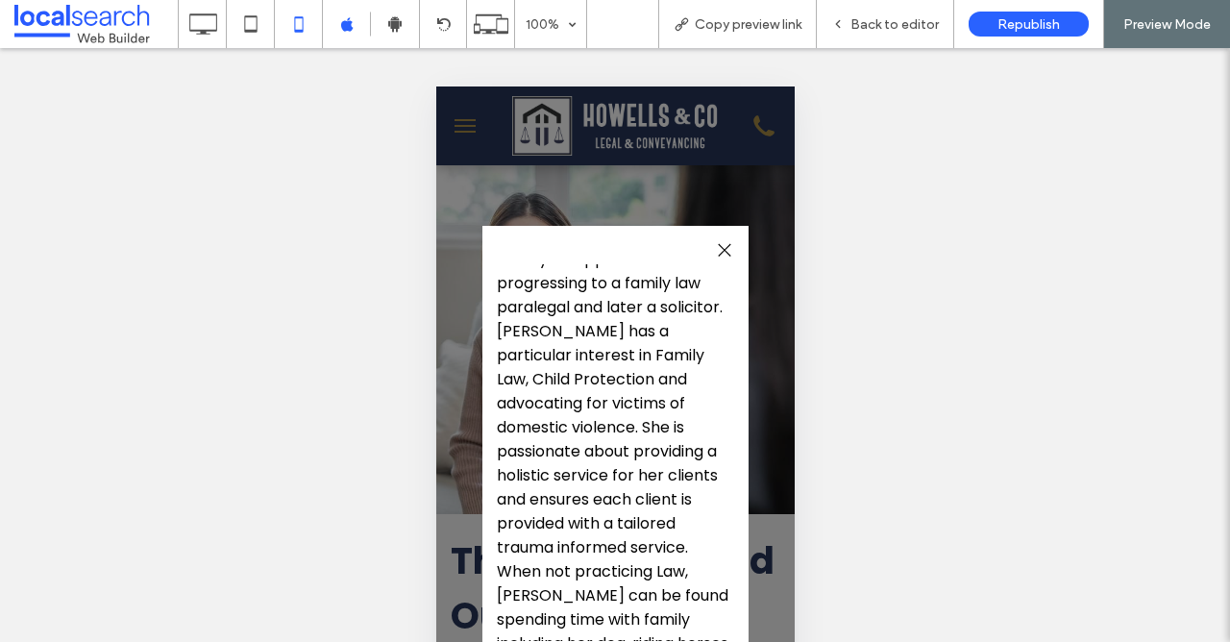
scroll to position [2279, 0]
click at [724, 238] on div at bounding box center [723, 250] width 26 height 26
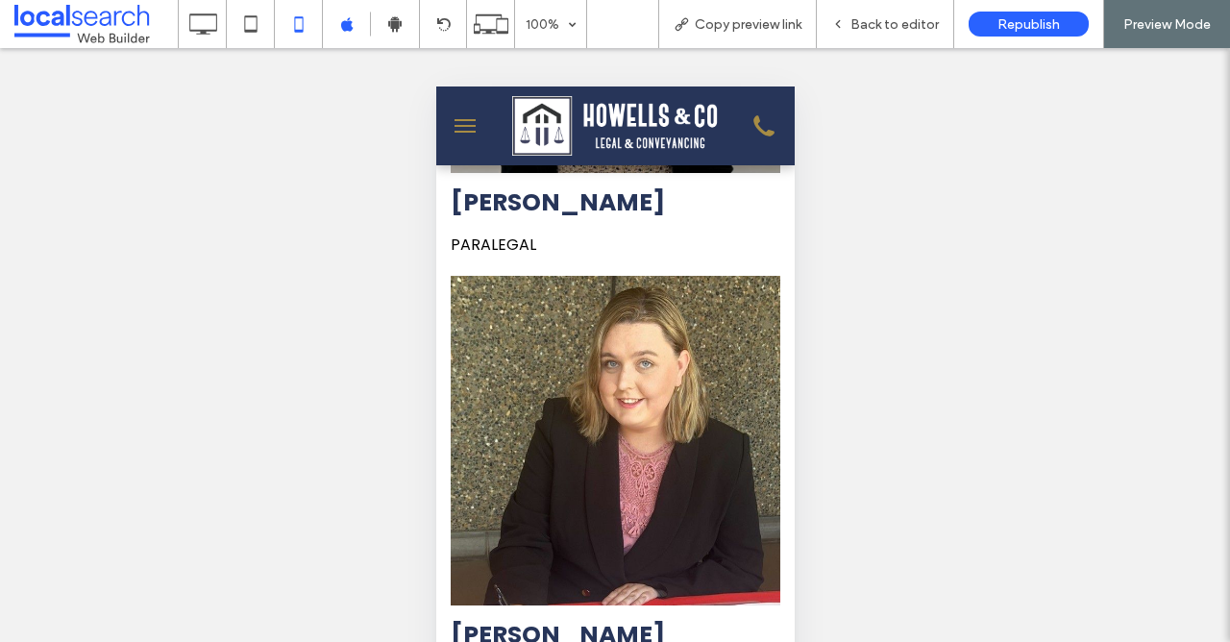
scroll to position [1678, 0]
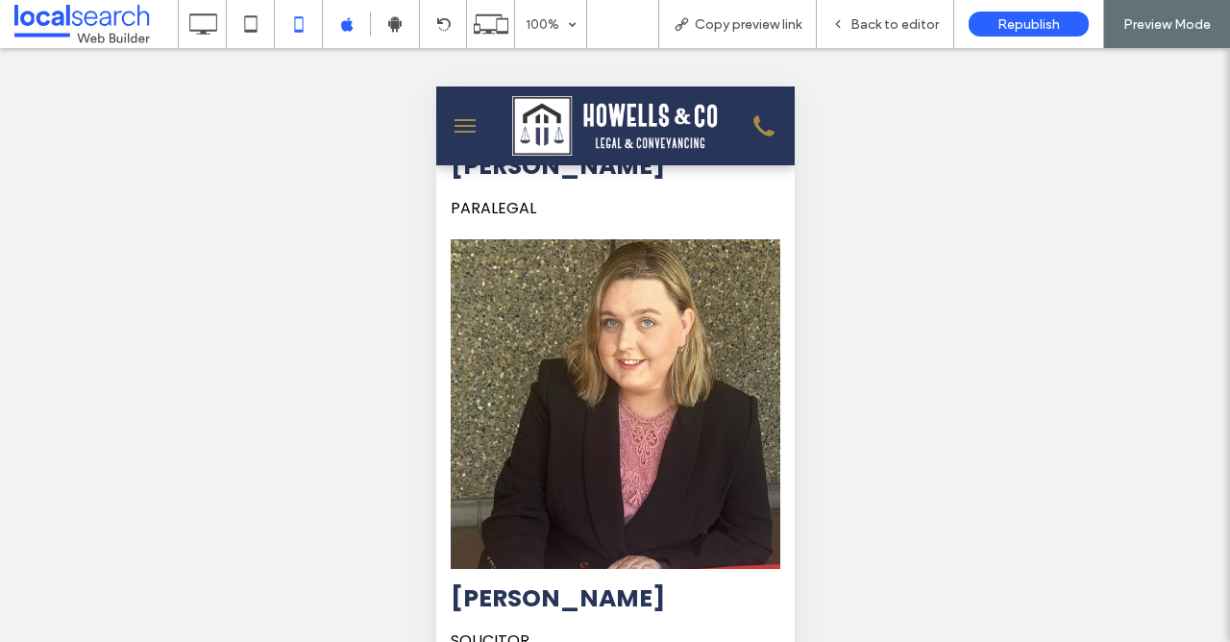
click at [635, 388] on link at bounding box center [615, 405] width 350 height 350
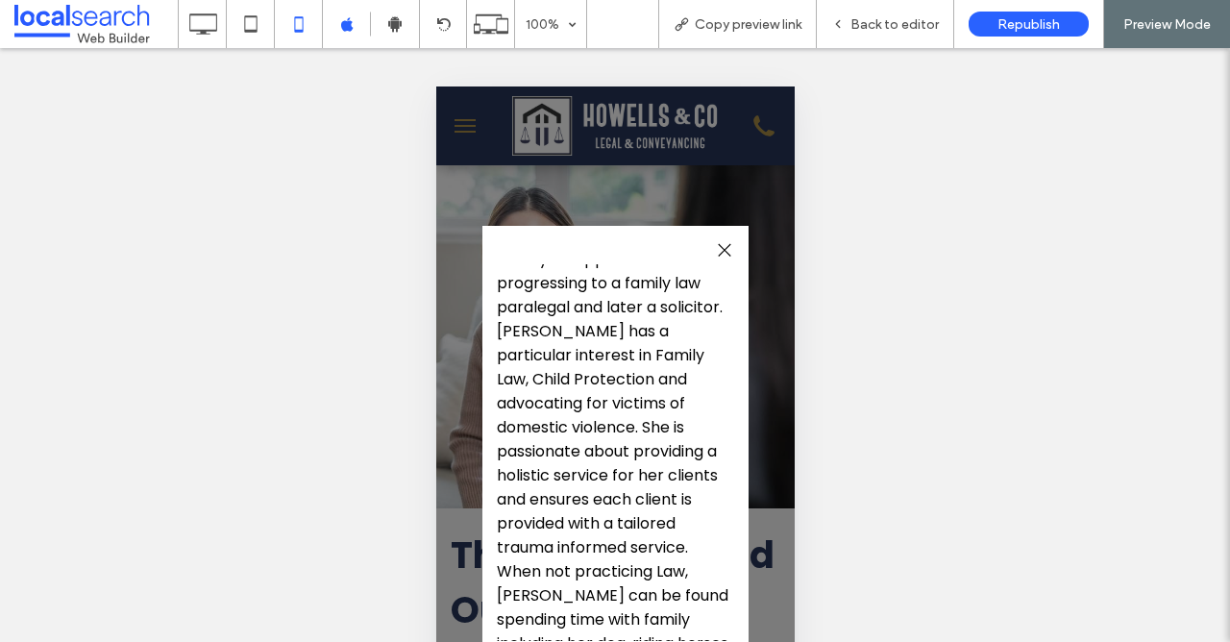
scroll to position [2306, 0]
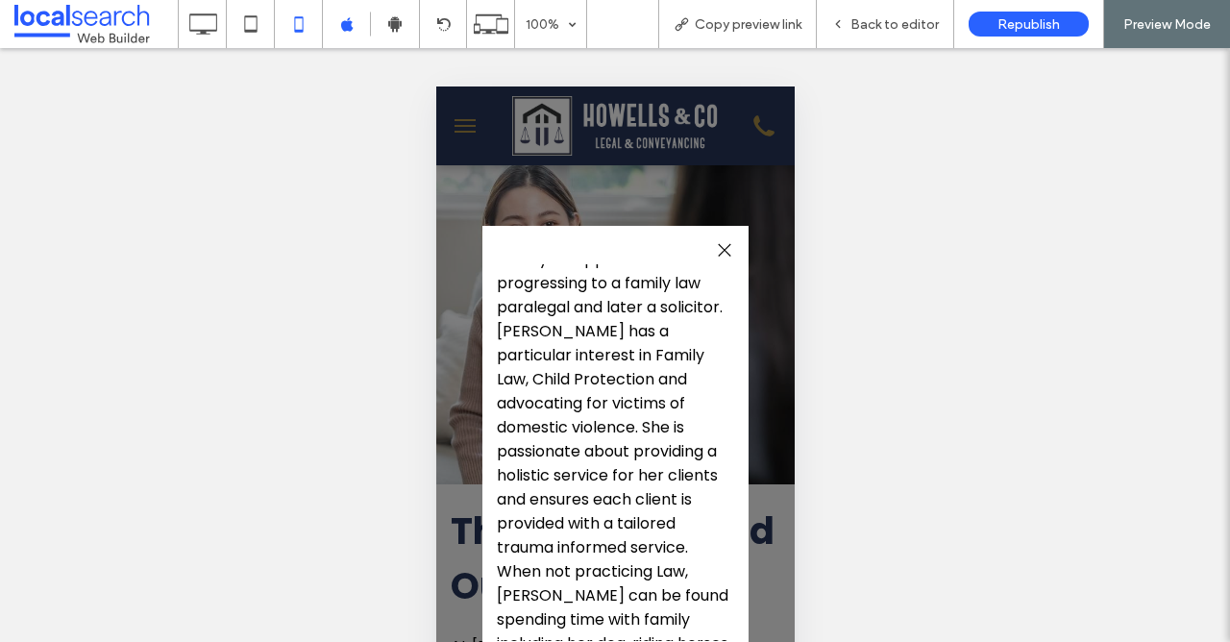
click at [726, 238] on div at bounding box center [723, 250] width 26 height 26
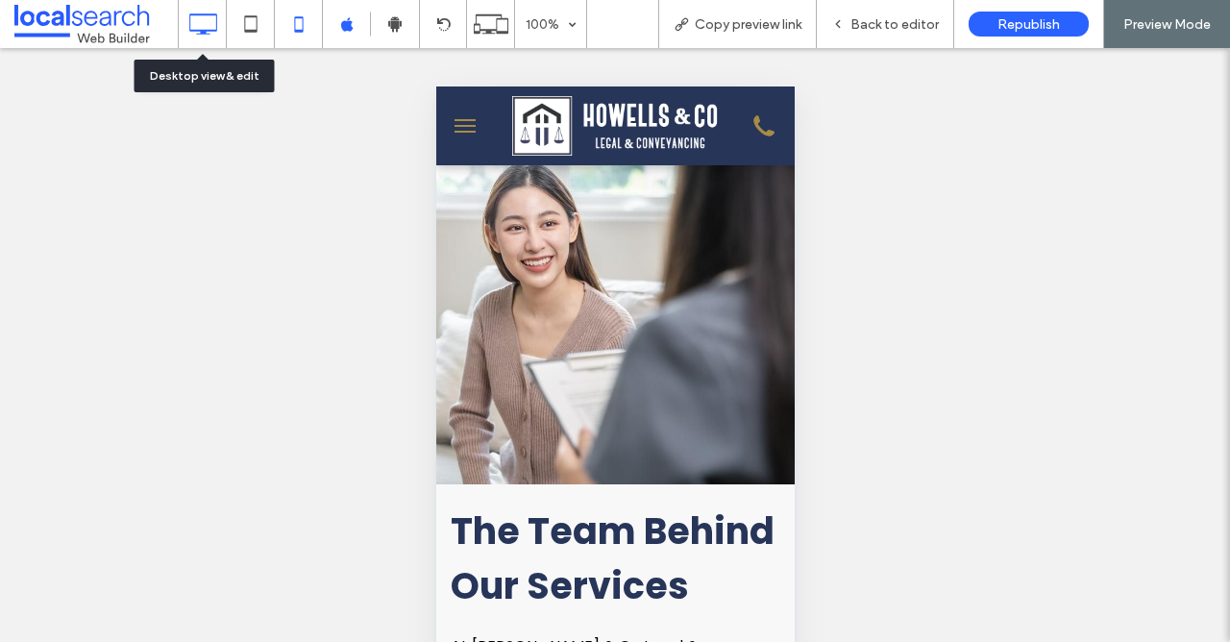
click at [204, 23] on icon at bounding box center [202, 24] width 38 height 38
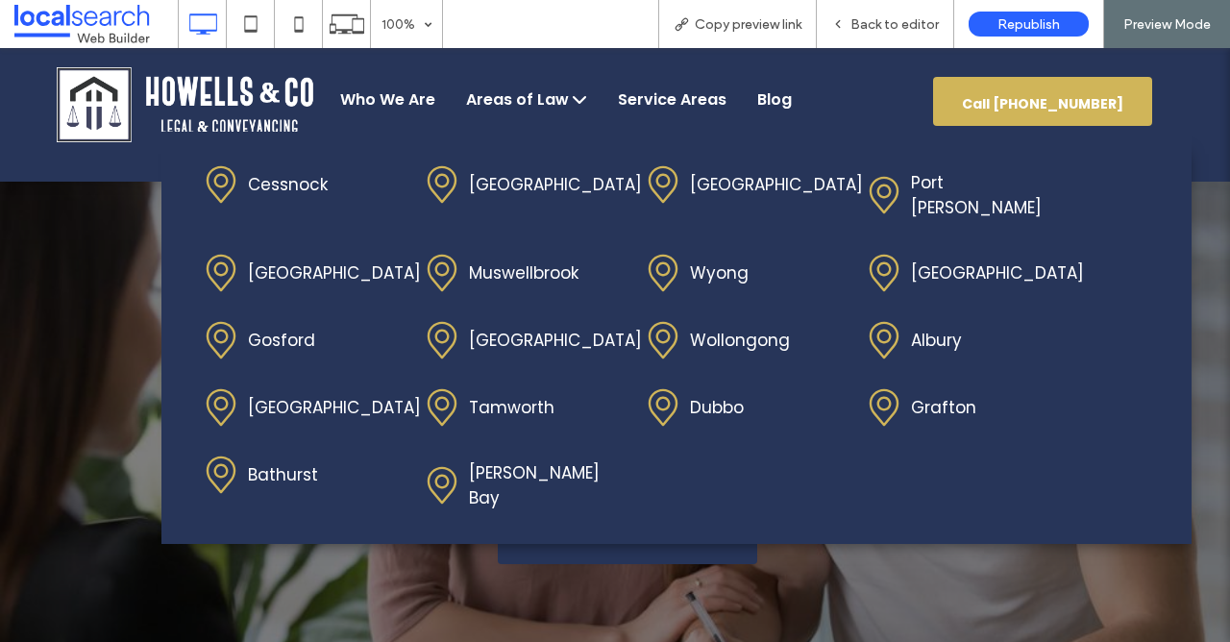
scroll to position [0, 0]
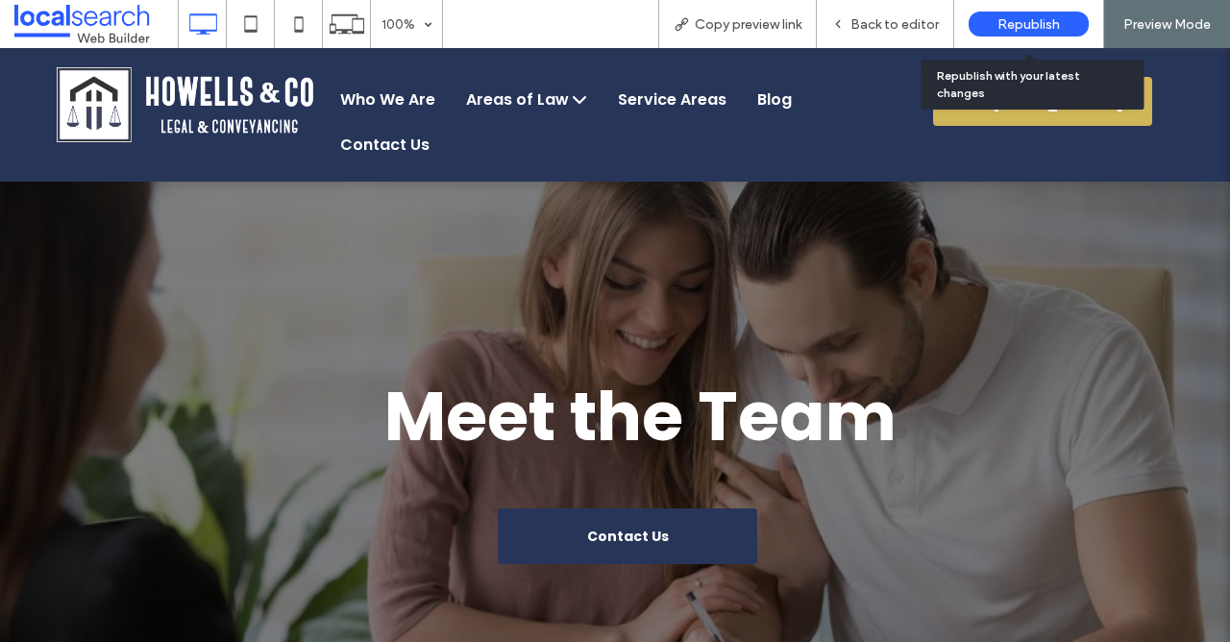
click at [1028, 26] on span "Republish" at bounding box center [1028, 24] width 62 height 16
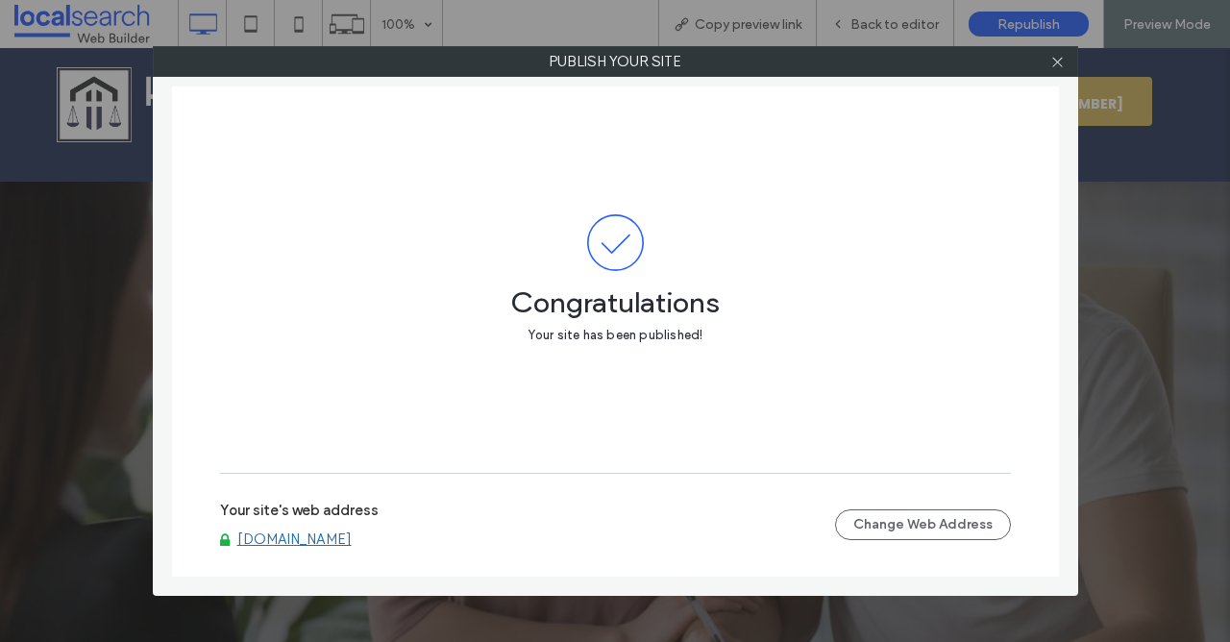
click at [324, 542] on link "[DOMAIN_NAME]" at bounding box center [294, 538] width 114 height 17
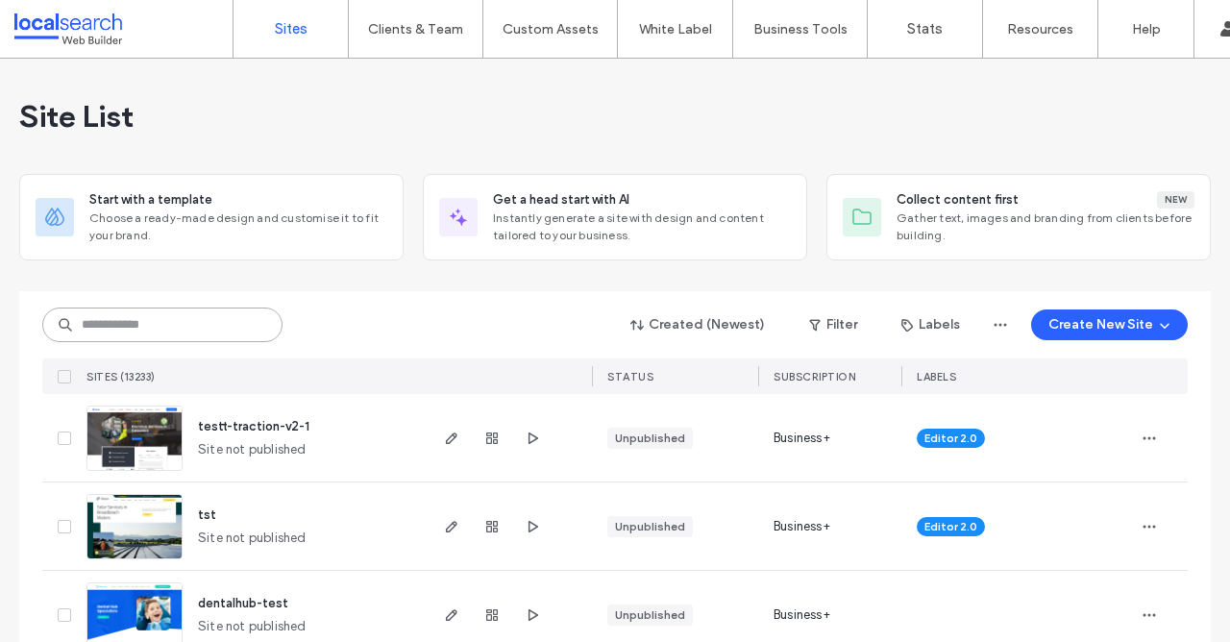
click at [226, 325] on input at bounding box center [162, 324] width 240 height 35
paste input "**********"
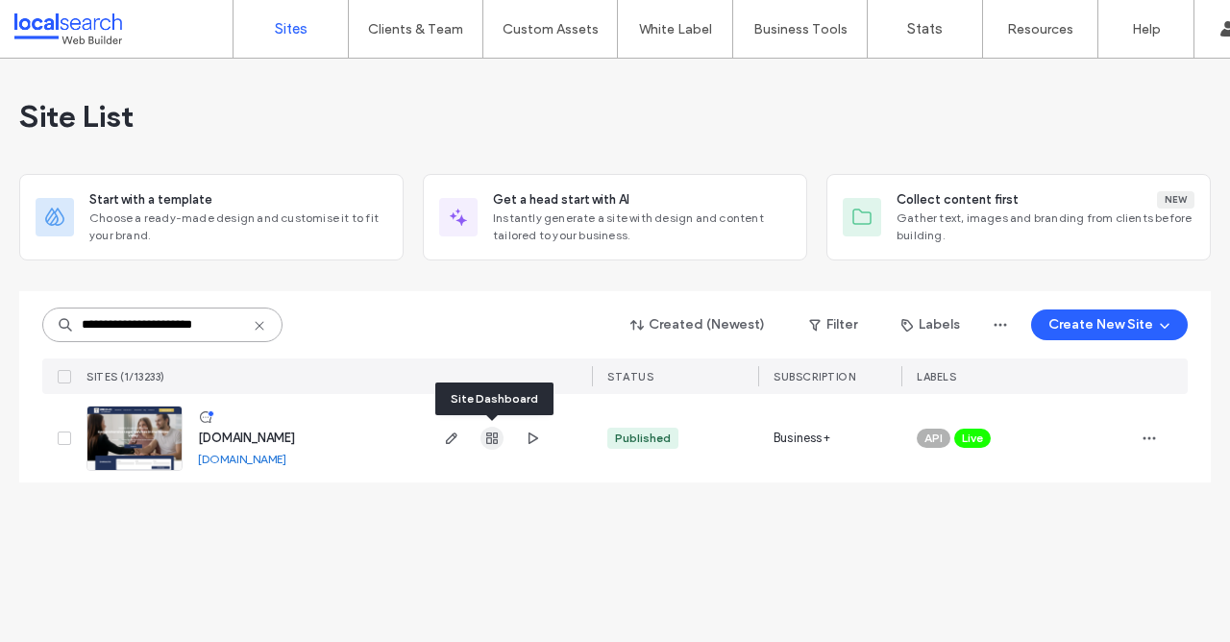
type input "**********"
click at [489, 440] on icon "button" at bounding box center [491, 437] width 15 height 15
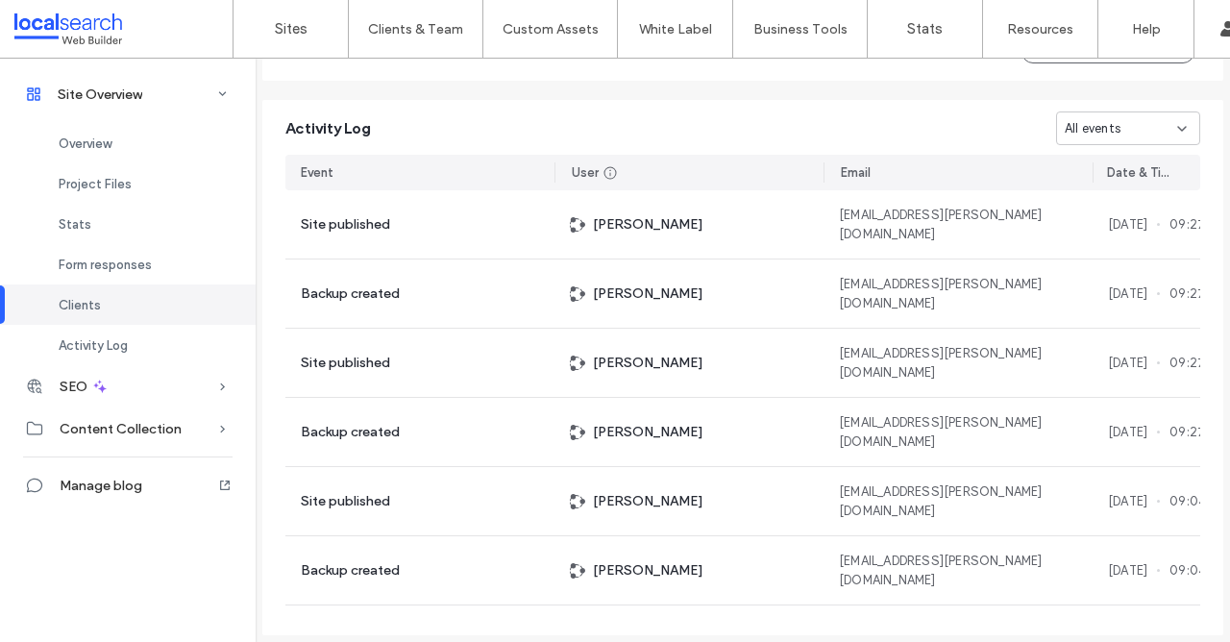
scroll to position [660, 0]
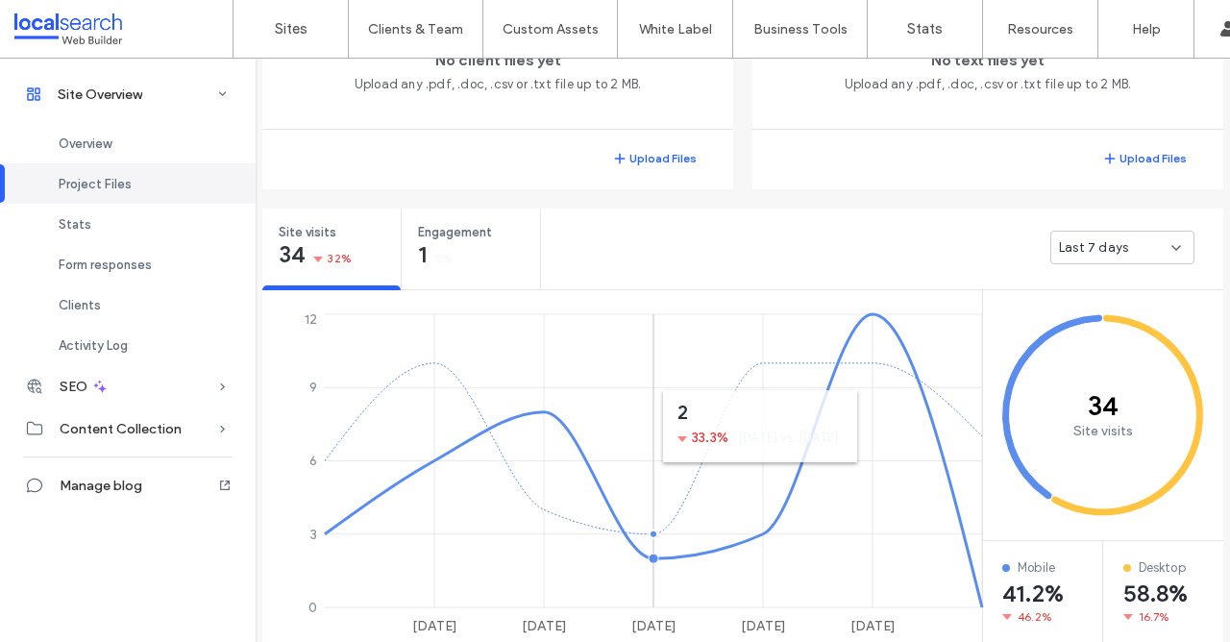
scroll to position [591, 0]
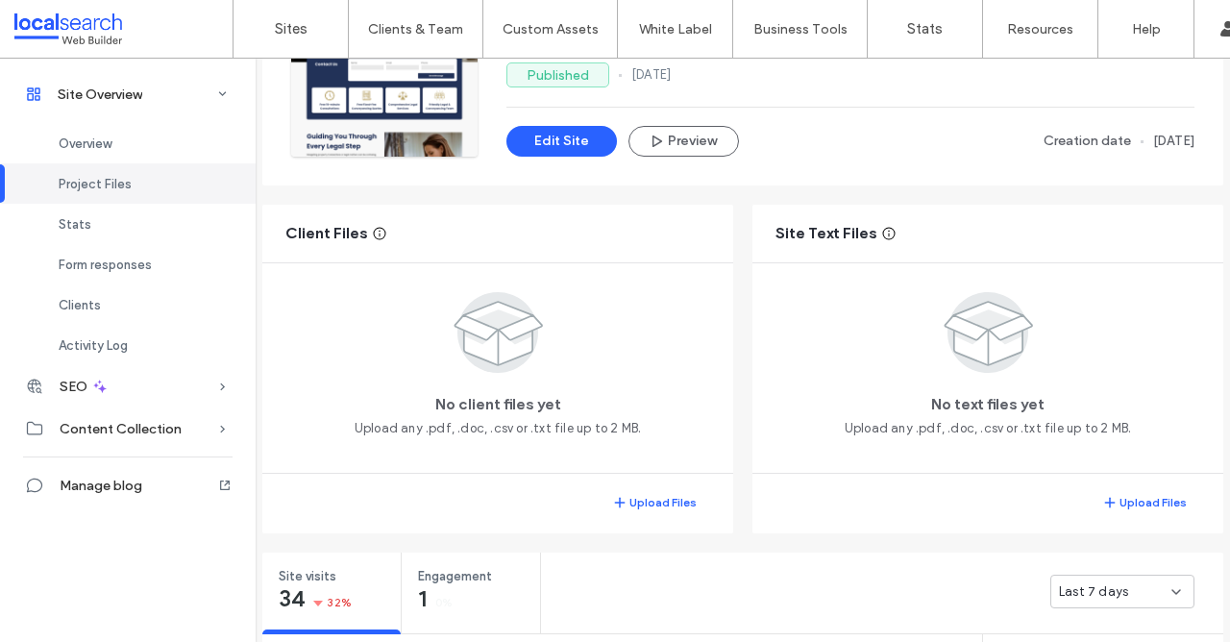
scroll to position [76, 0]
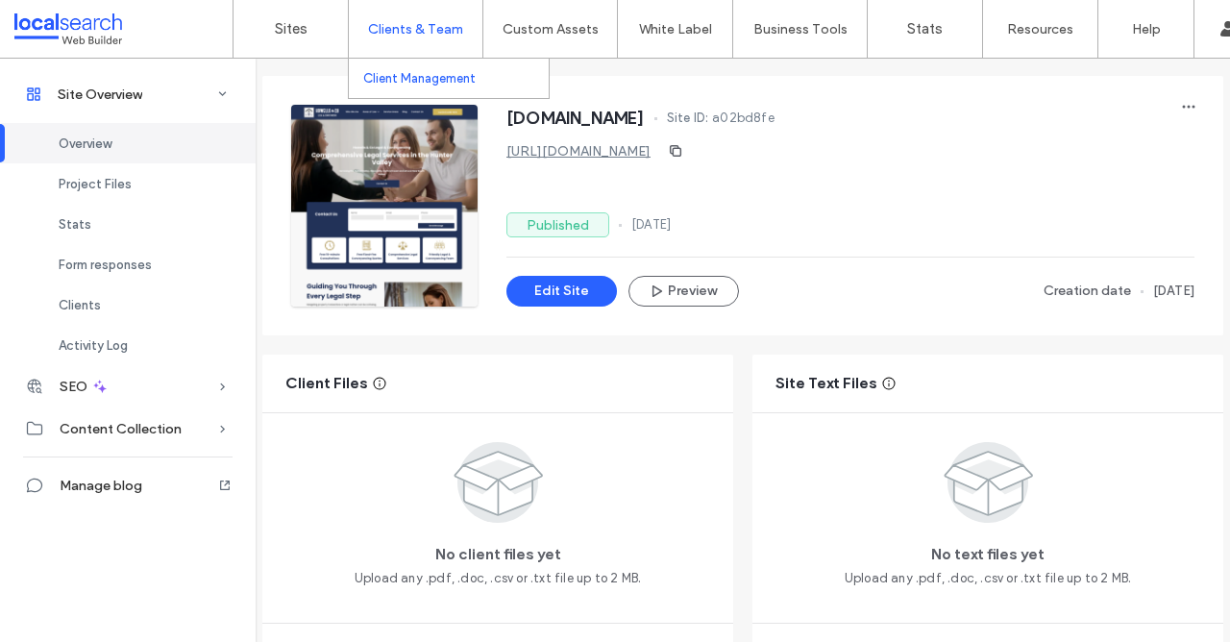
click at [407, 85] on label "Client Management" at bounding box center [419, 78] width 112 height 14
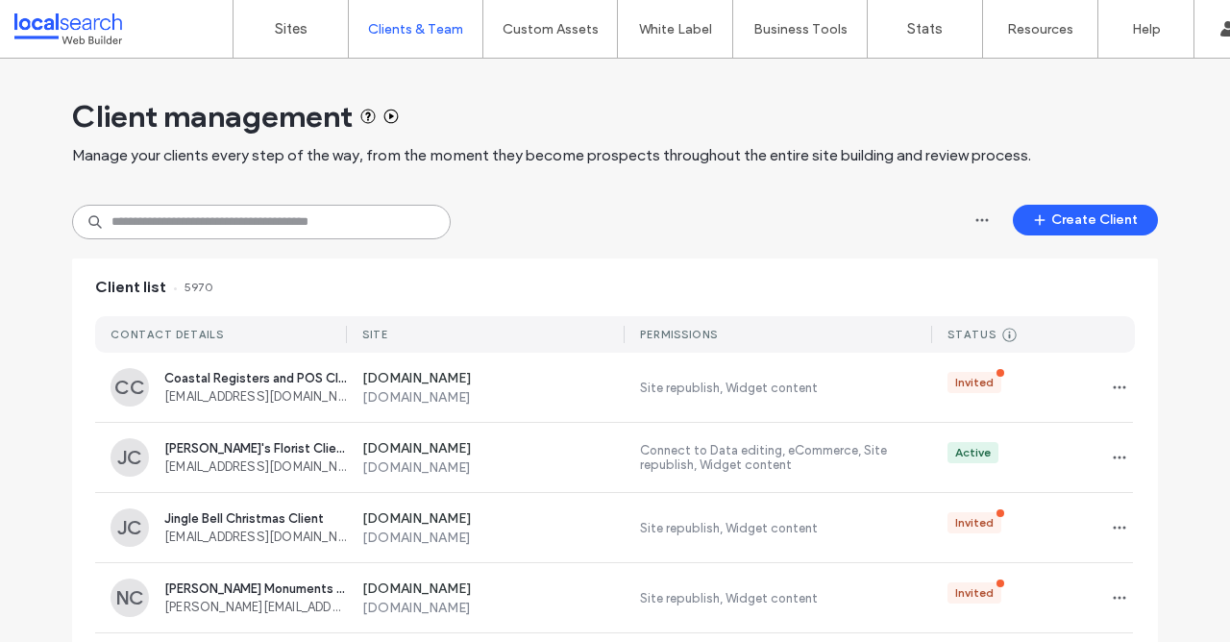
click at [243, 219] on input at bounding box center [261, 222] width 378 height 35
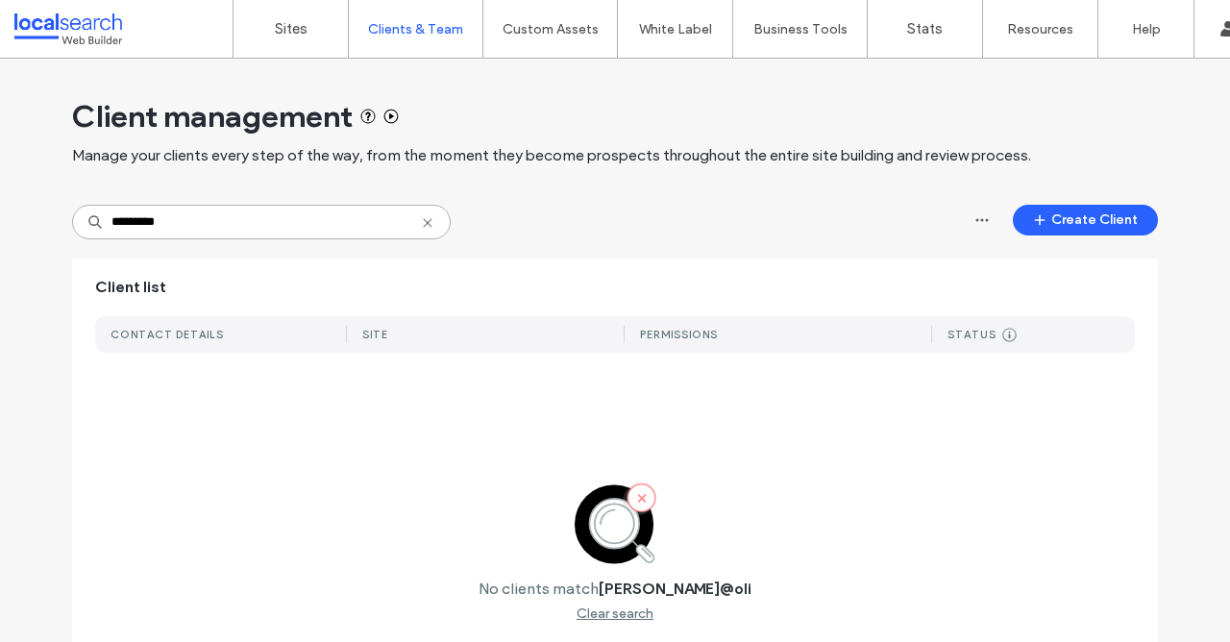
type input "*********"
